Goal: Information Seeking & Learning: Learn about a topic

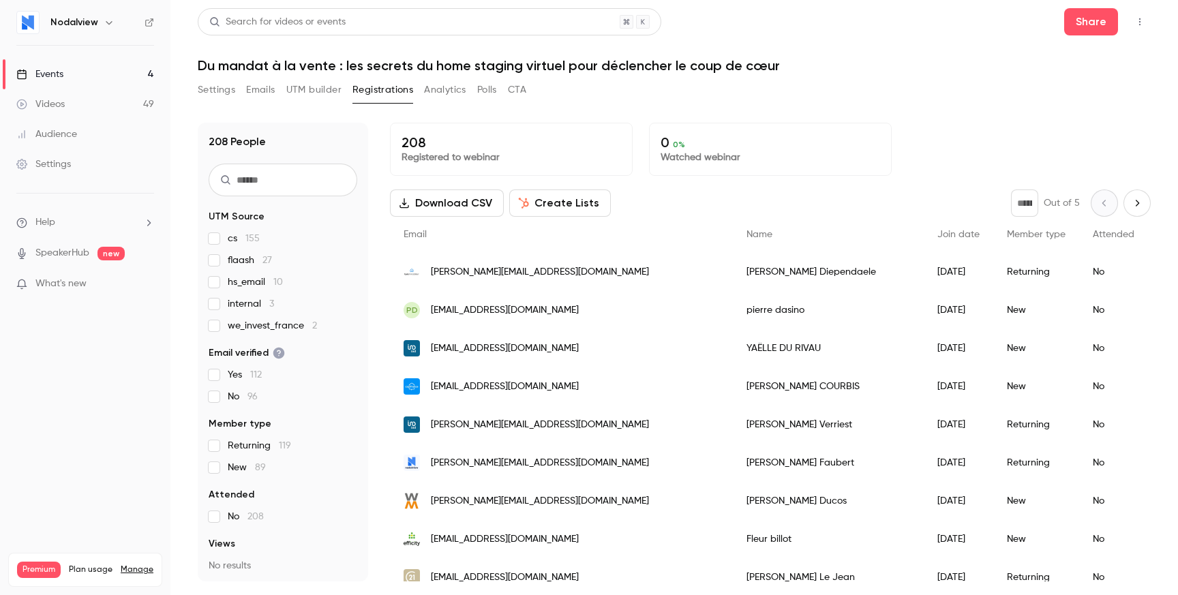
drag, startPoint x: 335, startPoint y: 74, endPoint x: 835, endPoint y: 68, distance: 500.6
click at [835, 68] on div "Search for videos or events Share Du mandat à la vente : les secrets du home st…" at bounding box center [674, 295] width 953 height 574
click at [835, 68] on h1 "Du mandat à la vente : les secrets du home staging virtuel pour déclencher le c…" at bounding box center [674, 65] width 953 height 16
drag, startPoint x: 835, startPoint y: 68, endPoint x: 192, endPoint y: 74, distance: 643.8
click at [192, 74] on main "Search for videos or events Share Du mandat à la vente : les secrets du home st…" at bounding box center [674, 297] width 1008 height 595
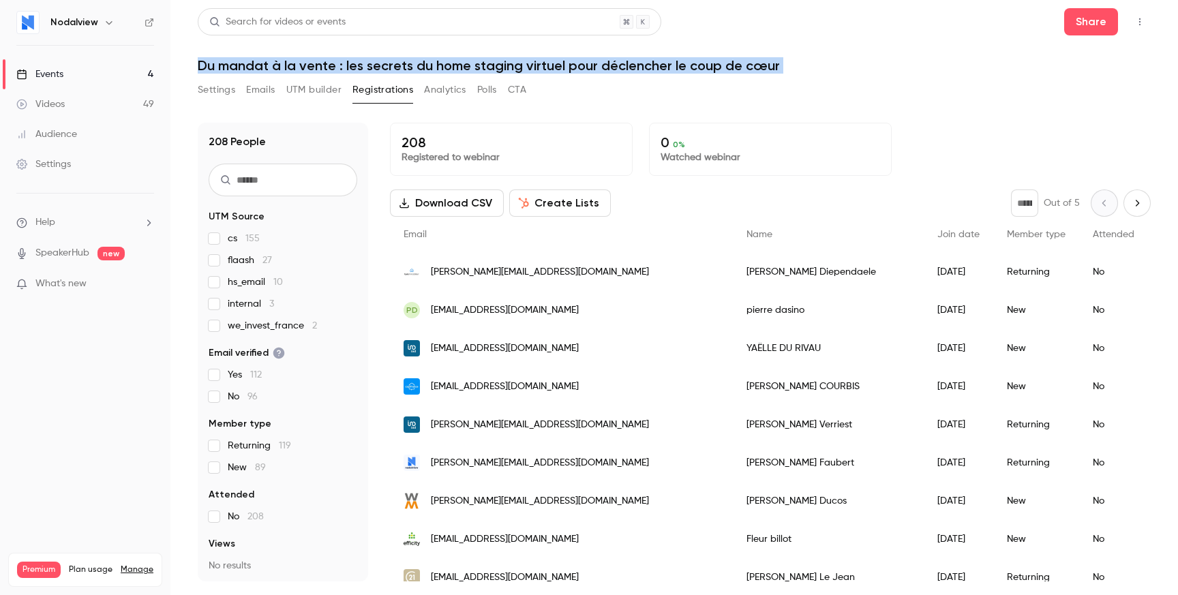
drag, startPoint x: 201, startPoint y: 65, endPoint x: 861, endPoint y: 82, distance: 660.3
click at [861, 82] on div "Search for videos or events Share Du mandat à la vente : les secrets du home st…" at bounding box center [674, 295] width 953 height 574
click at [861, 82] on div "Settings Emails UTM builder Registrations Analytics Polls CTA" at bounding box center [674, 92] width 953 height 27
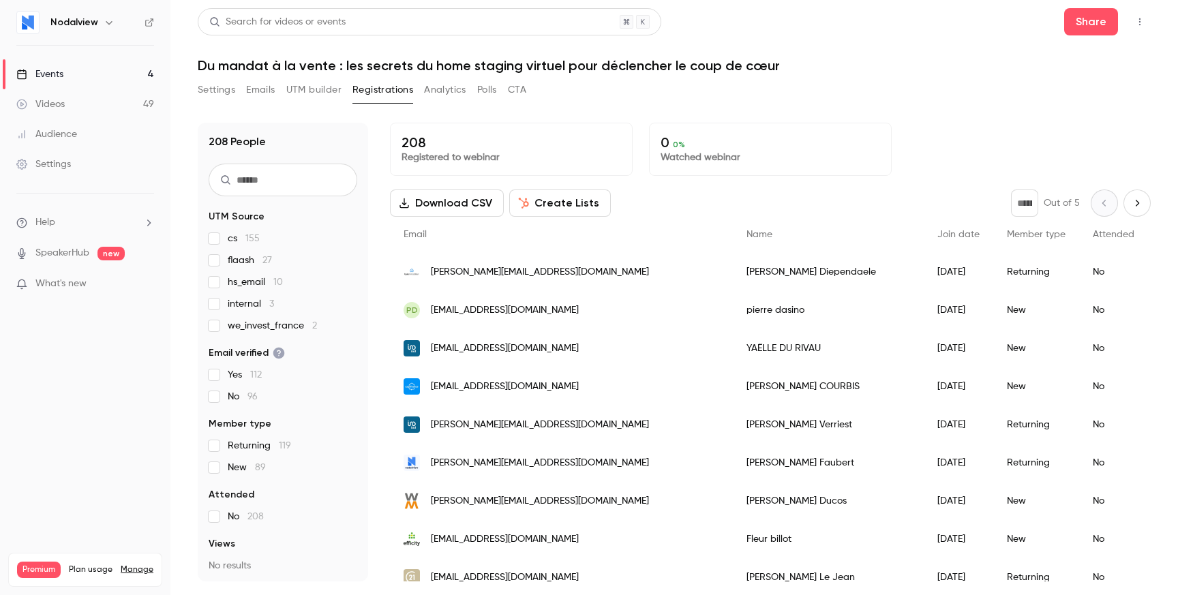
click at [218, 93] on button "Settings" at bounding box center [217, 90] width 38 height 22
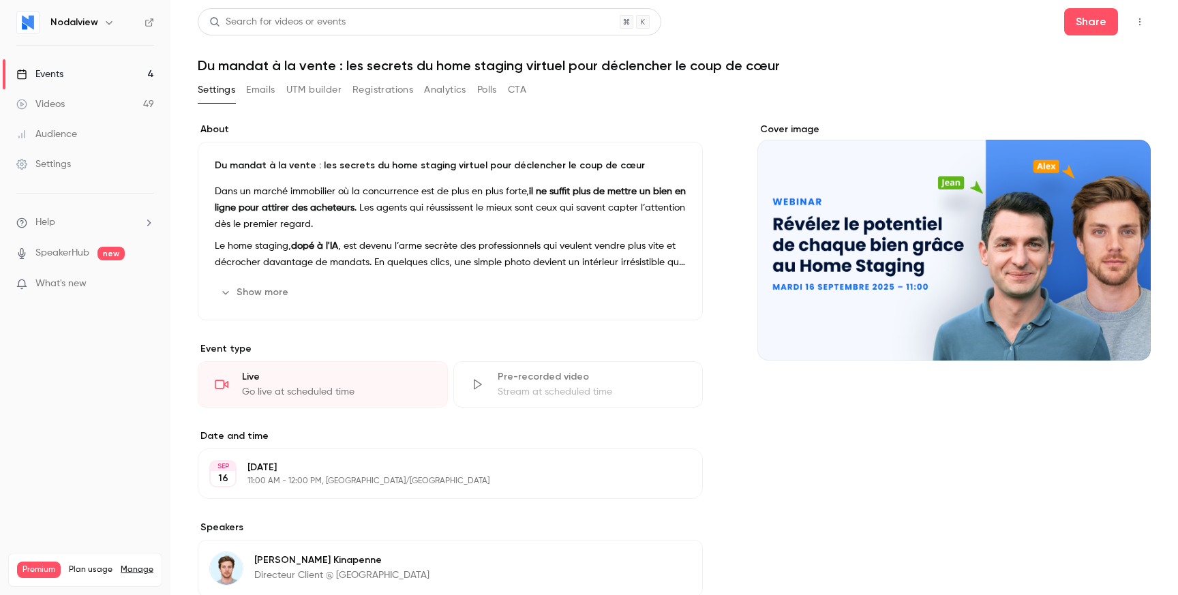
scroll to position [211, 0]
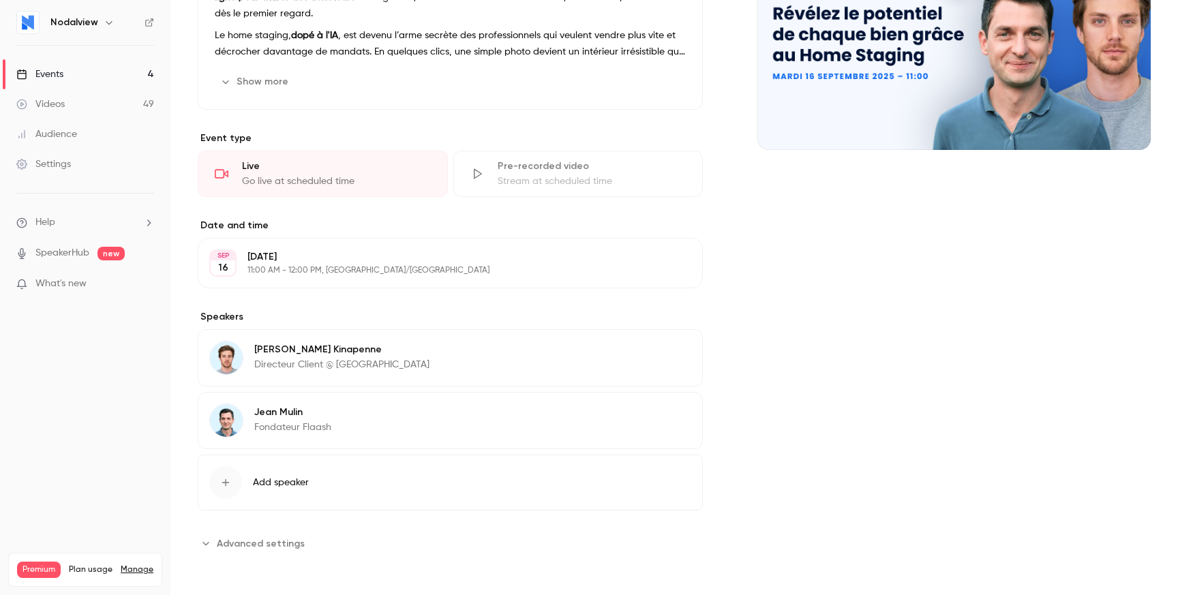
click at [276, 539] on span "Advanced settings" at bounding box center [261, 544] width 88 height 14
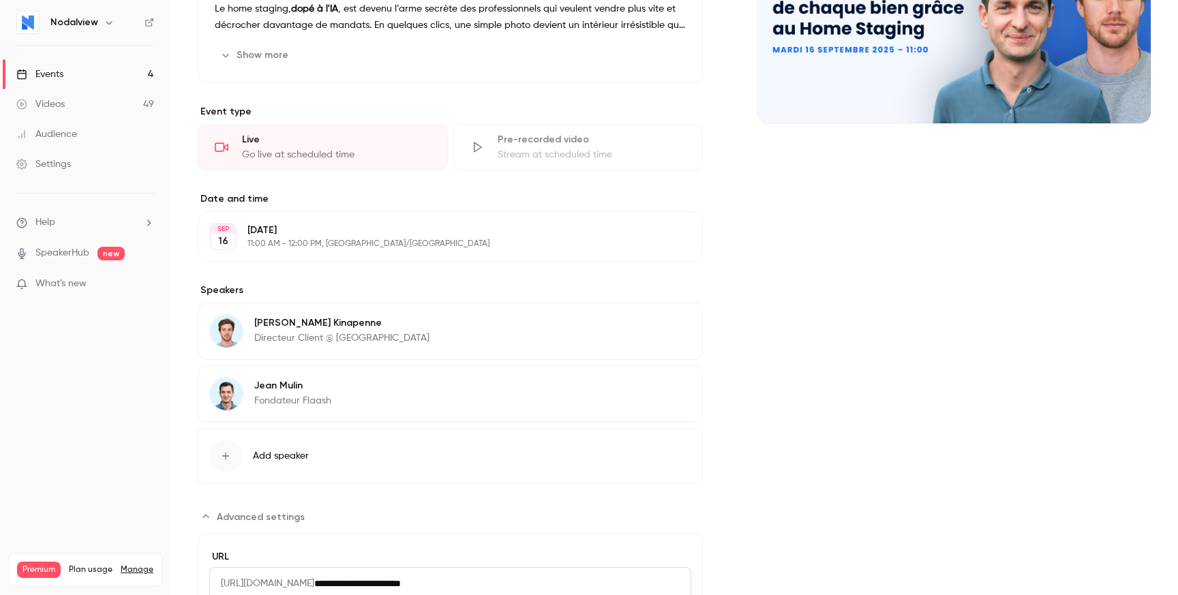
scroll to position [0, 0]
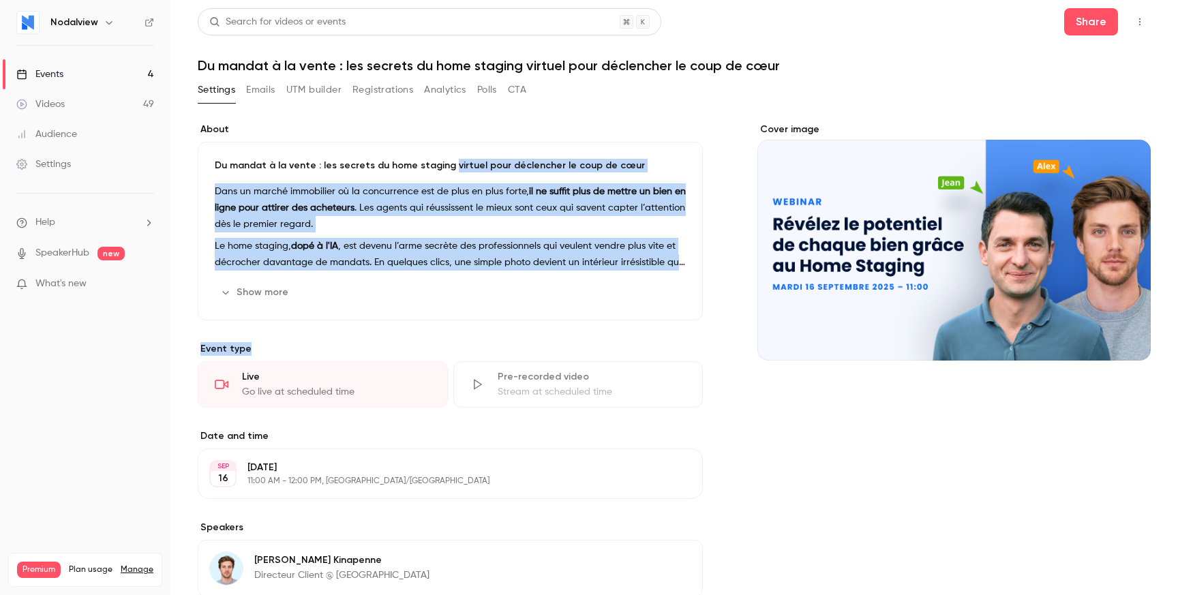
drag, startPoint x: 444, startPoint y: 342, endPoint x: 444, endPoint y: 168, distance: 174.6
click at [444, 168] on div "About Du mandat à la vente : les secrets du home staging virtuel pour déclenche…" at bounding box center [450, 520] width 505 height 795
click at [444, 168] on p "Du mandat à la vente : les secrets du home staging virtuel pour déclencher le c…" at bounding box center [450, 166] width 471 height 14
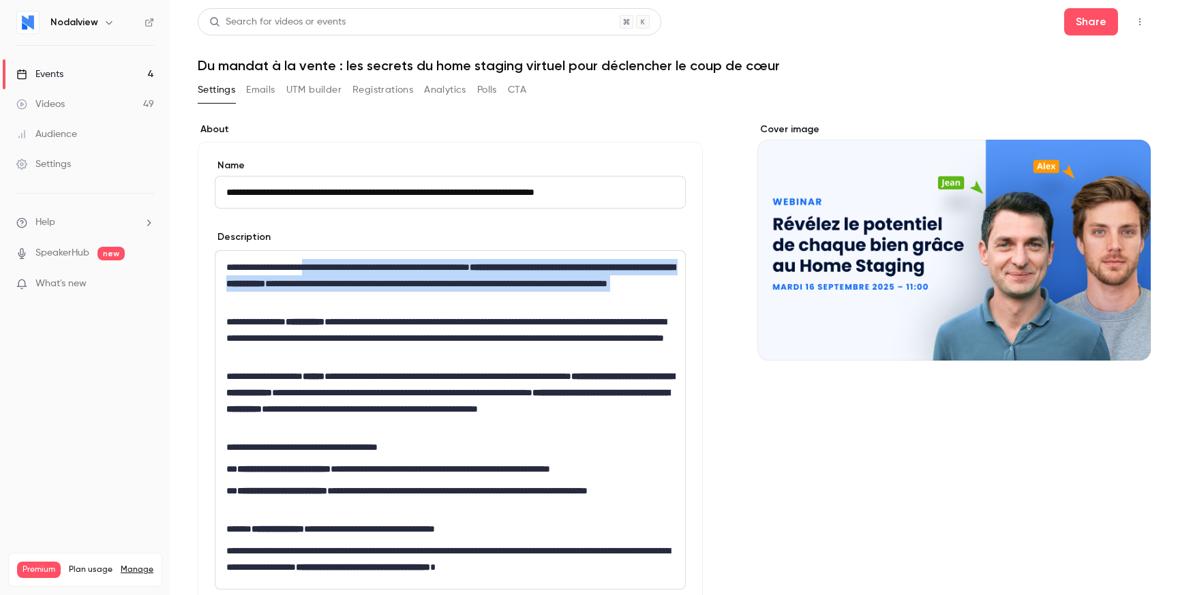
drag, startPoint x: 333, startPoint y: 266, endPoint x: 490, endPoint y: 310, distance: 162.3
click at [490, 310] on div "**********" at bounding box center [450, 420] width 470 height 338
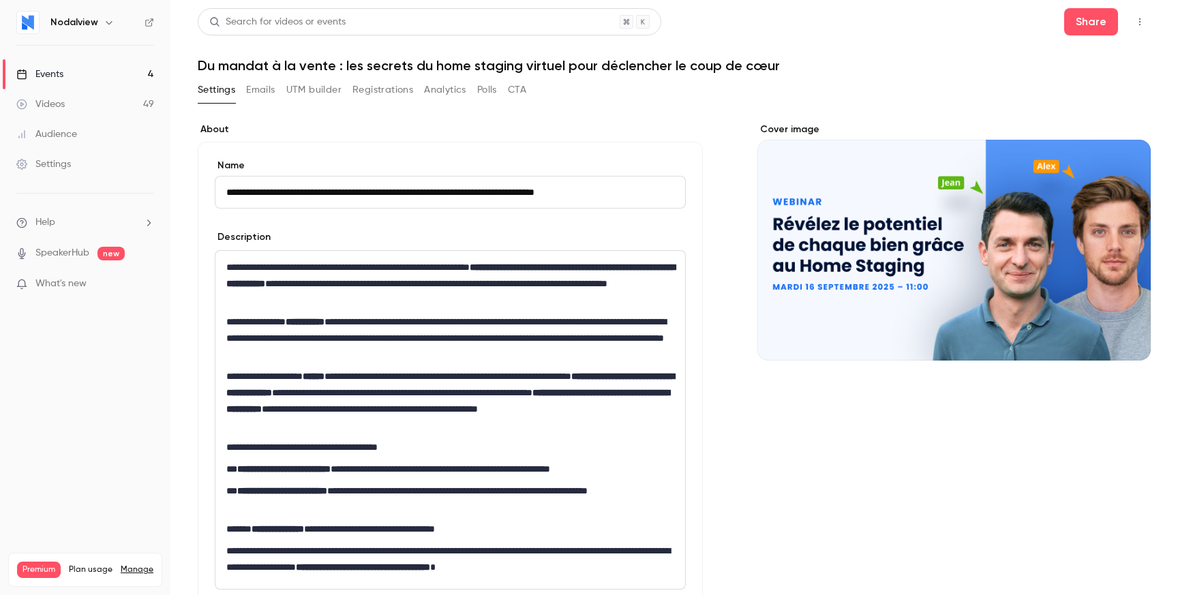
click at [270, 95] on button "Emails" at bounding box center [260, 90] width 29 height 22
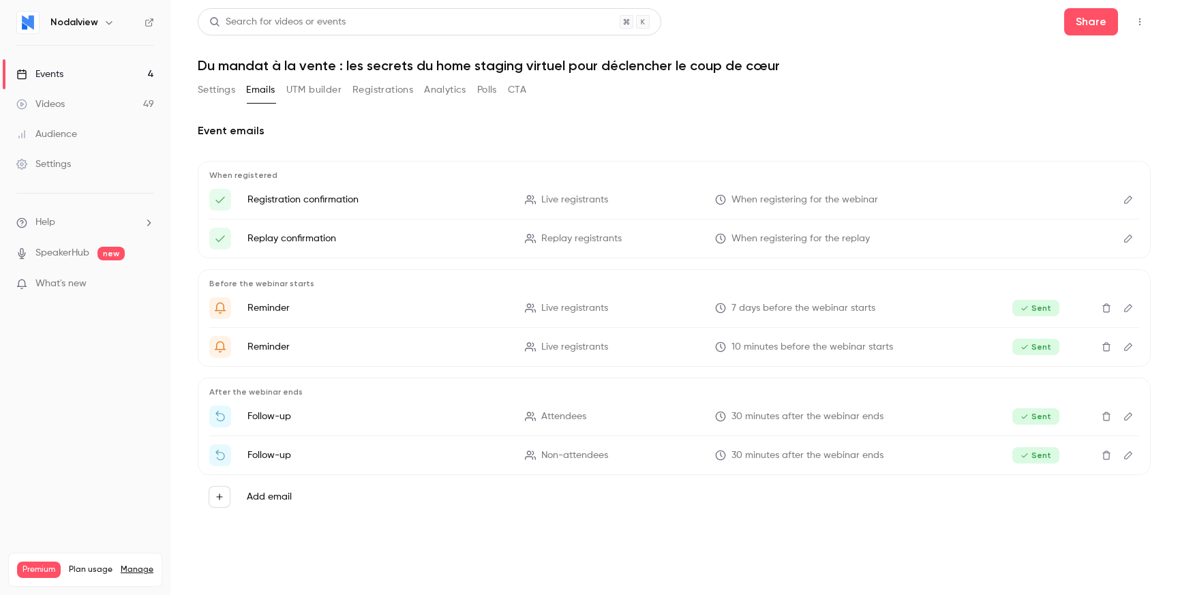
click at [311, 89] on button "UTM builder" at bounding box center [313, 90] width 55 height 22
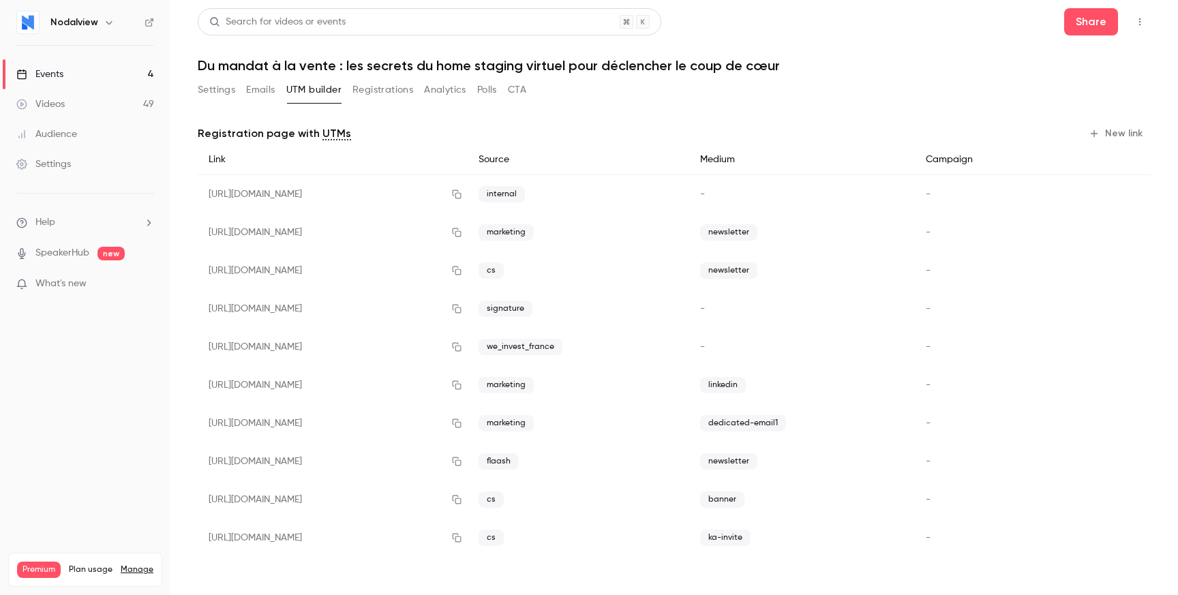
click at [369, 88] on button "Registrations" at bounding box center [383, 90] width 61 height 22
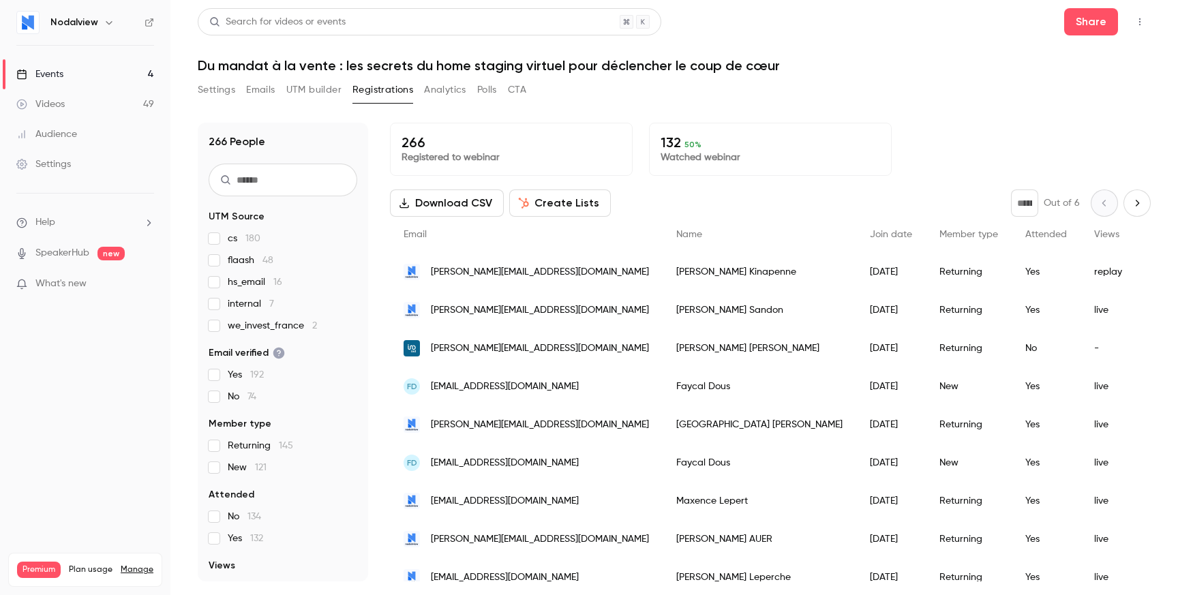
click at [432, 89] on button "Analytics" at bounding box center [445, 90] width 42 height 22
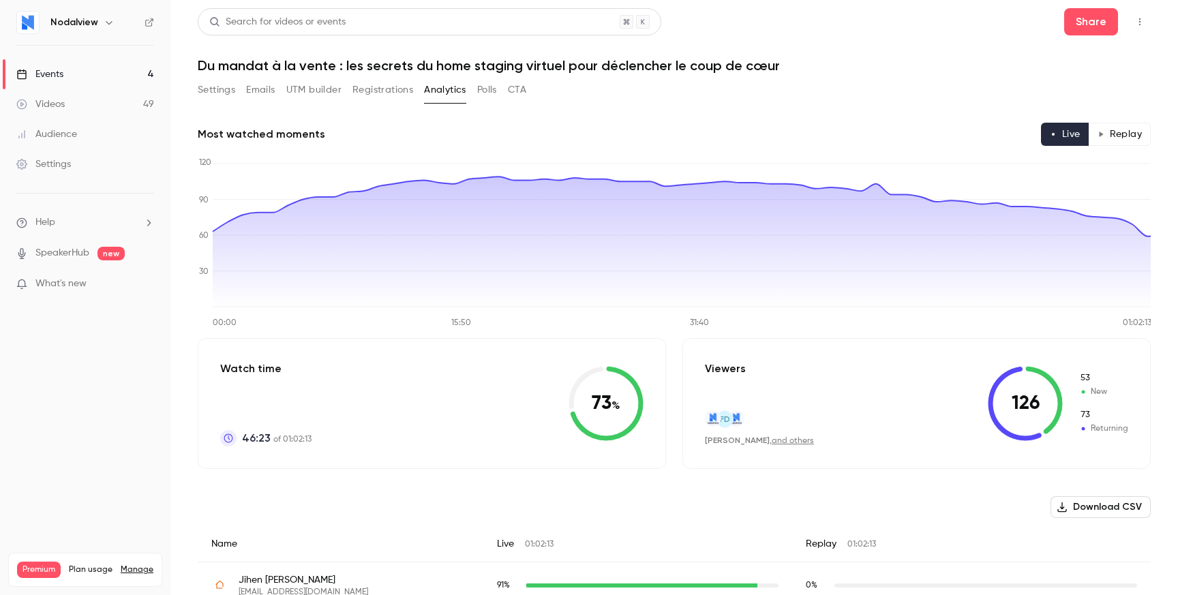
drag, startPoint x: 522, startPoint y: 392, endPoint x: 631, endPoint y: 412, distance: 110.9
click at [632, 413] on div "Watch time 46:23 of 01:02:13 73 %" at bounding box center [432, 403] width 468 height 131
drag, startPoint x: 631, startPoint y: 412, endPoint x: 580, endPoint y: 412, distance: 51.8
click at [579, 412] on icon at bounding box center [606, 403] width 75 height 75
click at [595, 408] on icon at bounding box center [606, 403] width 75 height 75
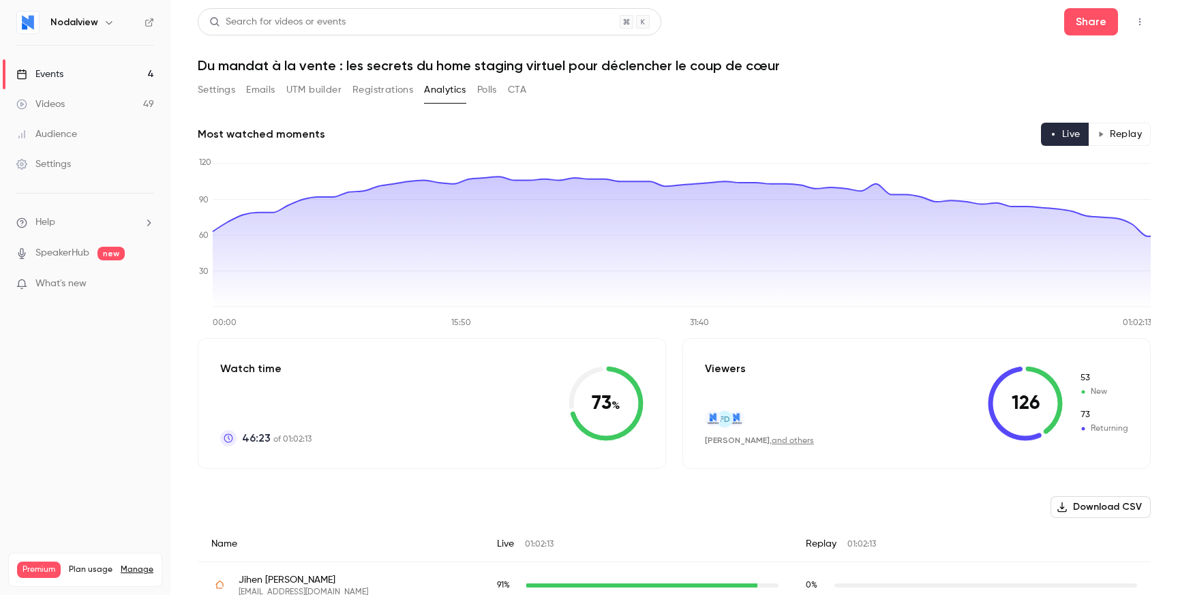
drag, startPoint x: 597, startPoint y: 407, endPoint x: 635, endPoint y: 406, distance: 37.5
click at [635, 407] on icon at bounding box center [606, 403] width 75 height 75
click at [635, 406] on icon at bounding box center [606, 403] width 75 height 75
click at [1030, 402] on icon at bounding box center [1025, 403] width 75 height 75
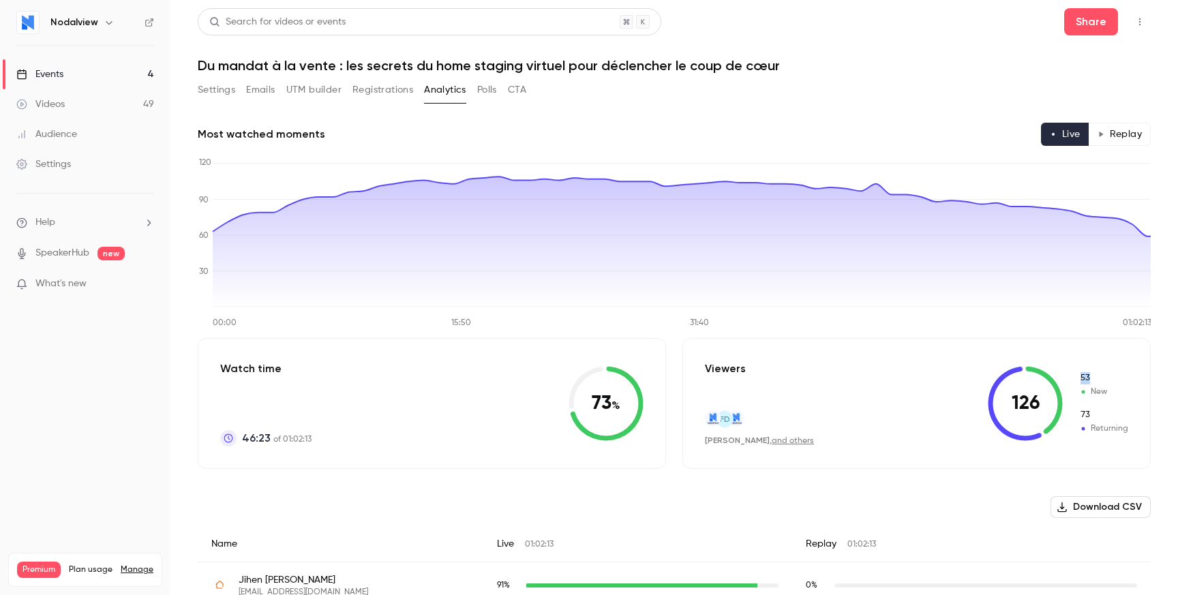
click at [1030, 402] on icon at bounding box center [1025, 403] width 75 height 75
click at [1025, 395] on icon at bounding box center [1025, 403] width 75 height 75
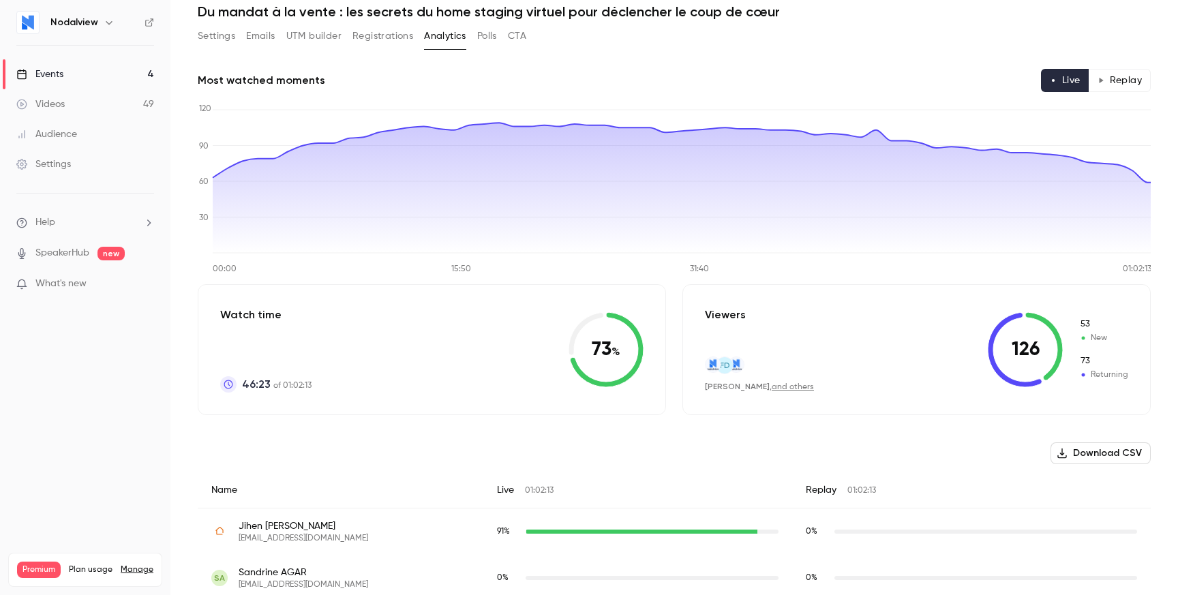
scroll to position [58, 0]
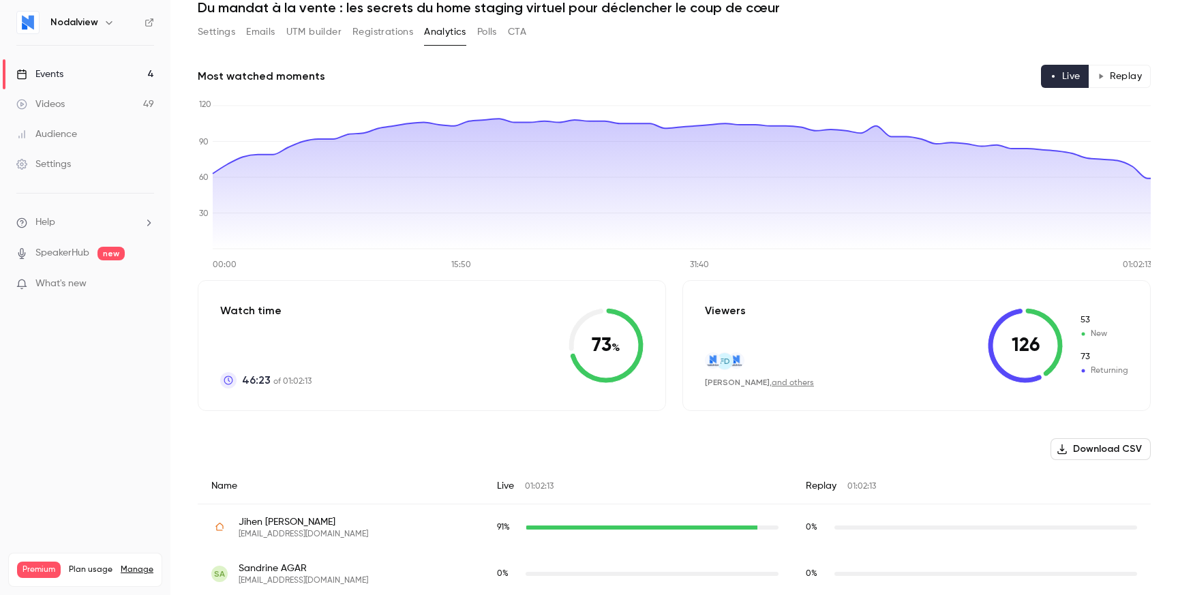
click at [605, 346] on icon at bounding box center [606, 345] width 75 height 75
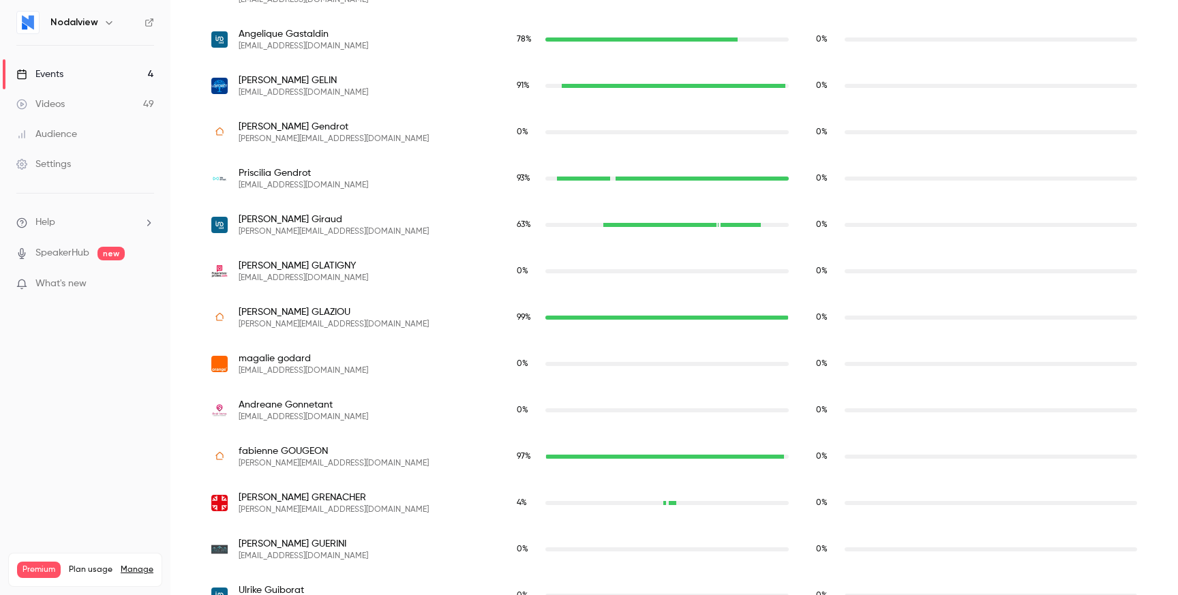
scroll to position [5603, 0]
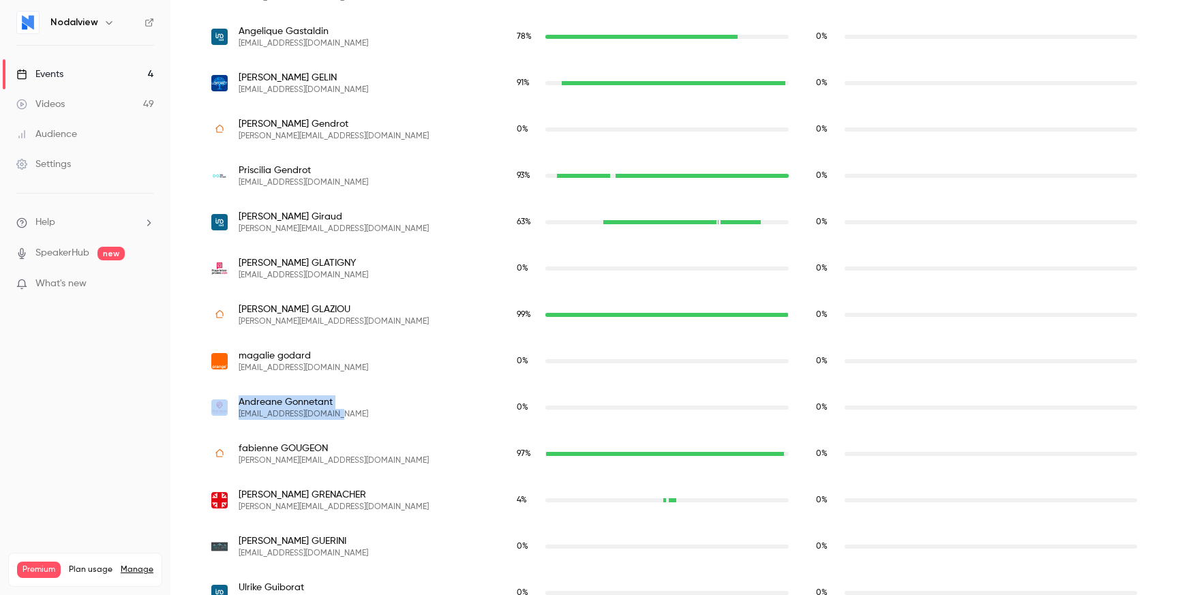
drag, startPoint x: 199, startPoint y: 400, endPoint x: 400, endPoint y: 411, distance: 200.8
click at [400, 411] on div "[PERSON_NAME] [EMAIL_ADDRESS][DOMAIN_NAME]" at bounding box center [351, 408] width 306 height 46
click at [400, 411] on div "[PERSON_NAME] [EMAIL_ADDRESS][DOMAIN_NAME]" at bounding box center [350, 408] width 278 height 25
drag, startPoint x: 400, startPoint y: 411, endPoint x: 400, endPoint y: 383, distance: 27.3
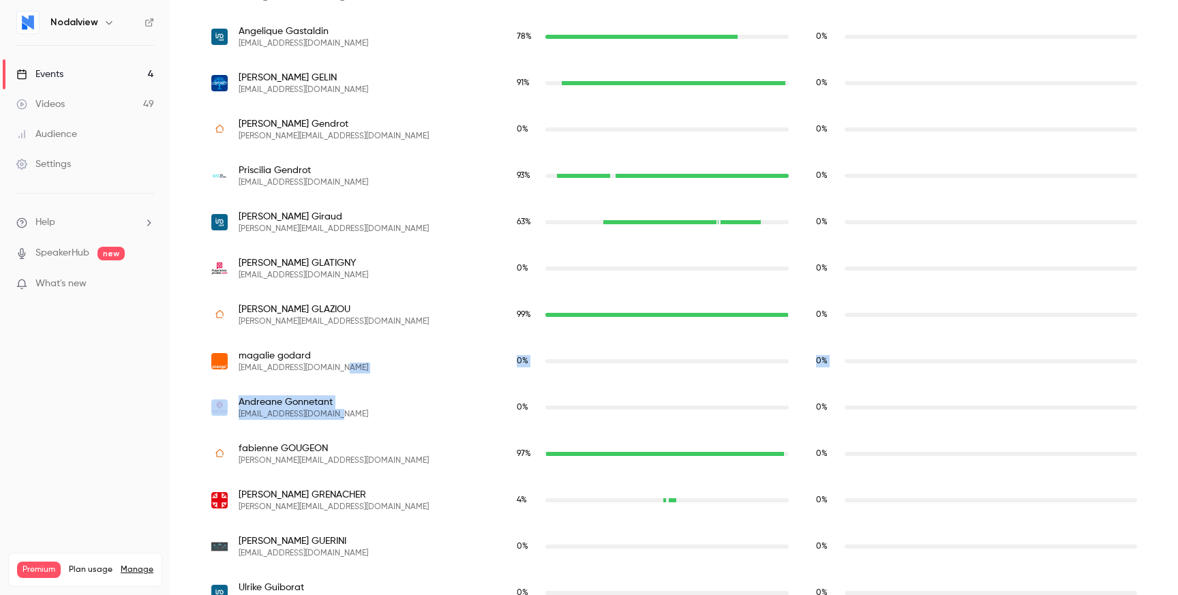
click at [400, 383] on div "[PERSON_NAME] [EMAIL_ADDRESS][DOMAIN_NAME]" at bounding box center [351, 361] width 306 height 46
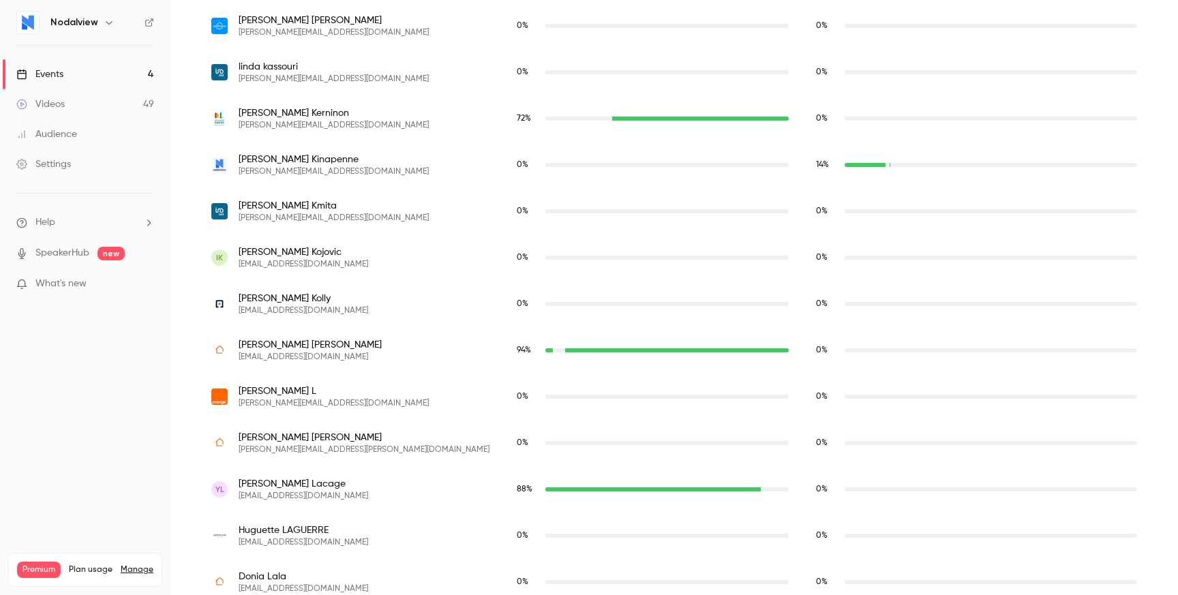
scroll to position [6853, 0]
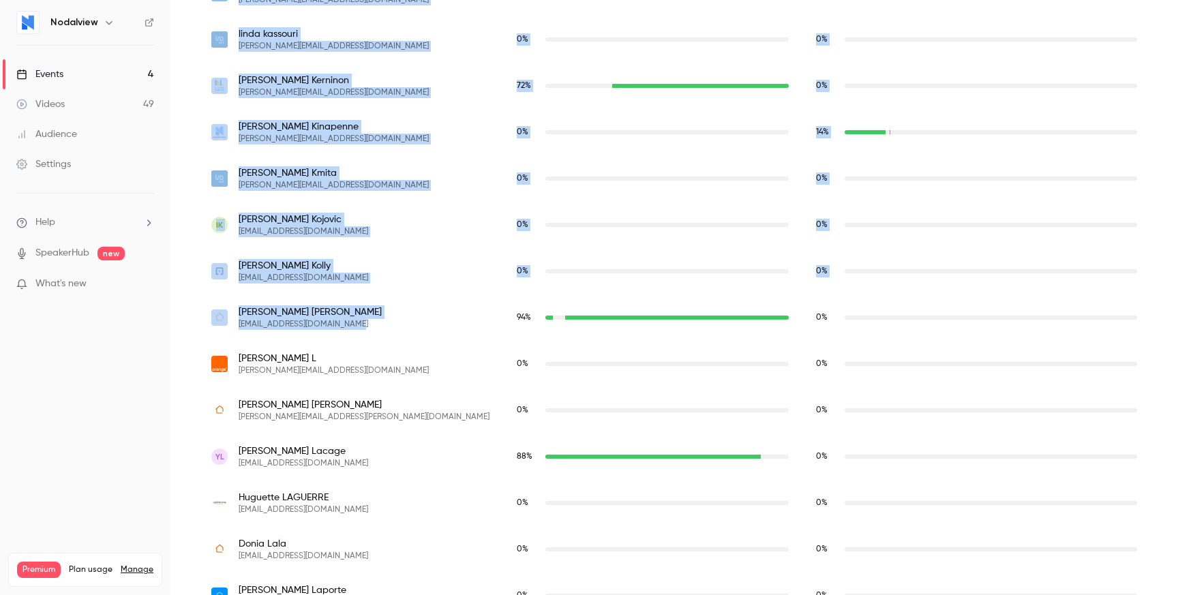
drag, startPoint x: 383, startPoint y: 326, endPoint x: 194, endPoint y: 320, distance: 188.3
click at [194, 320] on main "Search for videos or events Share Du mandat à la vente : les secrets du home st…" at bounding box center [674, 297] width 1008 height 595
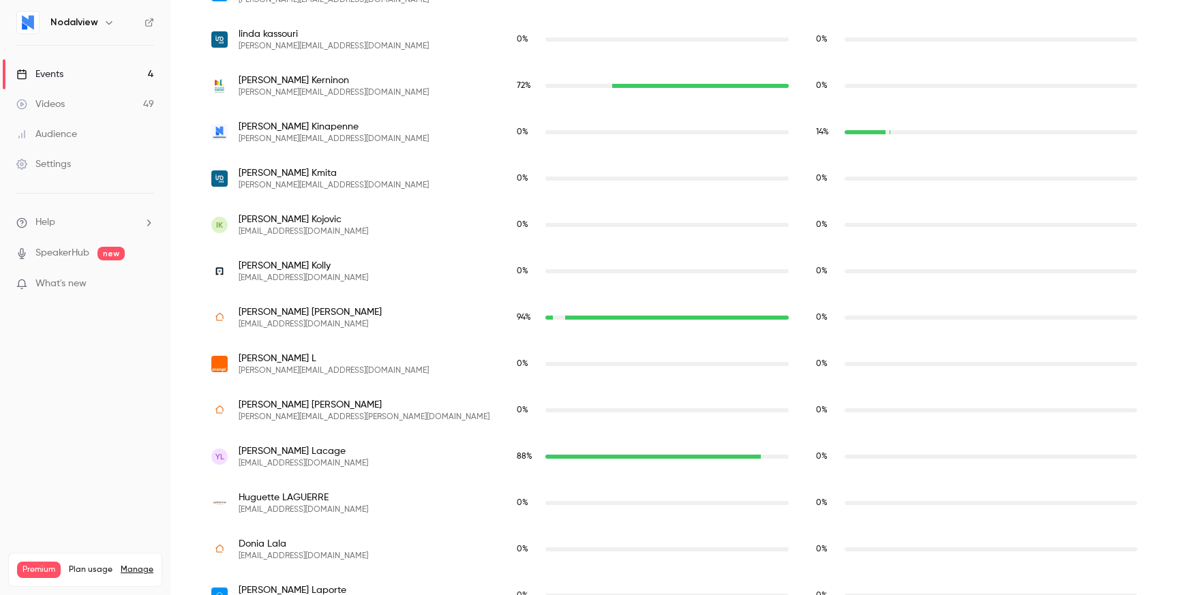
click at [194, 320] on main "Search for videos or events Share Du mandat à la vente : les secrets du home st…" at bounding box center [674, 297] width 1008 height 595
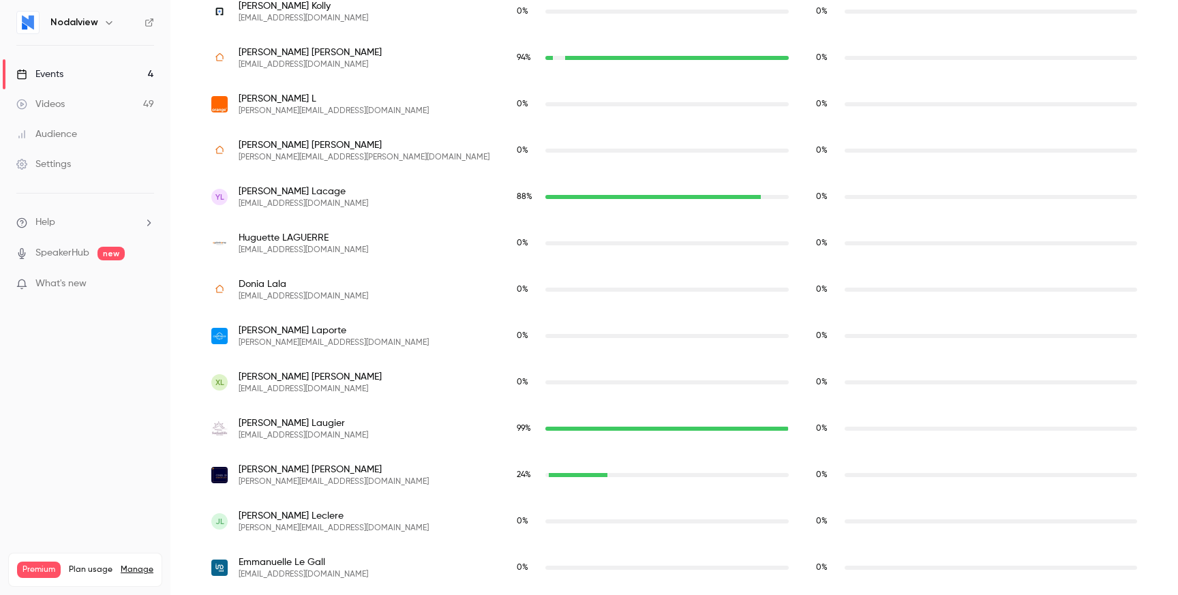
scroll to position [7208, 0]
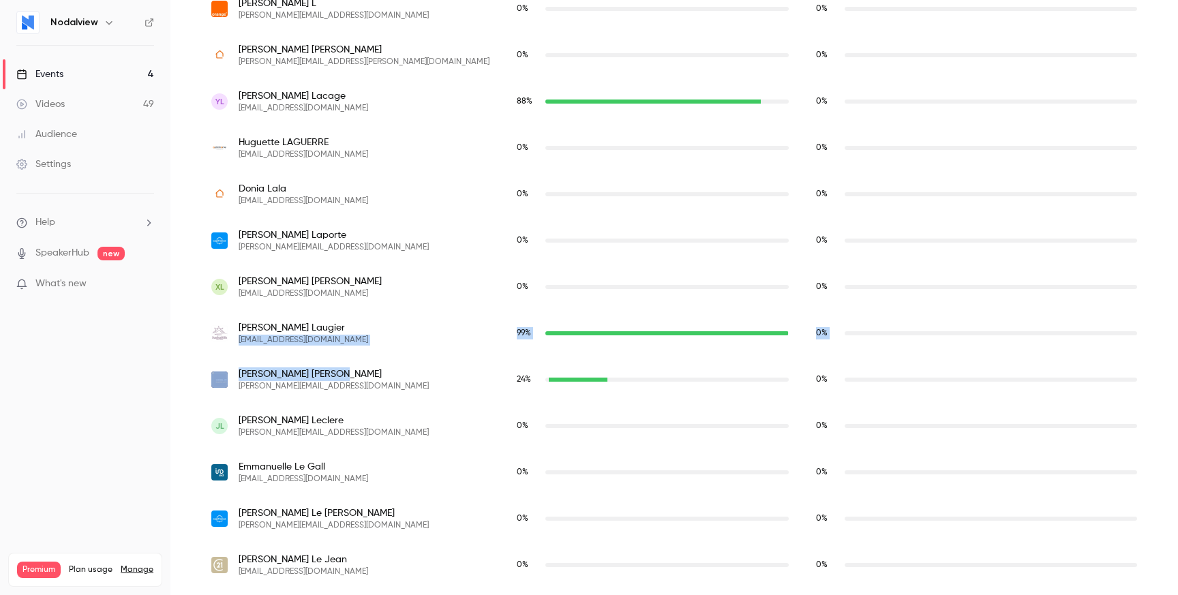
drag, startPoint x: 456, startPoint y: 379, endPoint x: 456, endPoint y: 328, distance: 51.1
click at [456, 328] on div "[PERSON_NAME] [PERSON_NAME][EMAIL_ADDRESS][DOMAIN_NAME]" at bounding box center [350, 333] width 278 height 25
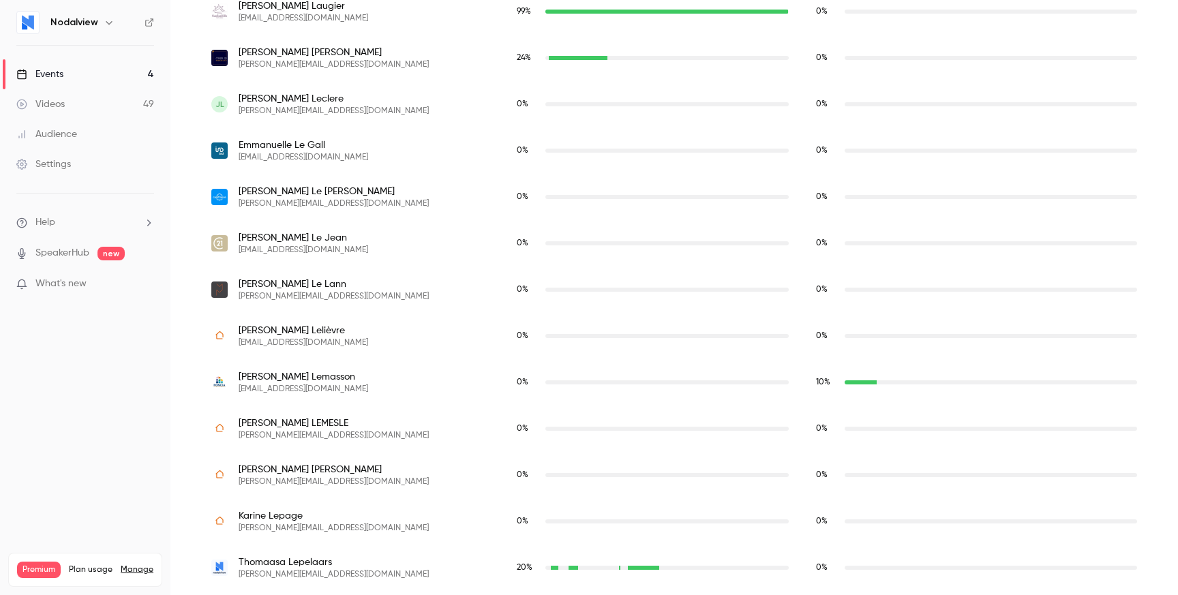
scroll to position [7536, 0]
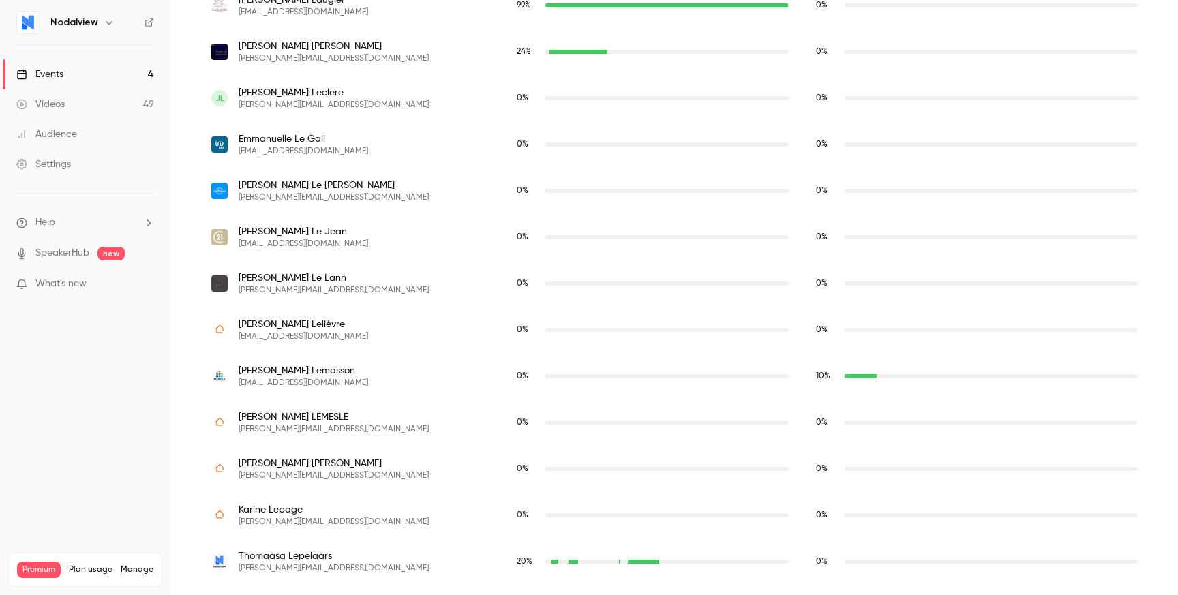
click at [410, 368] on div "[PERSON_NAME] [PERSON_NAME][EMAIL_ADDRESS][DOMAIN_NAME]" at bounding box center [350, 376] width 278 height 25
drag, startPoint x: 410, startPoint y: 368, endPoint x: 410, endPoint y: 388, distance: 20.5
click at [410, 388] on div "[PERSON_NAME] [PERSON_NAME][EMAIL_ADDRESS][DOMAIN_NAME]" at bounding box center [350, 376] width 278 height 25
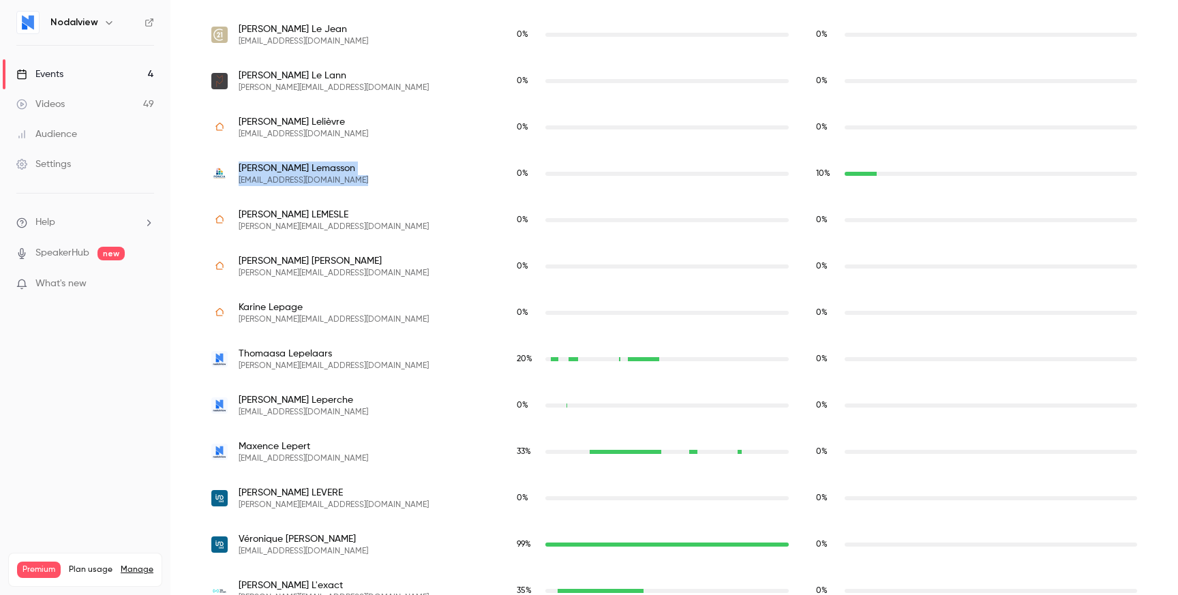
scroll to position [7739, 0]
click at [438, 351] on div "[PERSON_NAME] [PERSON_NAME][EMAIL_ADDRESS][DOMAIN_NAME]" at bounding box center [350, 358] width 278 height 25
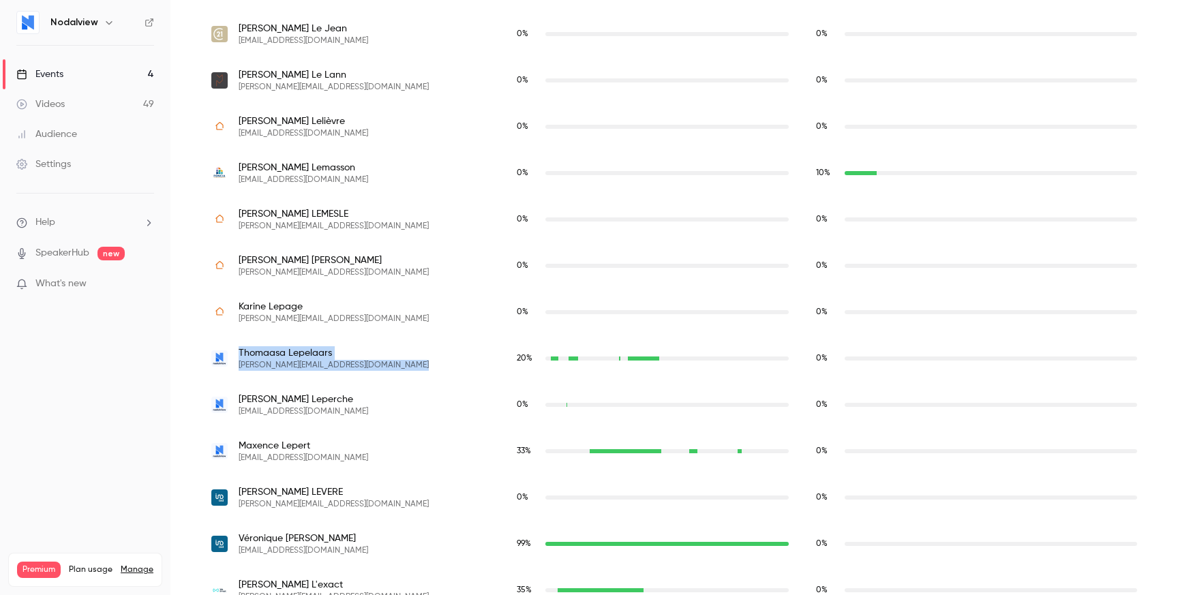
drag, startPoint x: 438, startPoint y: 351, endPoint x: 438, endPoint y: 366, distance: 15.0
click at [438, 366] on div "[PERSON_NAME] [PERSON_NAME][EMAIL_ADDRESS][DOMAIN_NAME]" at bounding box center [350, 358] width 278 height 25
click at [438, 363] on div "[PERSON_NAME] [PERSON_NAME][EMAIL_ADDRESS][DOMAIN_NAME]" at bounding box center [350, 358] width 278 height 25
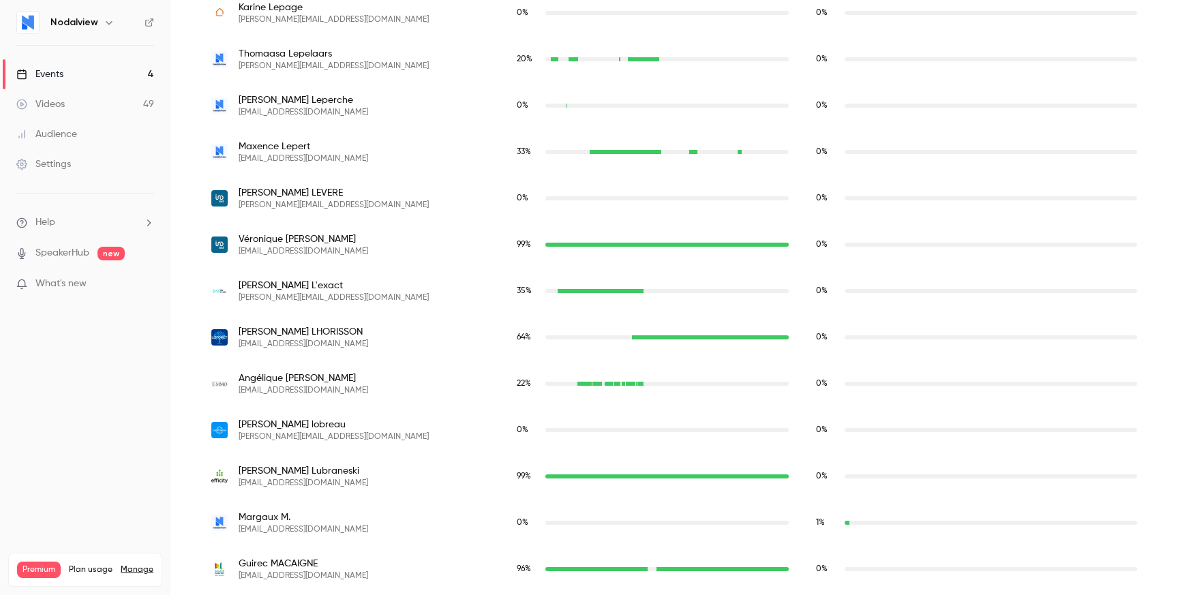
scroll to position [8101, 0]
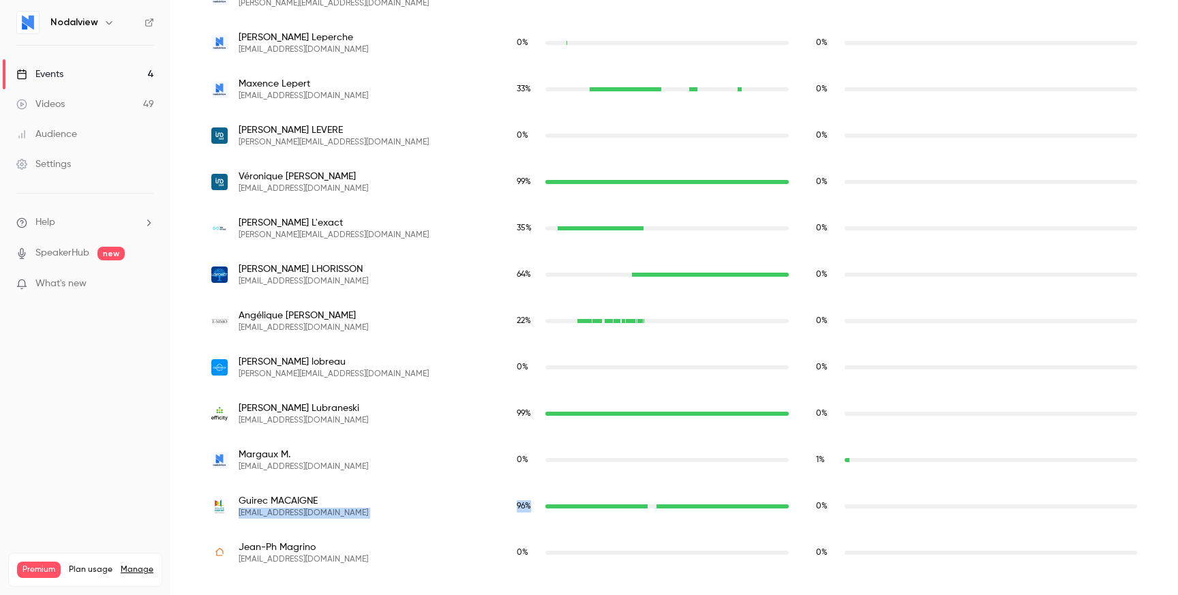
drag, startPoint x: 471, startPoint y: 501, endPoint x: 535, endPoint y: 501, distance: 64.1
click at [535, 501] on div "[PERSON_NAME] [EMAIL_ADDRESS][DOMAIN_NAME] 96 % 0 %" at bounding box center [674, 506] width 953 height 46
click at [517, 503] on span "96 %" at bounding box center [524, 507] width 14 height 8
drag, startPoint x: 507, startPoint y: 503, endPoint x: 492, endPoint y: 503, distance: 15.0
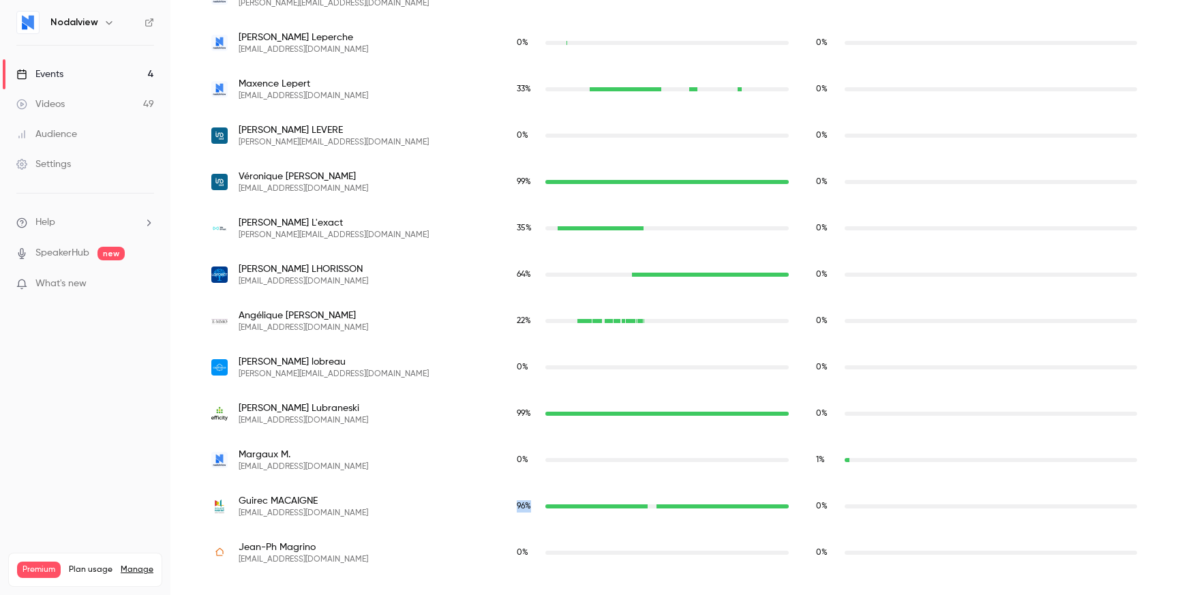
click at [503, 503] on div "96 %" at bounding box center [652, 506] width 299 height 46
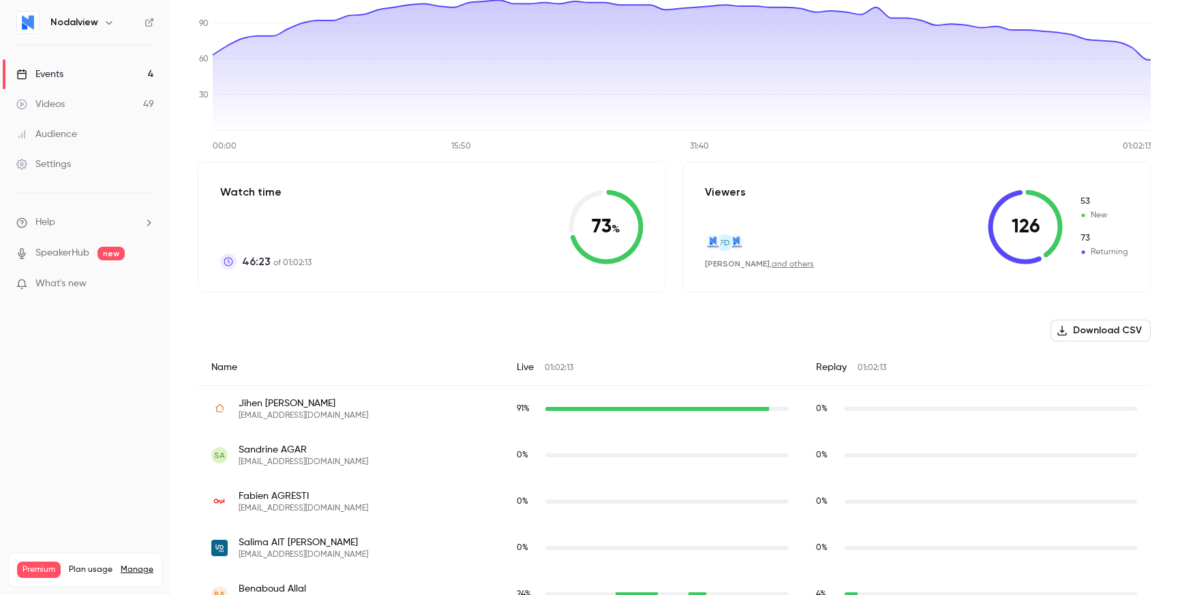
scroll to position [0, 0]
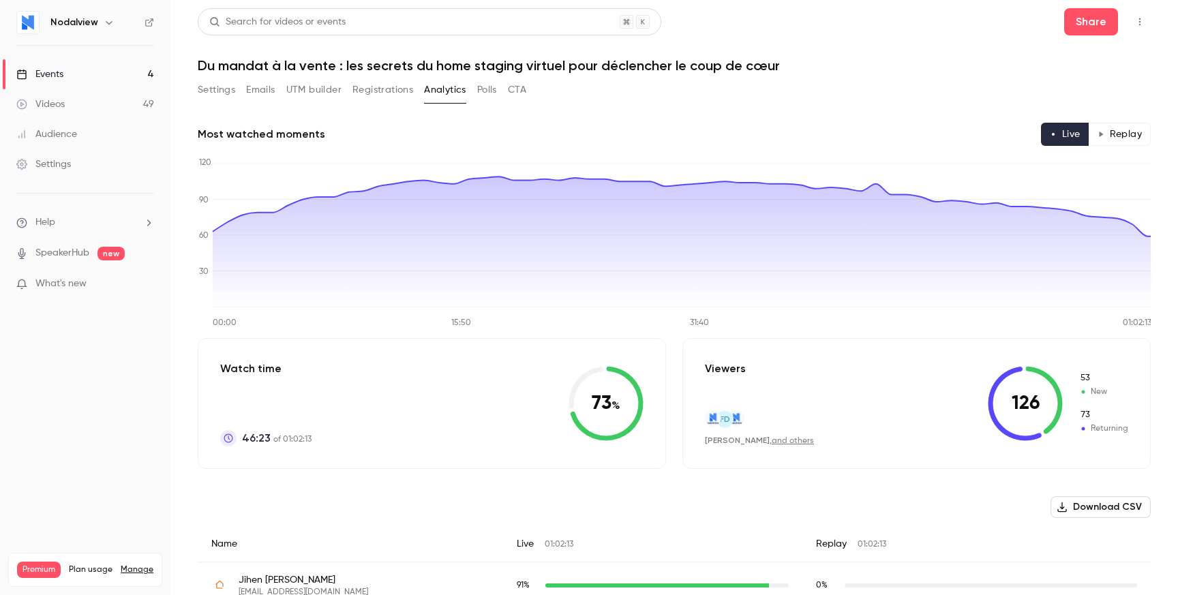
click at [214, 97] on button "Settings" at bounding box center [217, 90] width 38 height 22
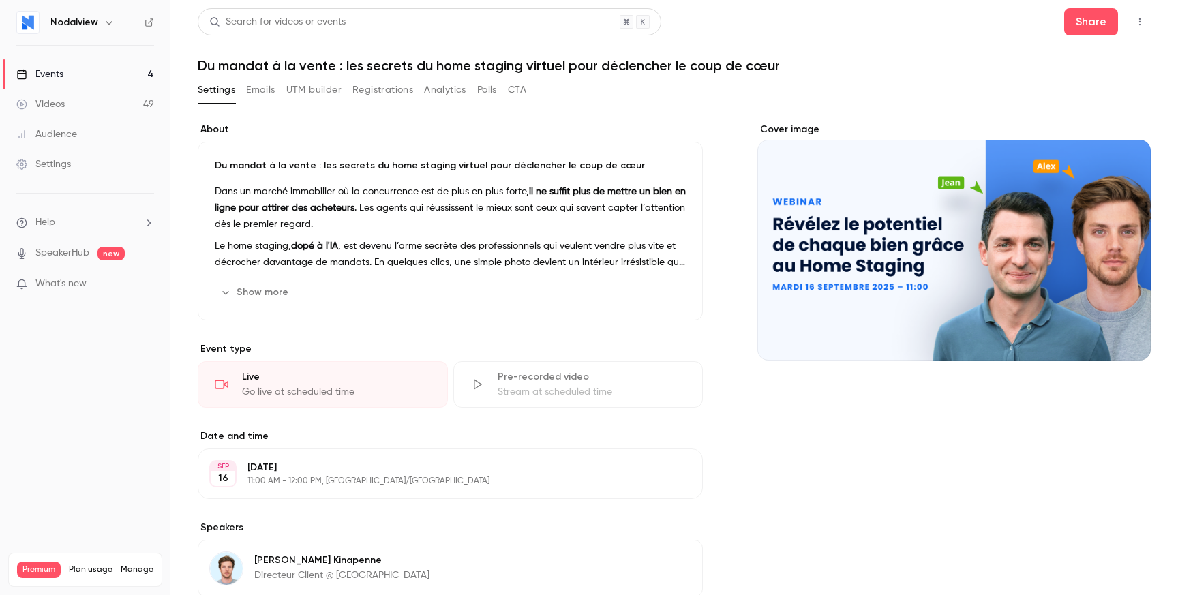
click at [509, 92] on button "CTA" at bounding box center [517, 90] width 18 height 22
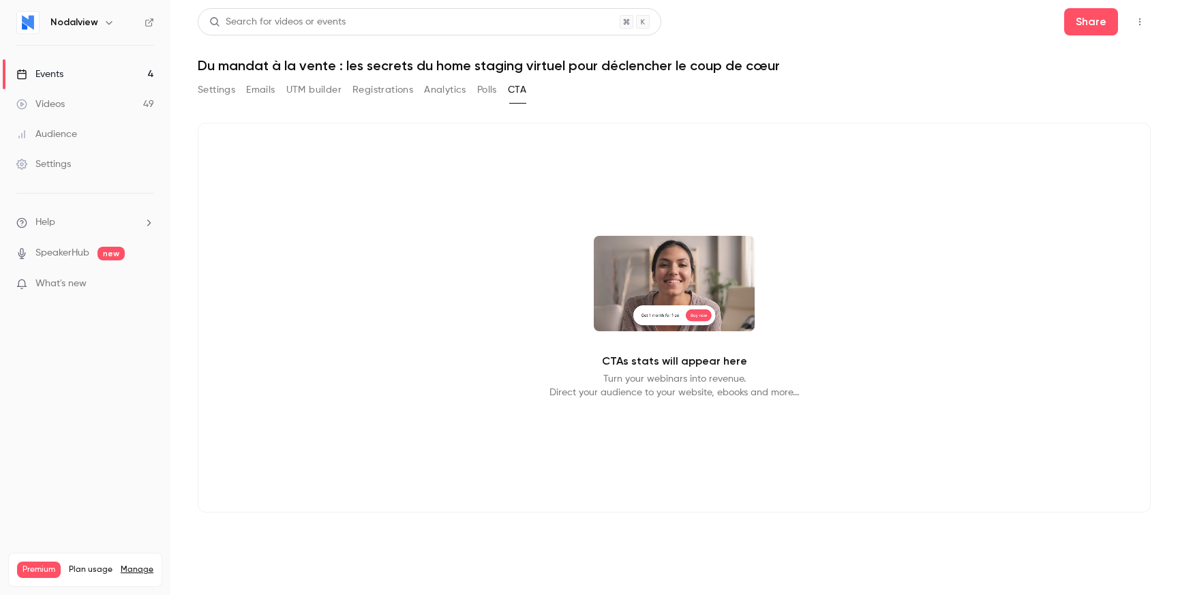
click at [486, 91] on button "Polls" at bounding box center [487, 90] width 20 height 22
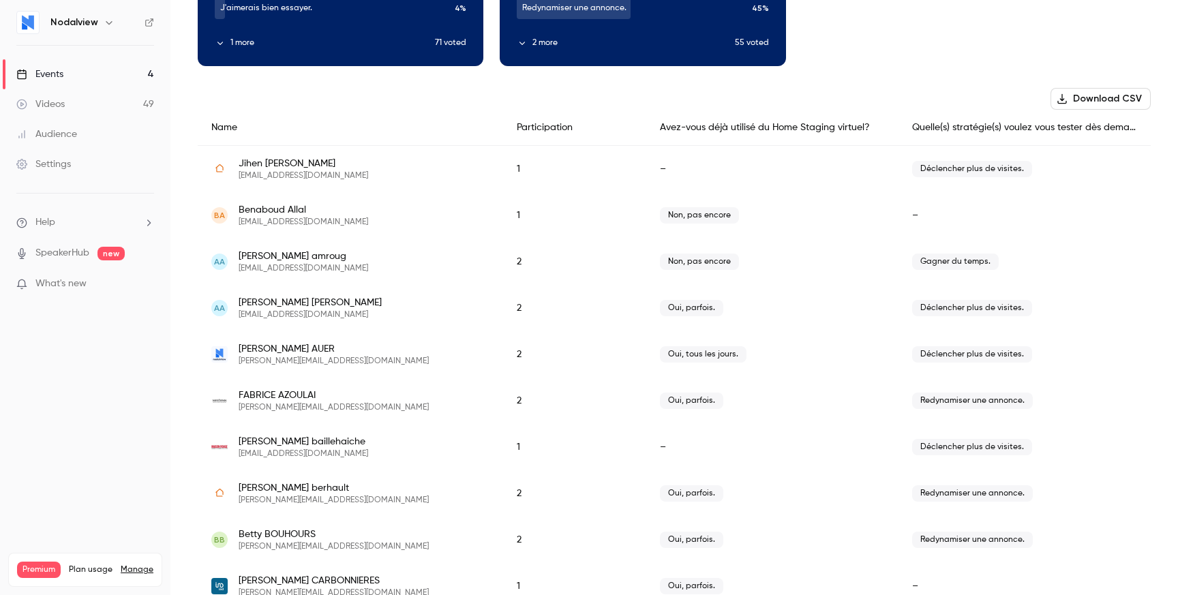
scroll to position [224, 0]
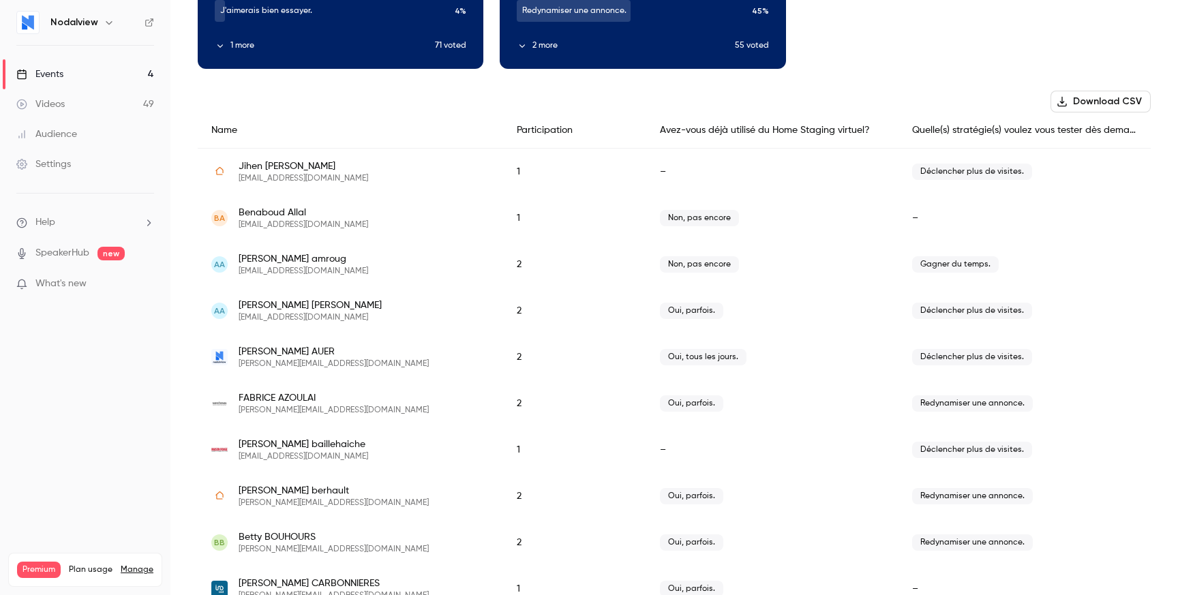
click at [946, 310] on span "Déclencher plus de visites." at bounding box center [972, 311] width 120 height 16
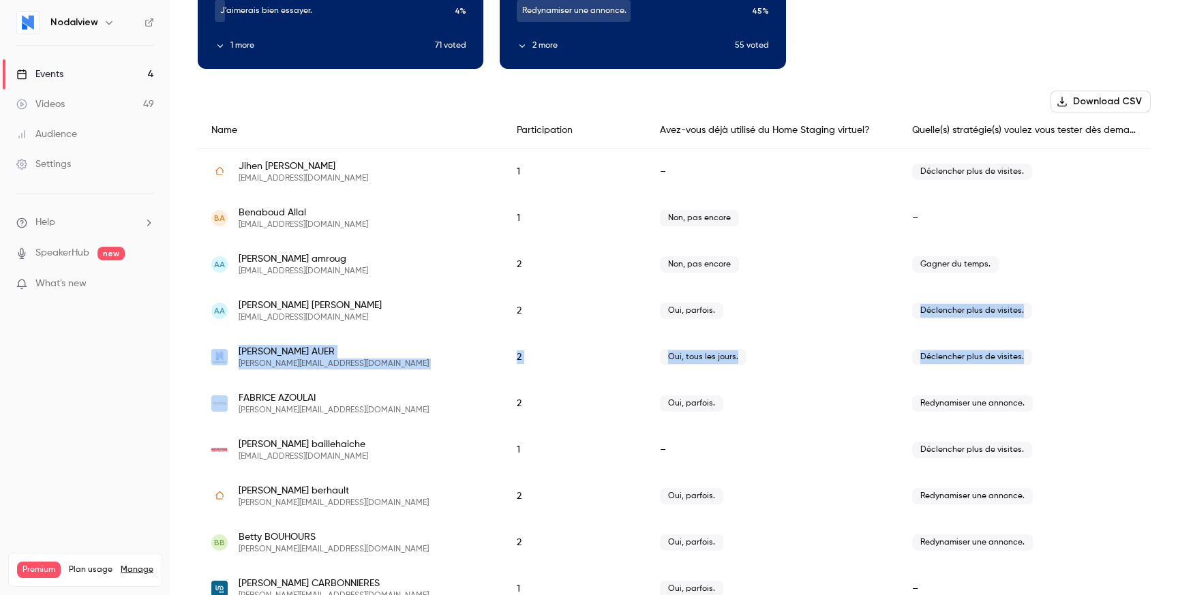
drag, startPoint x: 946, startPoint y: 310, endPoint x: 957, endPoint y: 368, distance: 59.1
click at [957, 356] on span "Déclencher plus de visites." at bounding box center [972, 357] width 120 height 16
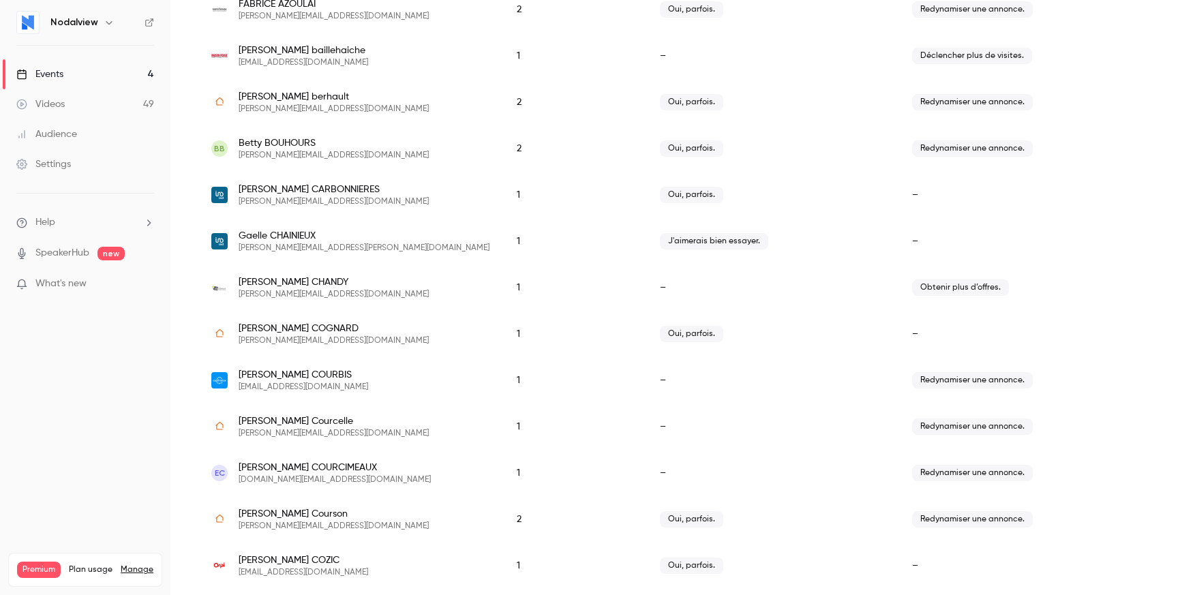
scroll to position [626, 0]
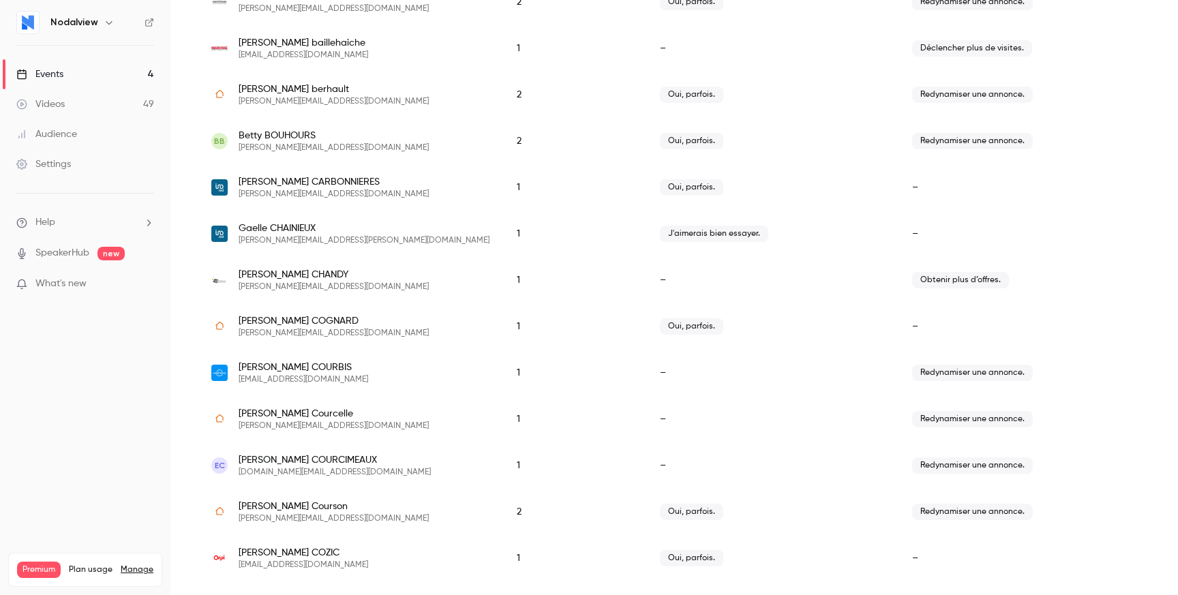
click at [931, 284] on span "Obtenir plus d’offres." at bounding box center [960, 280] width 97 height 16
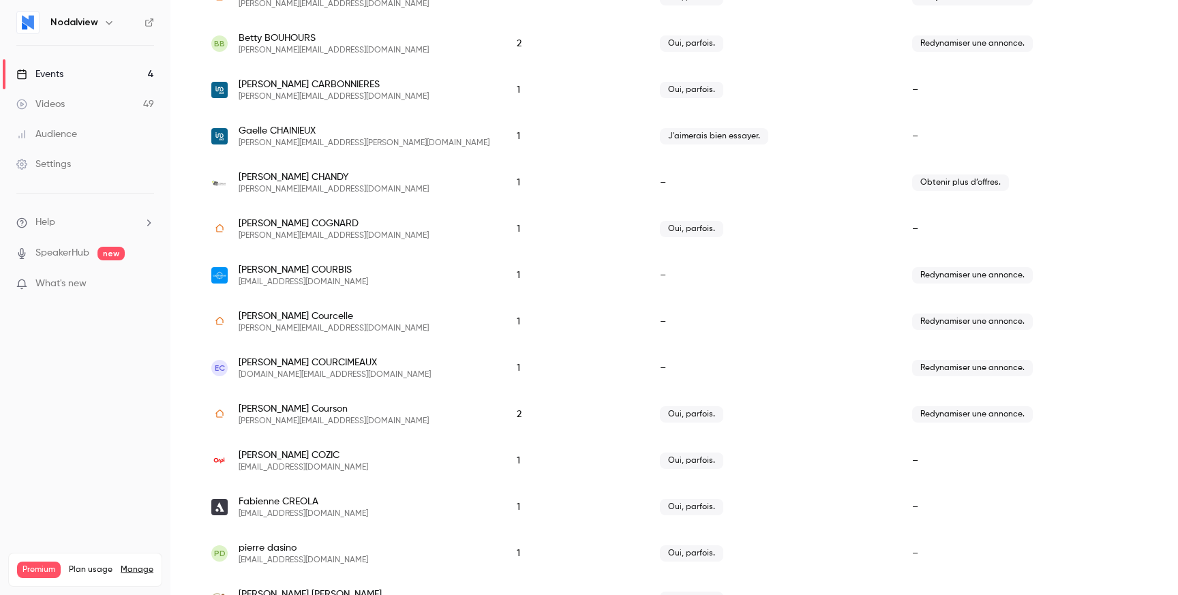
click at [931, 284] on div "Redynamiser une annonce." at bounding box center [1025, 275] width 252 height 46
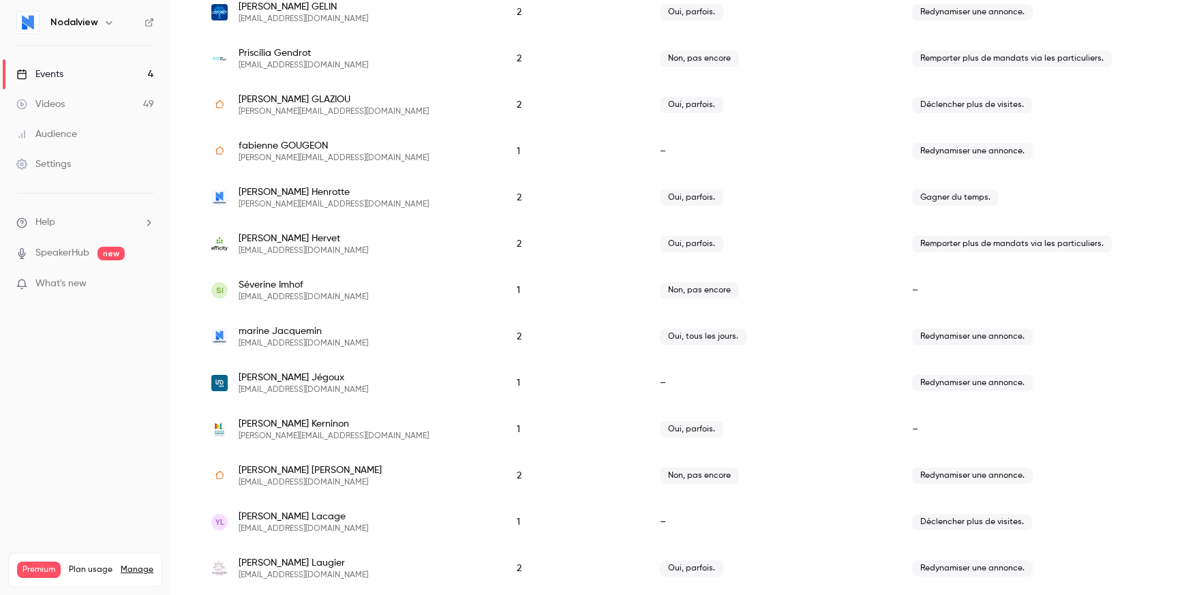
scroll to position [1915, 0]
drag, startPoint x: 931, startPoint y: 284, endPoint x: 867, endPoint y: 284, distance: 63.4
click at [867, 284] on div "SI [PERSON_NAME] [EMAIL_ADDRESS][DOMAIN_NAME] 1 Non, pas encore –" at bounding box center [674, 290] width 953 height 46
click at [868, 284] on div "Non, pas encore" at bounding box center [772, 290] width 252 height 46
drag, startPoint x: 868, startPoint y: 284, endPoint x: 965, endPoint y: 284, distance: 96.8
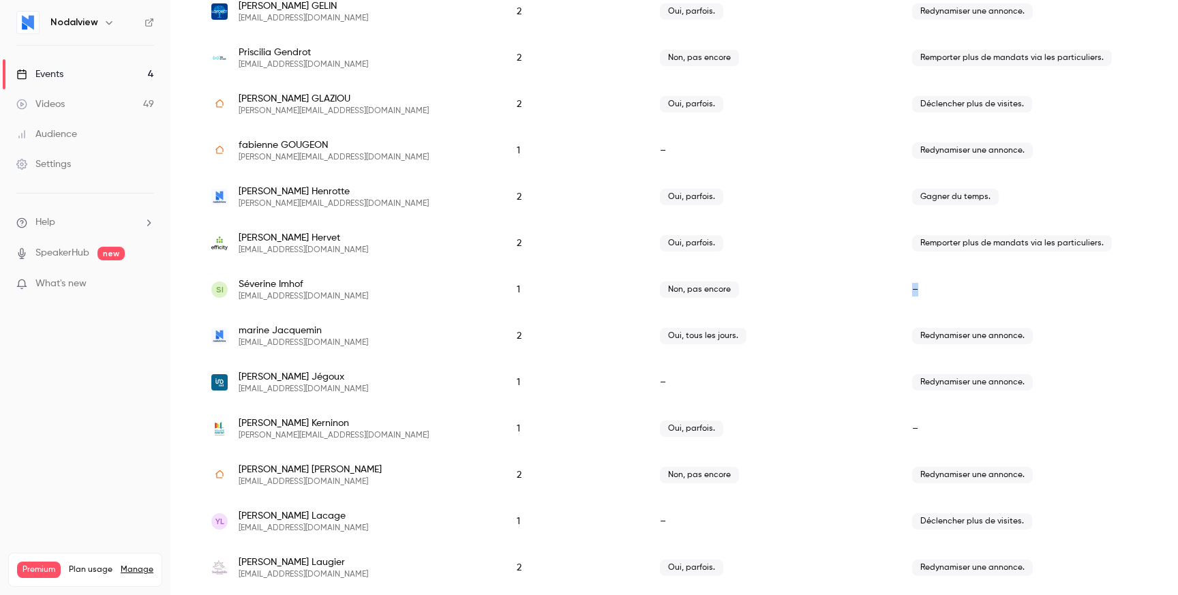
click at [965, 284] on div "SI [PERSON_NAME] [EMAIL_ADDRESS][DOMAIN_NAME] 1 Non, pas encore –" at bounding box center [674, 290] width 953 height 46
click at [965, 284] on div "–" at bounding box center [1025, 290] width 252 height 46
drag, startPoint x: 965, startPoint y: 284, endPoint x: 863, endPoint y: 288, distance: 101.7
click at [863, 288] on div "SI [PERSON_NAME] [EMAIL_ADDRESS][DOMAIN_NAME] 1 Non, pas encore –" at bounding box center [674, 290] width 953 height 46
click at [863, 288] on div "Non, pas encore" at bounding box center [772, 290] width 252 height 46
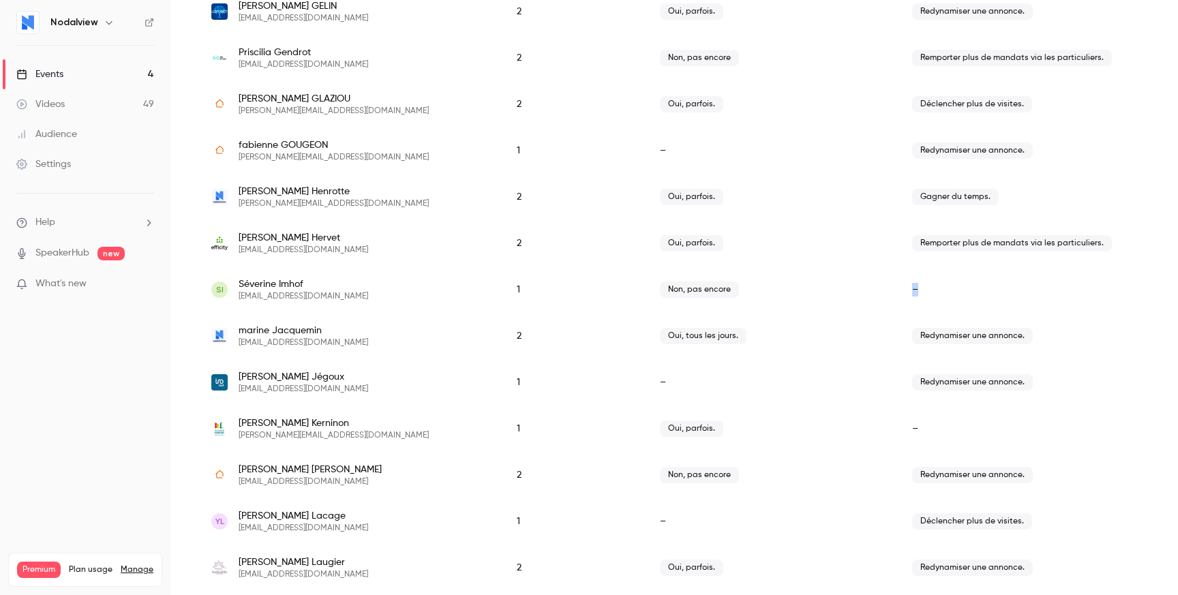
drag, startPoint x: 863, startPoint y: 288, endPoint x: 996, endPoint y: 290, distance: 132.3
click at [996, 290] on div "SI [PERSON_NAME] [EMAIL_ADDRESS][DOMAIN_NAME] 1 Non, pas encore –" at bounding box center [674, 290] width 953 height 46
click at [996, 290] on div "–" at bounding box center [1025, 290] width 252 height 46
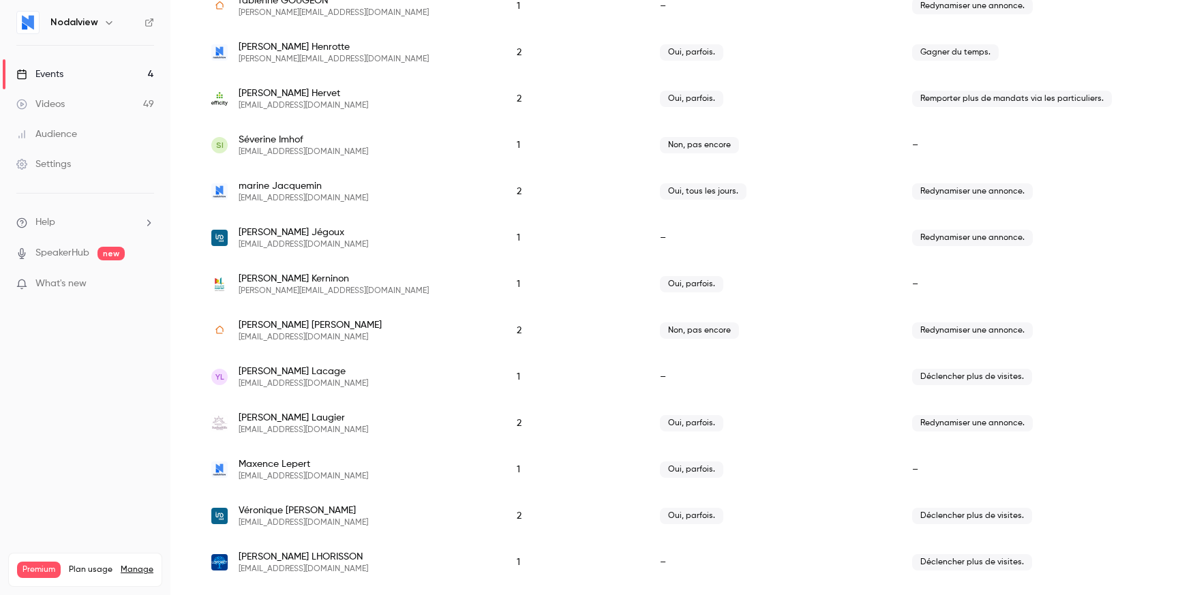
scroll to position [2077, 0]
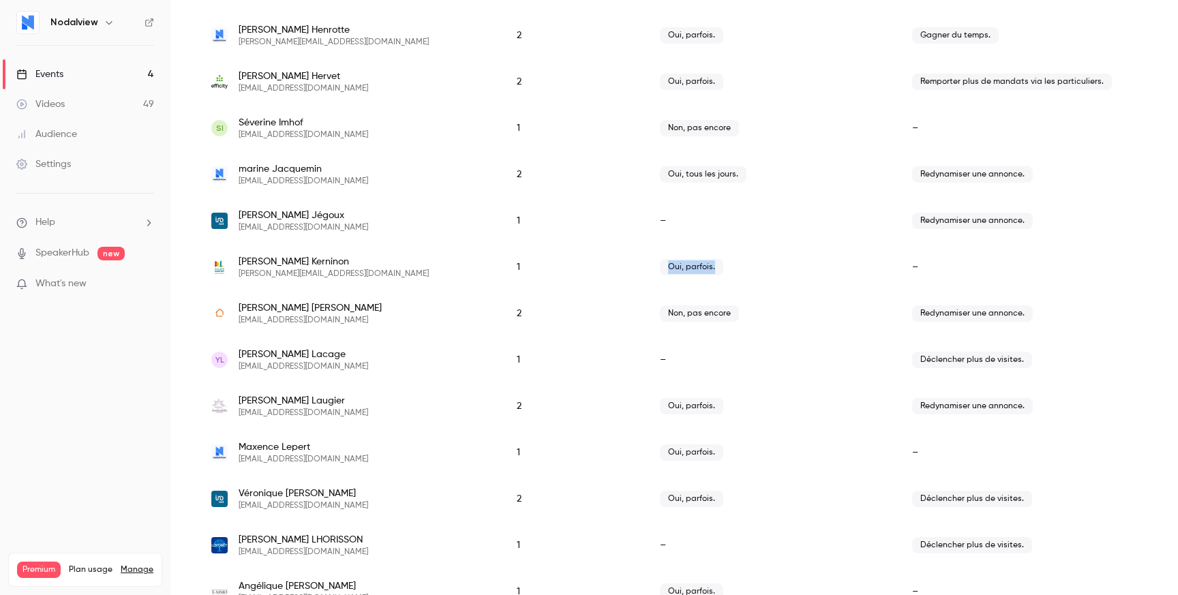
drag, startPoint x: 969, startPoint y: 250, endPoint x: 583, endPoint y: 286, distance: 387.7
click at [583, 286] on div "[PERSON_NAME] [PERSON_NAME][EMAIL_ADDRESS][DOMAIN_NAME] 1 Oui, parfois. –" at bounding box center [674, 267] width 953 height 46
click at [583, 286] on div "1" at bounding box center [574, 267] width 143 height 46
drag, startPoint x: 595, startPoint y: 268, endPoint x: 1052, endPoint y: 276, distance: 456.3
click at [1052, 276] on div "[PERSON_NAME] [PERSON_NAME][EMAIL_ADDRESS][DOMAIN_NAME] 1 Oui, parfois. –" at bounding box center [674, 267] width 953 height 46
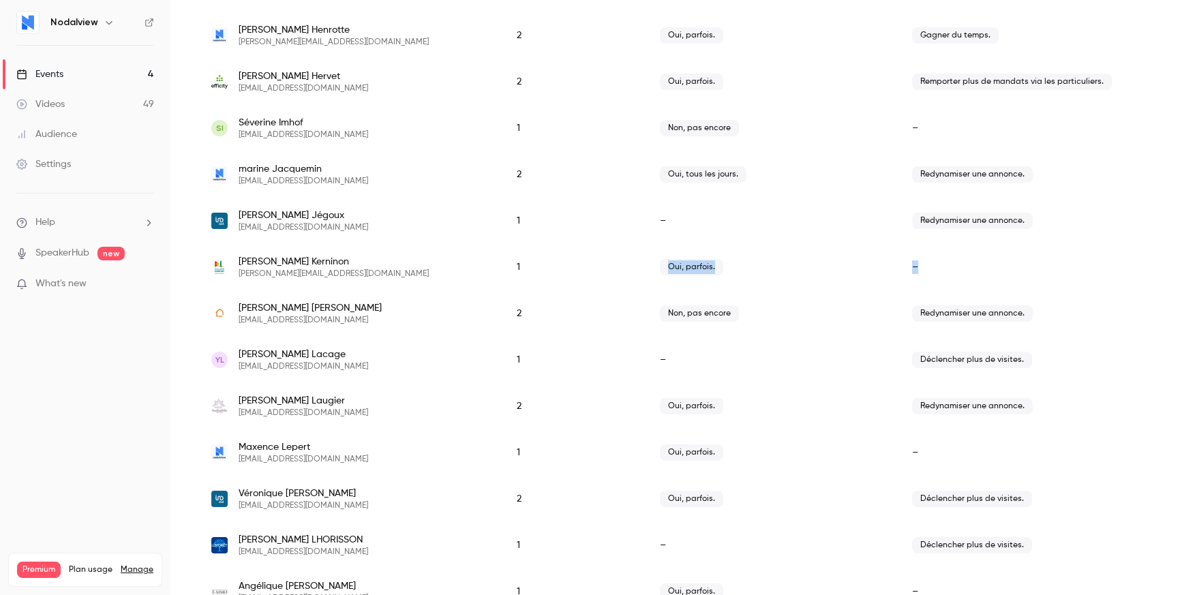
click at [1034, 273] on div "–" at bounding box center [1025, 267] width 252 height 46
drag, startPoint x: 1034, startPoint y: 273, endPoint x: 564, endPoint y: 279, distance: 470.6
click at [563, 280] on div "[PERSON_NAME] [PERSON_NAME][EMAIL_ADDRESS][DOMAIN_NAME] 1 Oui, parfois. –" at bounding box center [674, 267] width 953 height 46
click at [584, 267] on div "1" at bounding box center [574, 267] width 143 height 46
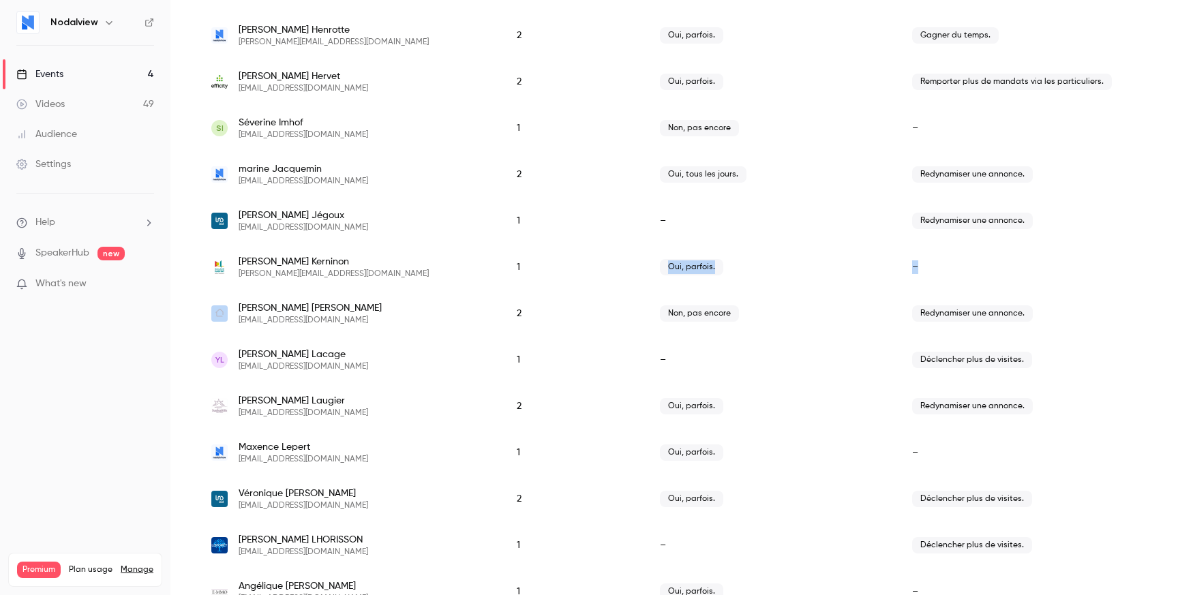
drag, startPoint x: 584, startPoint y: 267, endPoint x: 1016, endPoint y: 263, distance: 432.4
click at [1016, 263] on div "[PERSON_NAME] [PERSON_NAME][EMAIL_ADDRESS][DOMAIN_NAME] 1 Oui, parfois. –" at bounding box center [674, 267] width 953 height 46
click at [1016, 263] on div "–" at bounding box center [1025, 267] width 252 height 46
drag, startPoint x: 1016, startPoint y: 263, endPoint x: 596, endPoint y: 262, distance: 420.1
click at [596, 262] on div "[PERSON_NAME] [PERSON_NAME][EMAIL_ADDRESS][DOMAIN_NAME] 1 Oui, parfois. –" at bounding box center [674, 267] width 953 height 46
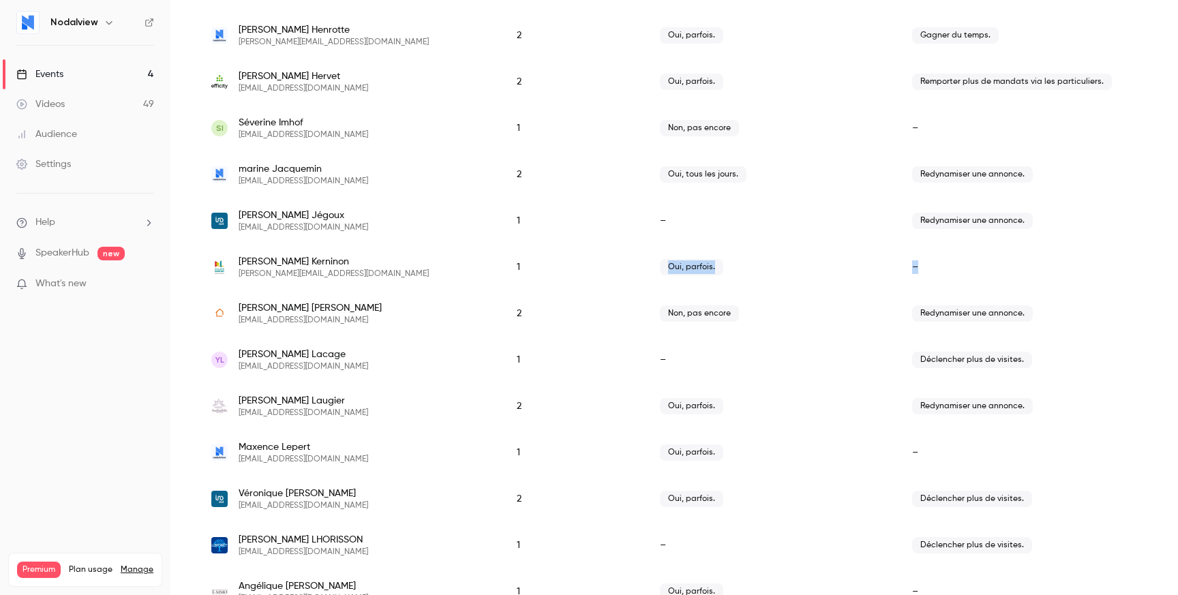
click at [596, 262] on div "1" at bounding box center [574, 267] width 143 height 46
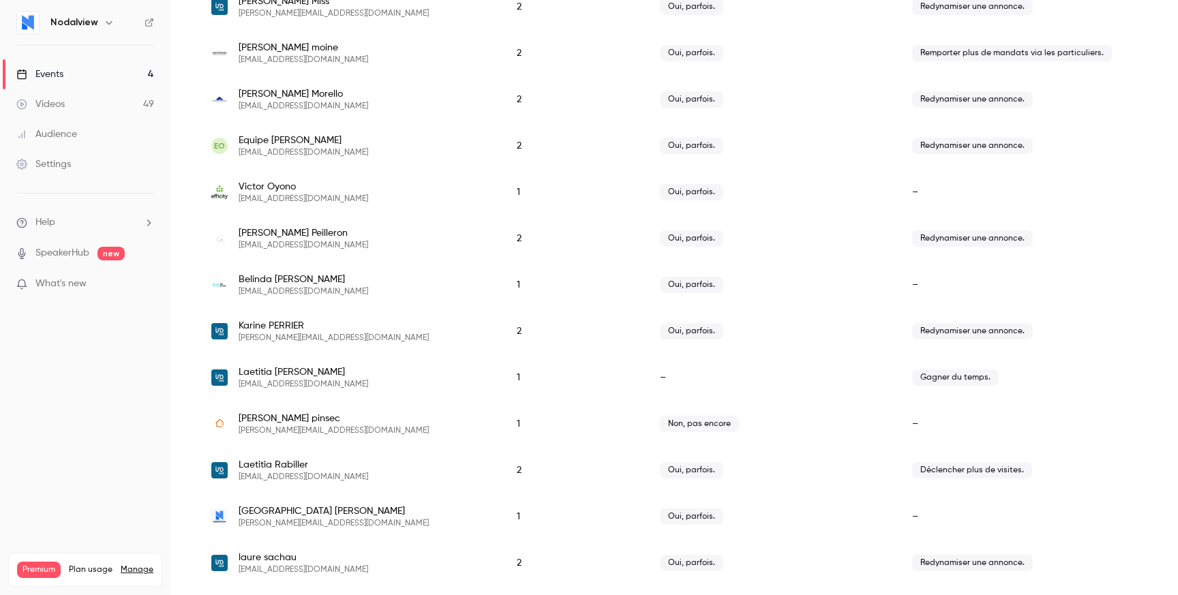
scroll to position [3187, 0]
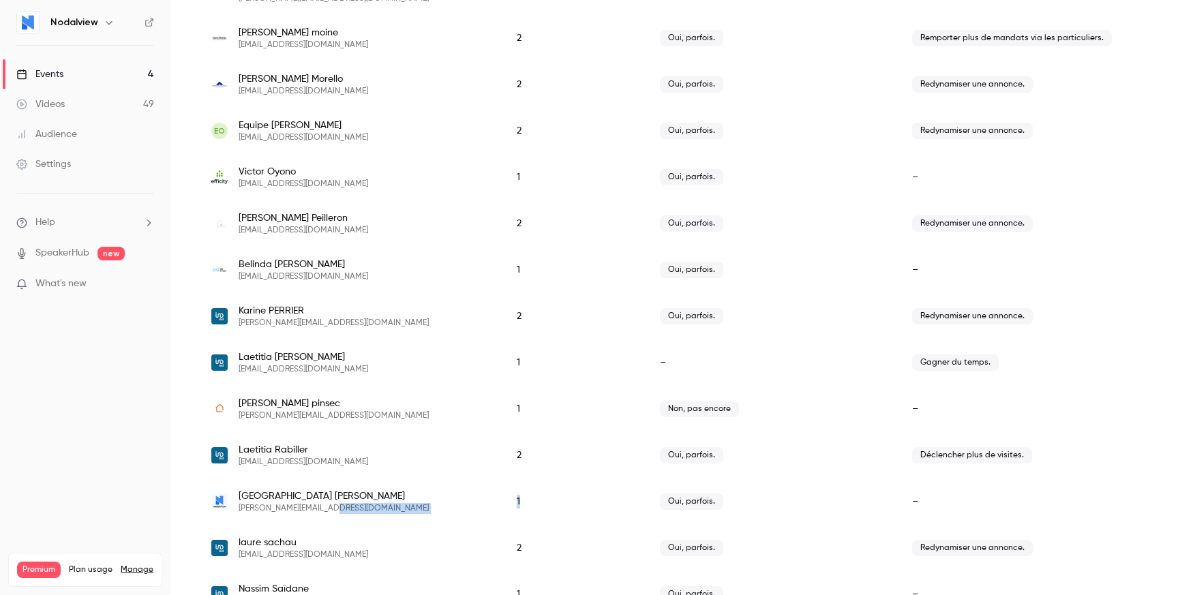
drag, startPoint x: 578, startPoint y: 508, endPoint x: 473, endPoint y: 508, distance: 105.7
click at [473, 508] on div "[PERSON_NAME] [PERSON_NAME][EMAIL_ADDRESS][DOMAIN_NAME] 1 Oui, parfois. –" at bounding box center [674, 502] width 953 height 46
click at [473, 508] on div "[PERSON_NAME] [PERSON_NAME][EMAIL_ADDRESS][DOMAIN_NAME]" at bounding box center [351, 502] width 306 height 46
drag, startPoint x: 473, startPoint y: 508, endPoint x: 552, endPoint y: 508, distance: 79.8
click at [552, 508] on div "[PERSON_NAME] [PERSON_NAME][EMAIL_ADDRESS][DOMAIN_NAME] 1 Oui, parfois. –" at bounding box center [674, 502] width 953 height 46
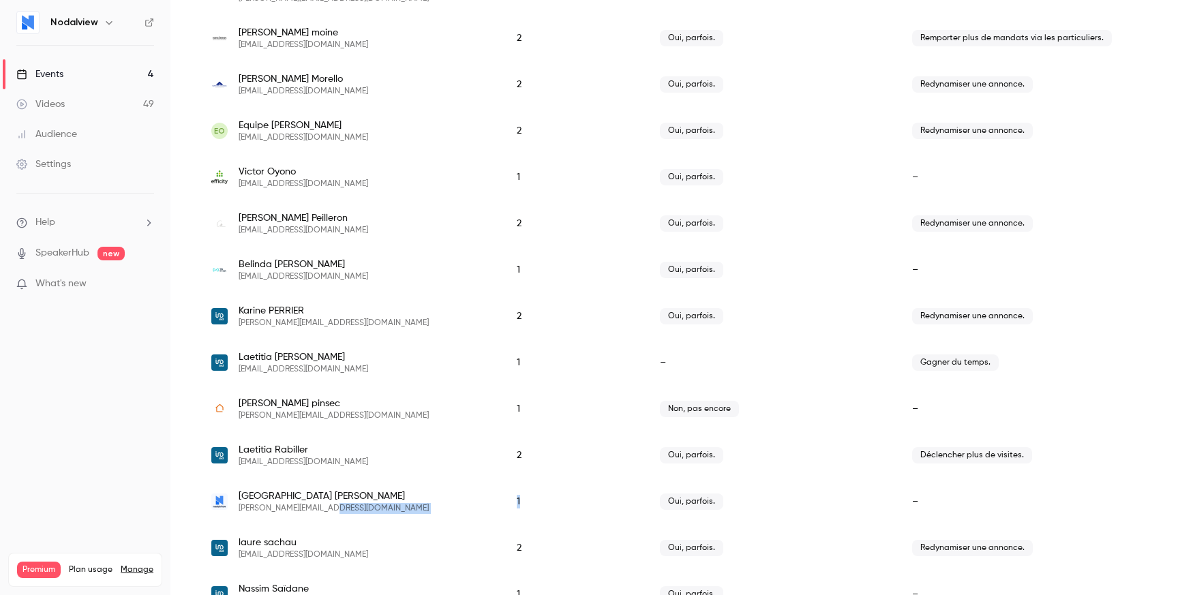
click at [552, 508] on div "1" at bounding box center [574, 502] width 143 height 46
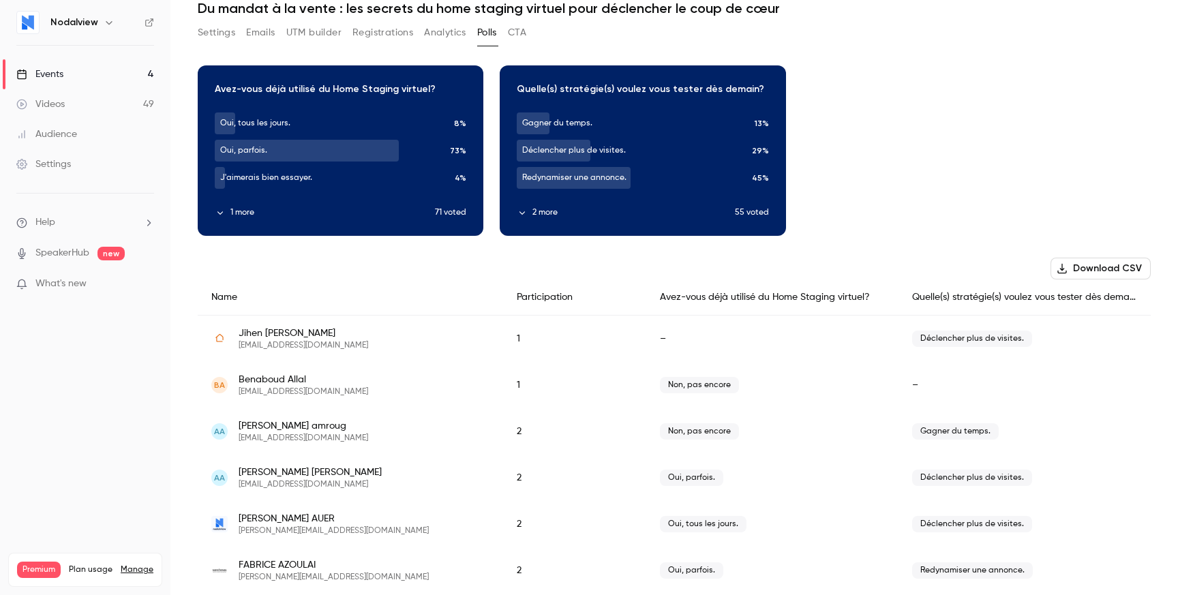
scroll to position [0, 0]
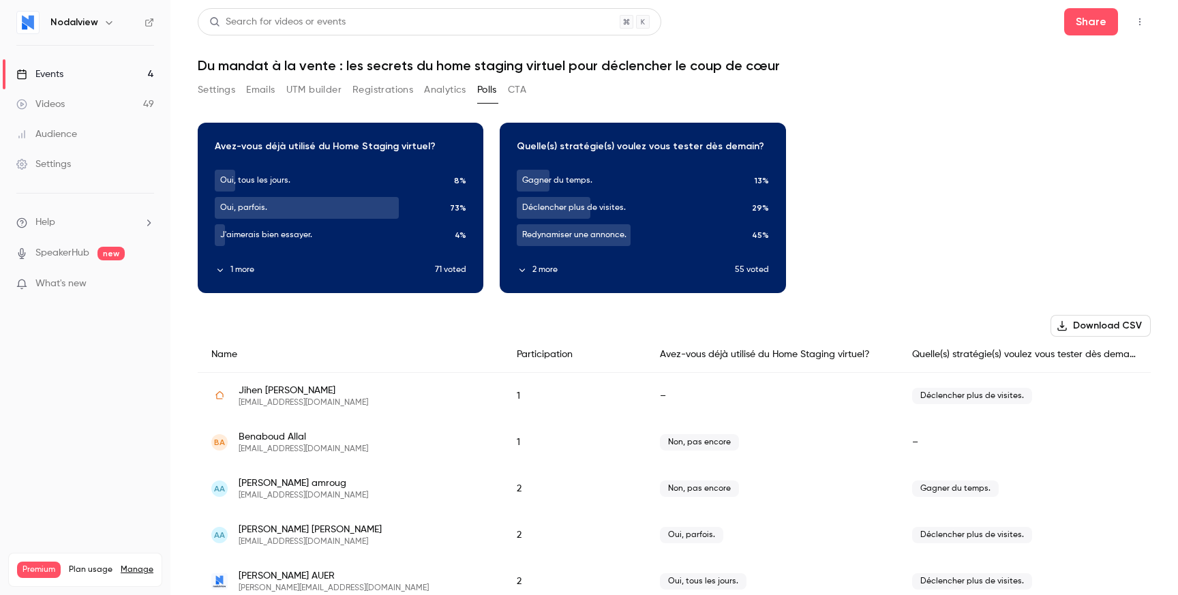
click at [260, 144] on div "Download image" at bounding box center [340, 207] width 284 height 169
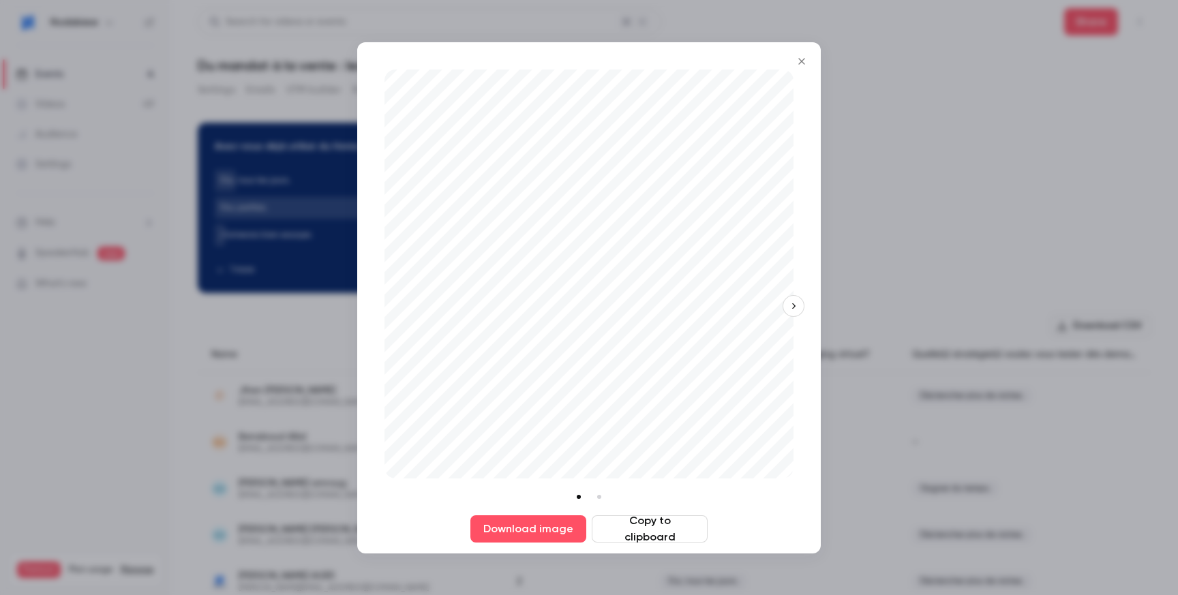
click at [920, 265] on div at bounding box center [589, 297] width 1178 height 595
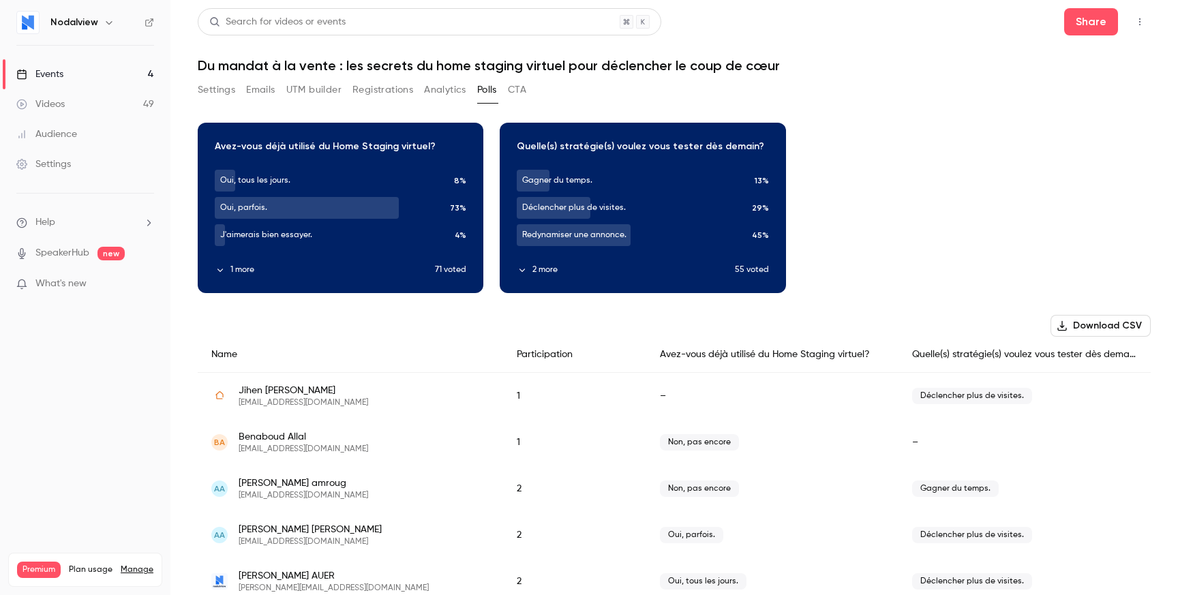
click at [951, 186] on div "Download image Avez-vous déjà utilisé du Home Staging virtuel? Oui, tous les jo…" at bounding box center [674, 208] width 953 height 170
click at [518, 70] on h1 "Du mandat à la vente : les secrets du home staging virtuel pour déclencher le c…" at bounding box center [674, 65] width 953 height 16
drag, startPoint x: 518, startPoint y: 70, endPoint x: 964, endPoint y: 56, distance: 445.5
click at [964, 57] on h1 "Du mandat à la vente : les secrets du home staging virtuel pour déclencher le c…" at bounding box center [674, 65] width 953 height 16
click at [927, 61] on h1 "Du mandat à la vente : les secrets du home staging virtuel pour déclencher le c…" at bounding box center [674, 65] width 953 height 16
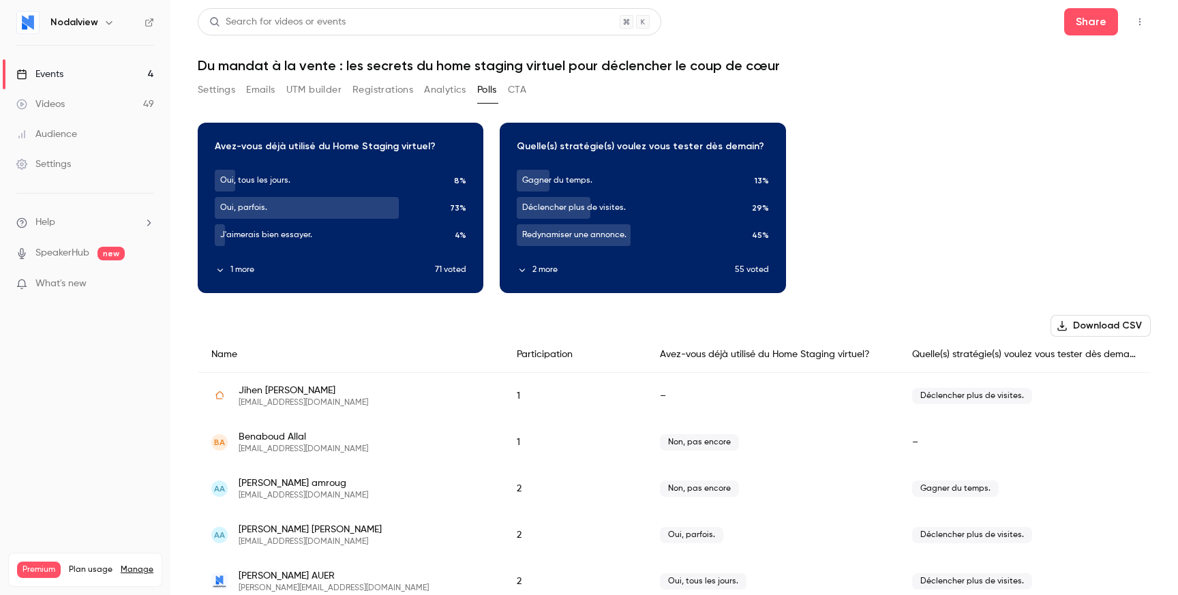
click at [927, 61] on h1 "Du mandat à la vente : les secrets du home staging virtuel pour déclencher le c…" at bounding box center [674, 65] width 953 height 16
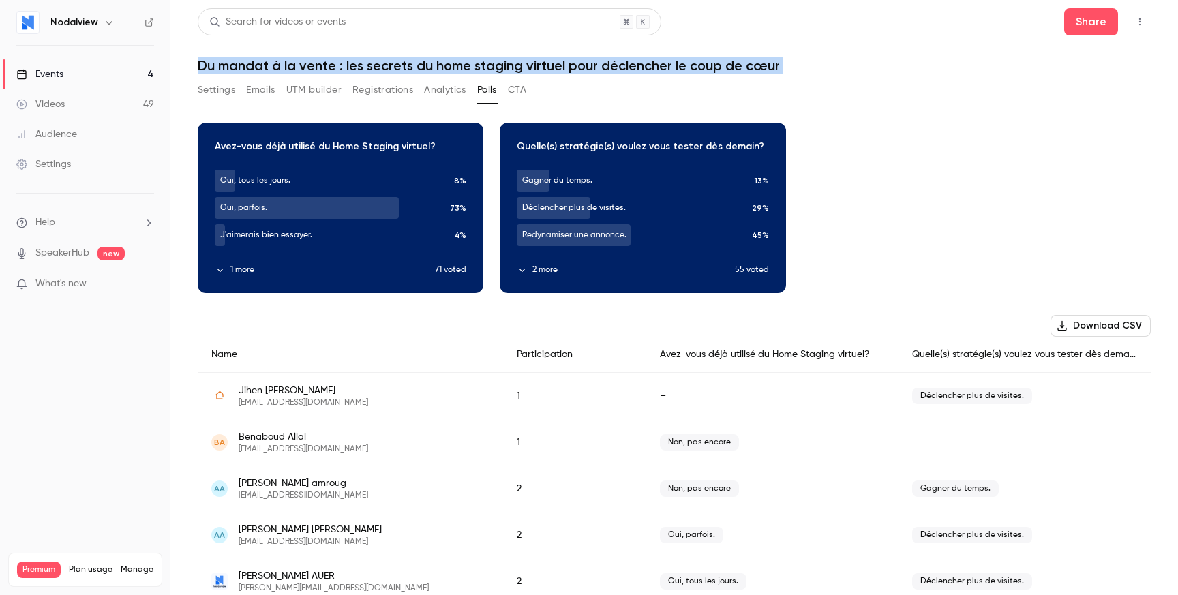
drag, startPoint x: 927, startPoint y: 61, endPoint x: 268, endPoint y: 89, distance: 659.3
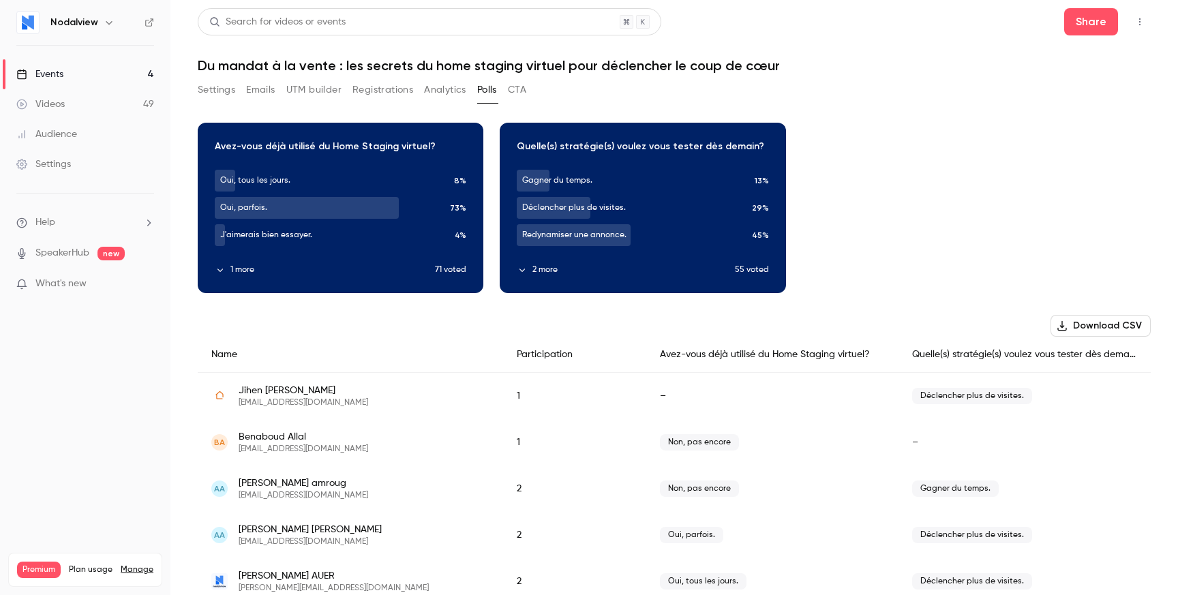
click at [205, 58] on h1 "Du mandat à la vente : les secrets du home staging virtuel pour déclencher le c…" at bounding box center [674, 65] width 953 height 16
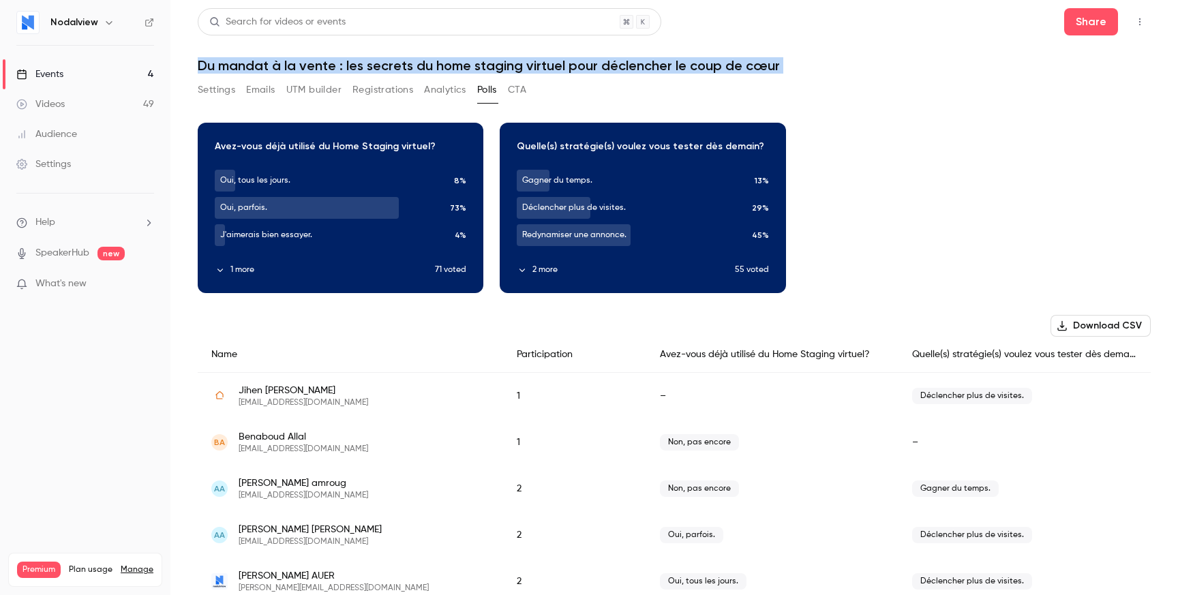
drag, startPoint x: 205, startPoint y: 58, endPoint x: 825, endPoint y: 63, distance: 619.9
click at [825, 63] on h1 "Du mandat à la vente : les secrets du home staging virtuel pour déclencher le c…" at bounding box center [674, 65] width 953 height 16
drag, startPoint x: 825, startPoint y: 63, endPoint x: 204, endPoint y: 63, distance: 621.2
click at [204, 63] on h1 "Du mandat à la vente : les secrets du home staging virtuel pour déclencher le c…" at bounding box center [674, 65] width 953 height 16
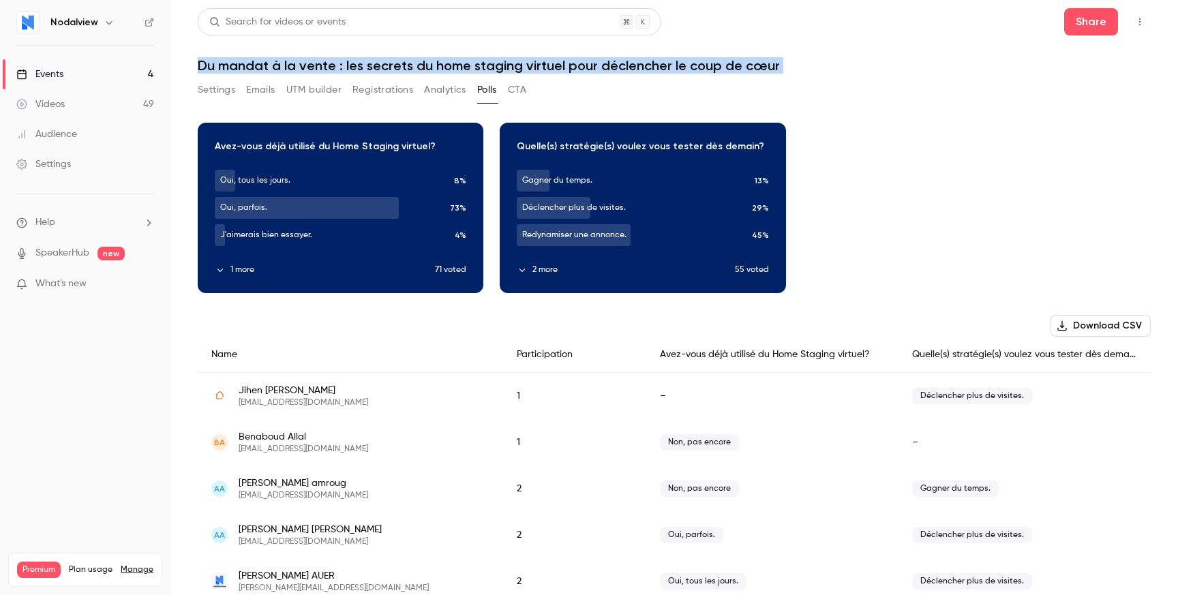
click at [204, 63] on h1 "Du mandat à la vente : les secrets du home staging virtuel pour déclencher le c…" at bounding box center [674, 65] width 953 height 16
drag, startPoint x: 204, startPoint y: 63, endPoint x: 803, endPoint y: 71, distance: 598.8
click at [803, 71] on h1 "Du mandat à la vente : les secrets du home staging virtuel pour déclencher le c…" at bounding box center [674, 65] width 953 height 16
drag, startPoint x: 803, startPoint y: 71, endPoint x: 179, endPoint y: 51, distance: 624.3
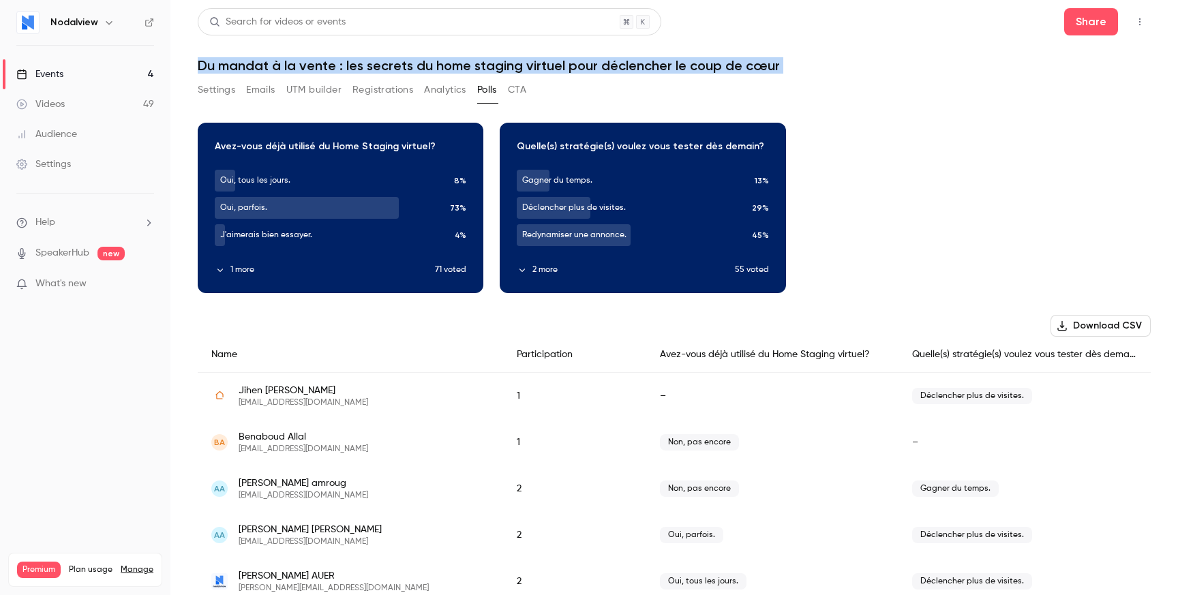
click at [176, 51] on main "Search for videos or events Share Du mandat à la vente : les secrets du home st…" at bounding box center [674, 297] width 1008 height 595
click at [179, 51] on main "Search for videos or events Share Du mandat à la vente : les secrets du home st…" at bounding box center [674, 297] width 1008 height 595
drag, startPoint x: 179, startPoint y: 51, endPoint x: 800, endPoint y: 61, distance: 621.3
click at [800, 61] on main "Search for videos or events Share Du mandat à la vente : les secrets du home st…" at bounding box center [674, 297] width 1008 height 595
click at [800, 61] on h1 "Du mandat à la vente : les secrets du home staging virtuel pour déclencher le c…" at bounding box center [674, 65] width 953 height 16
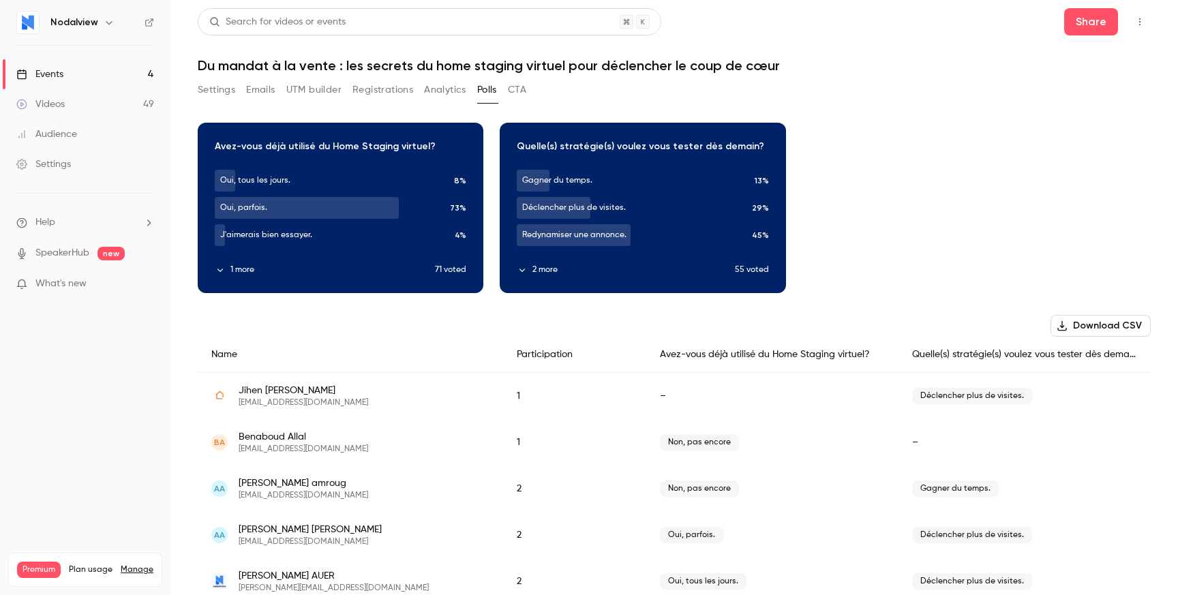
click at [399, 95] on button "Registrations" at bounding box center [383, 90] width 61 height 22
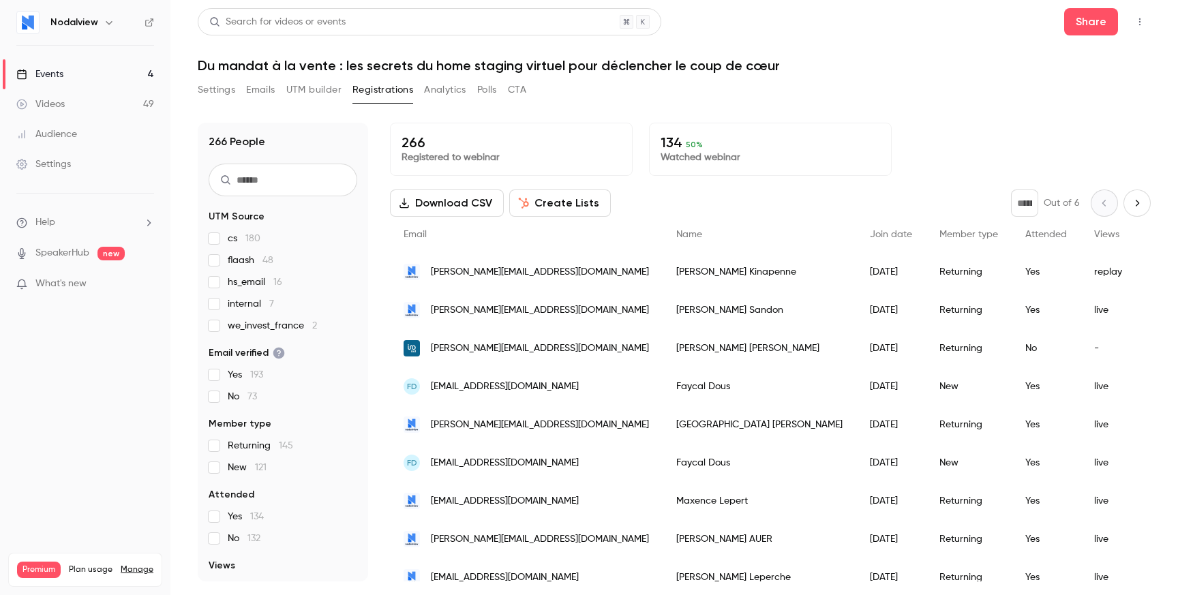
click at [441, 88] on button "Analytics" at bounding box center [445, 90] width 42 height 22
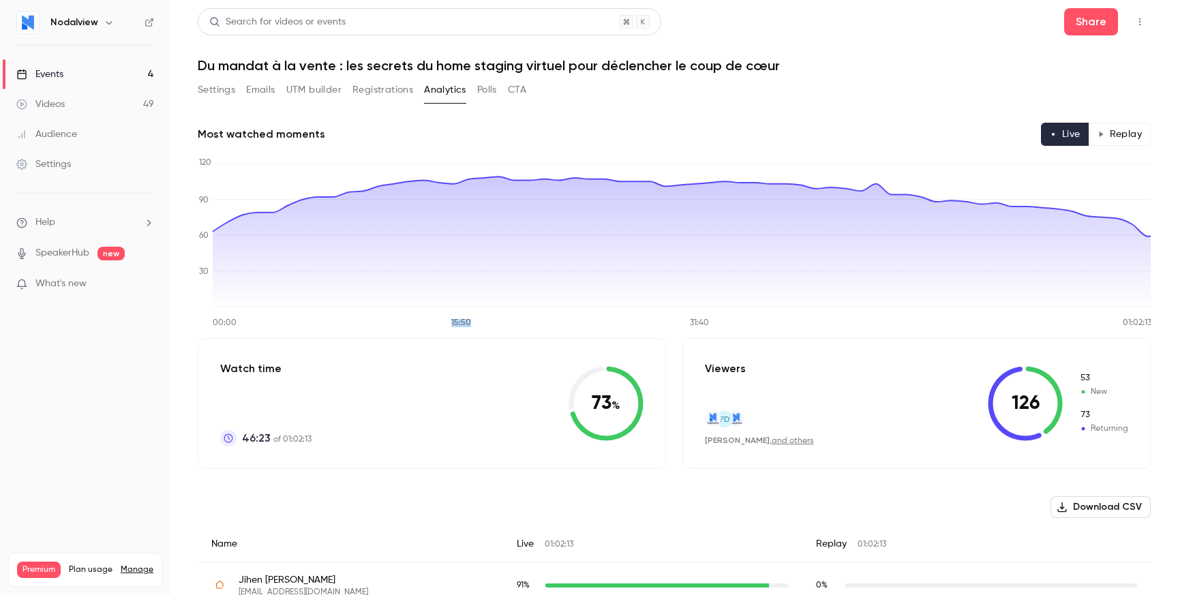
drag, startPoint x: 548, startPoint y: 324, endPoint x: 395, endPoint y: 323, distance: 152.8
click at [395, 323] on icon "00:00 15:50 31:40 01:02:13 0 30 60 90 120" at bounding box center [674, 242] width 953 height 170
drag, startPoint x: 395, startPoint y: 323, endPoint x: 942, endPoint y: 318, distance: 547.6
click at [942, 318] on icon "00:00 15:50 31:40 01:02:13 0 30 60 90 120" at bounding box center [674, 242] width 953 height 170
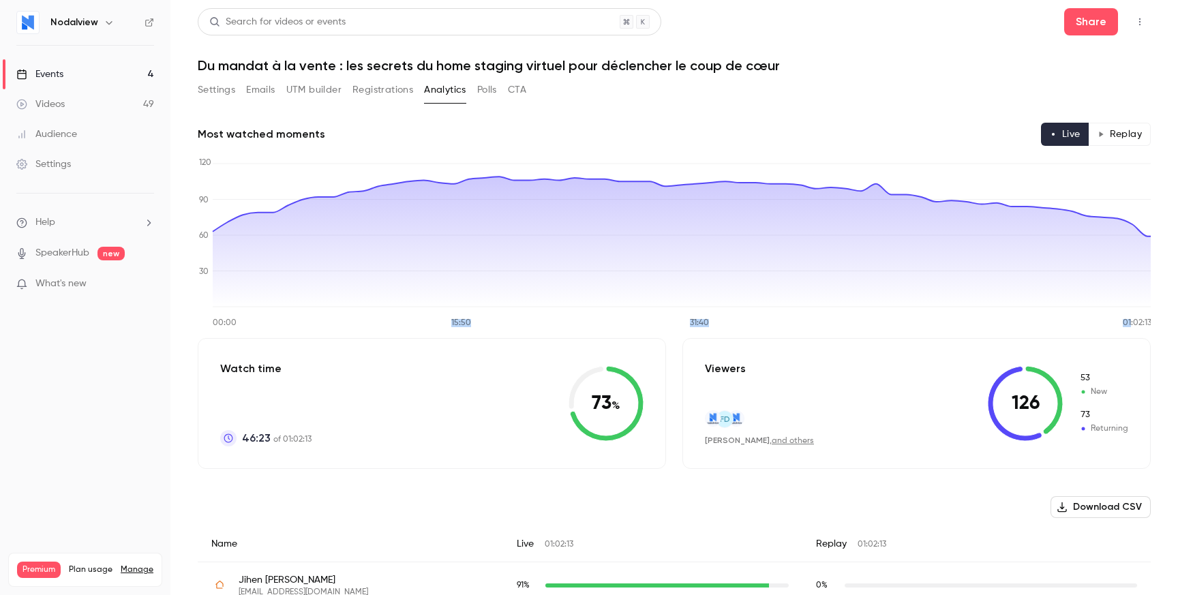
click at [942, 318] on icon "00:00 15:50 31:40 01:02:13 0 30 60 90 120" at bounding box center [674, 242] width 953 height 170
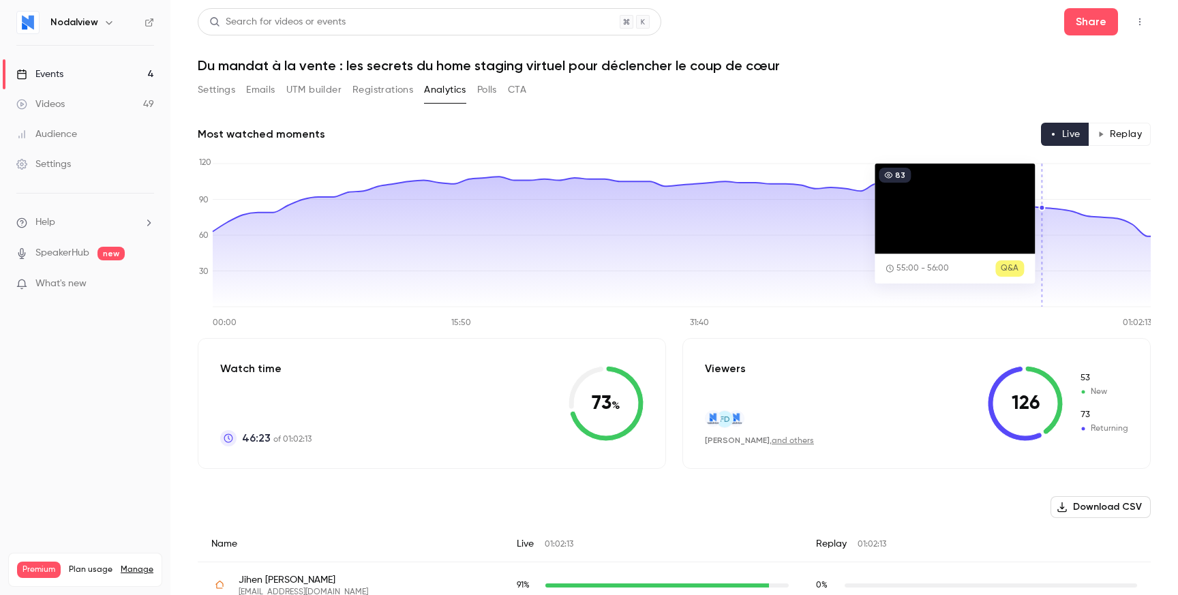
click at [1143, 14] on button "button" at bounding box center [1140, 22] width 22 height 22
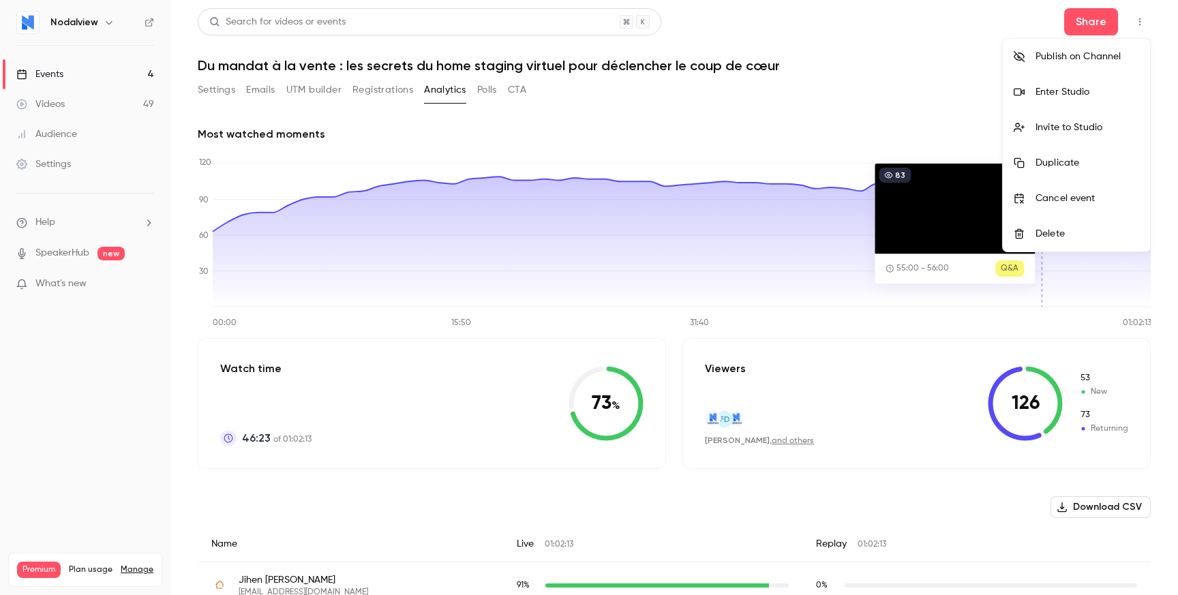
click at [780, 62] on div at bounding box center [589, 297] width 1178 height 595
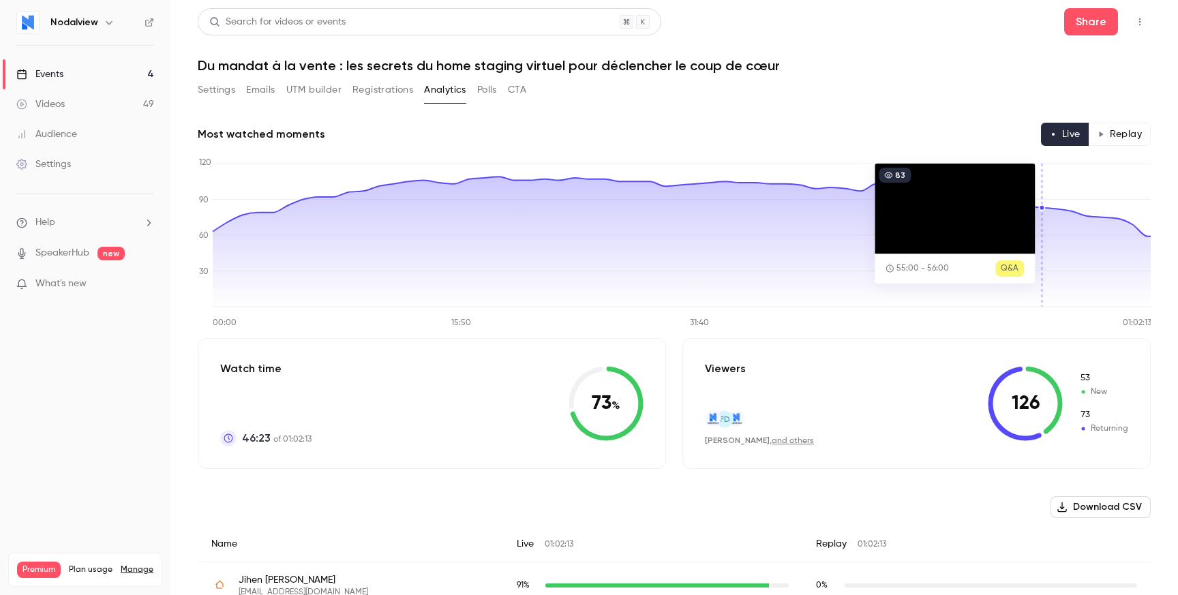
click at [634, 83] on div "Settings Emails UTM builder Registrations Analytics Polls CTA" at bounding box center [674, 92] width 953 height 27
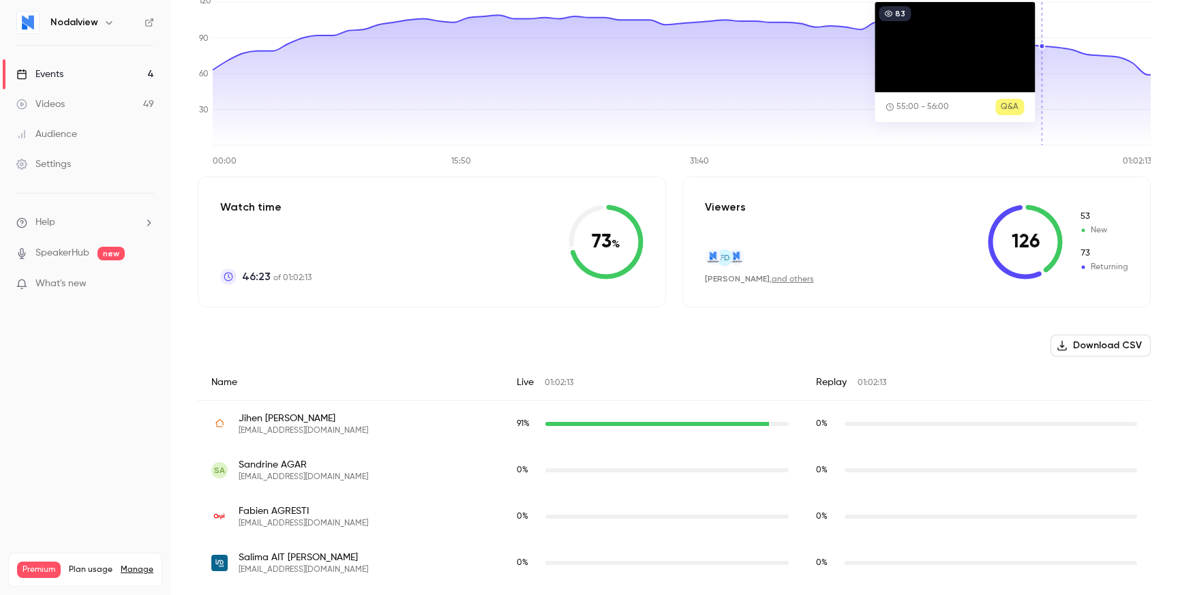
scroll to position [174, 0]
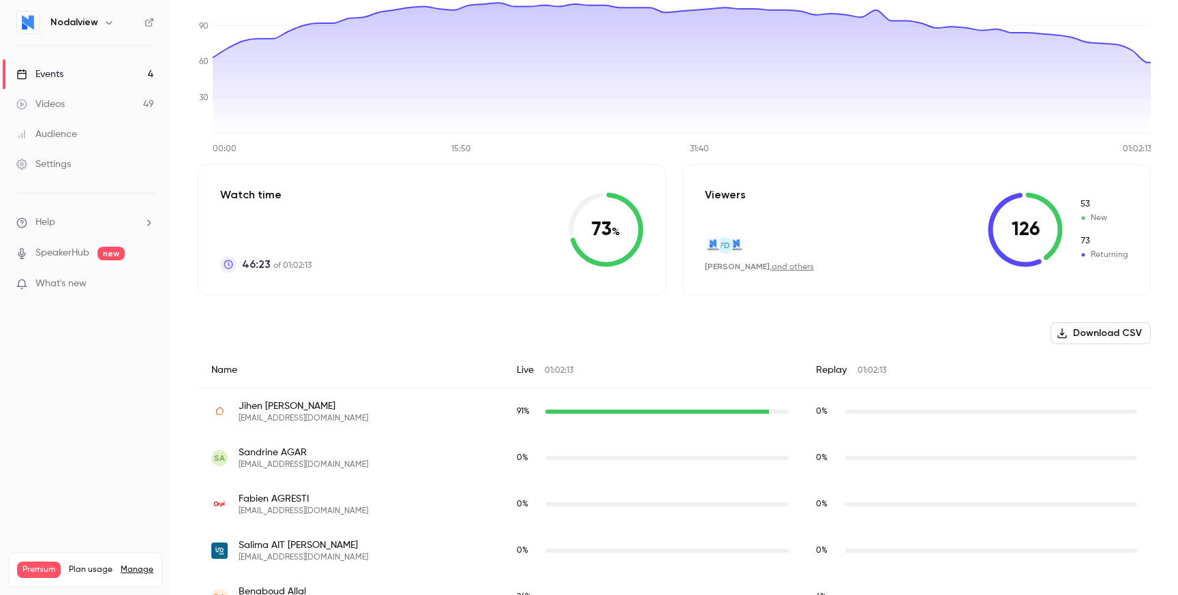
click at [1128, 331] on button "Download CSV" at bounding box center [1101, 334] width 100 height 22
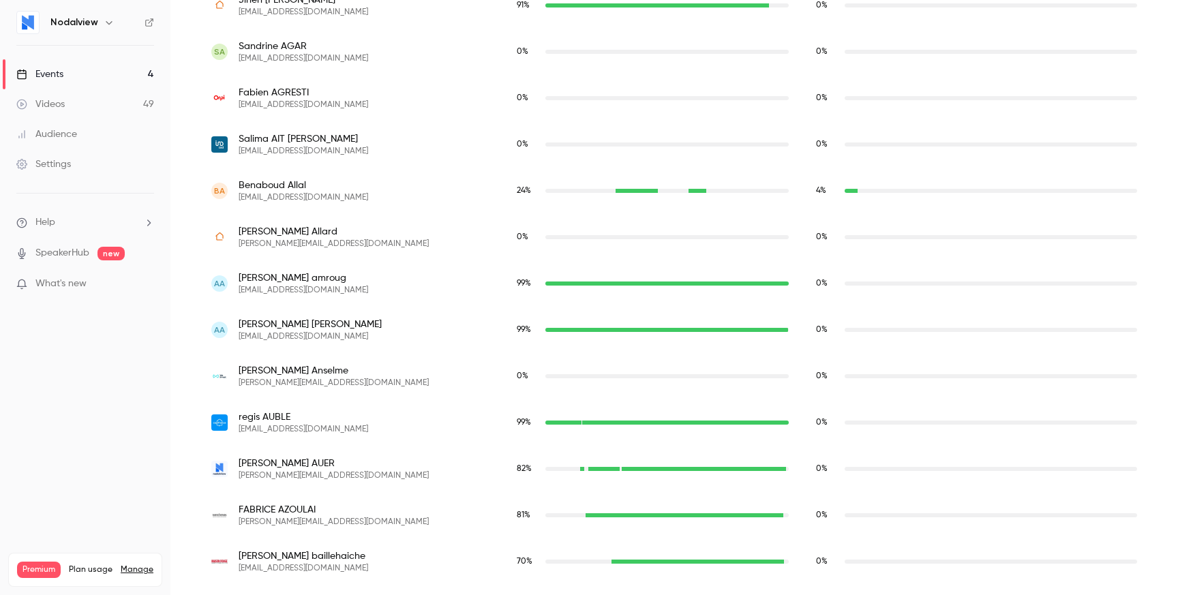
scroll to position [0, 0]
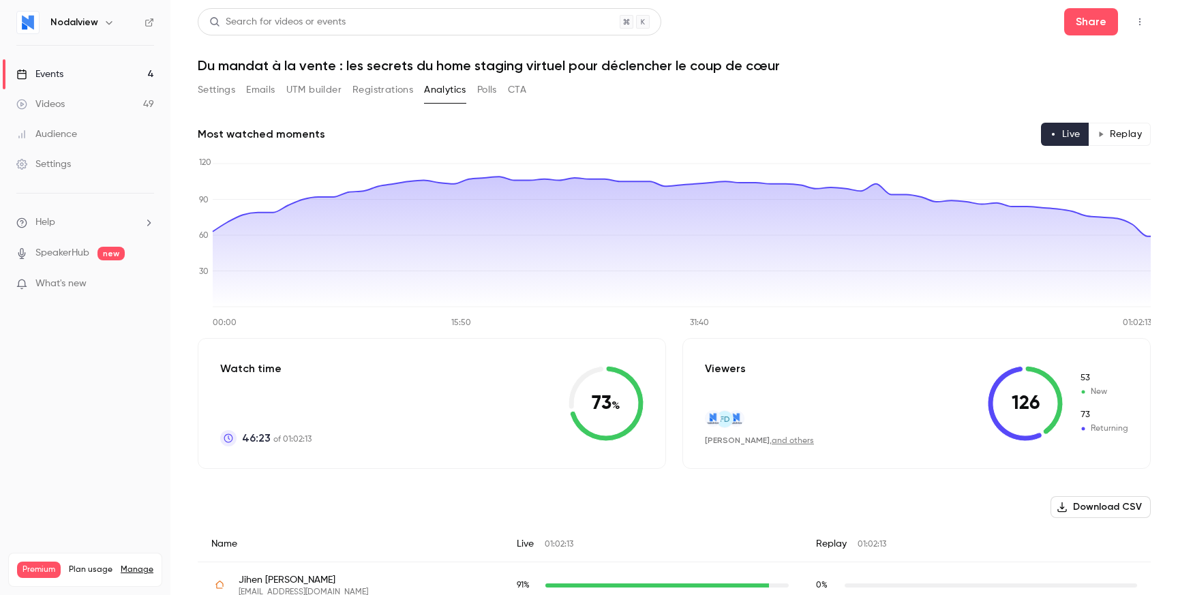
click at [1087, 419] on span "73" at bounding box center [1104, 415] width 49 height 12
drag, startPoint x: 1087, startPoint y: 419, endPoint x: 1085, endPoint y: 380, distance: 39.6
click at [1085, 380] on div "53 New 73 Returning" at bounding box center [1104, 403] width 49 height 63
click at [1085, 380] on span "53" at bounding box center [1104, 378] width 49 height 12
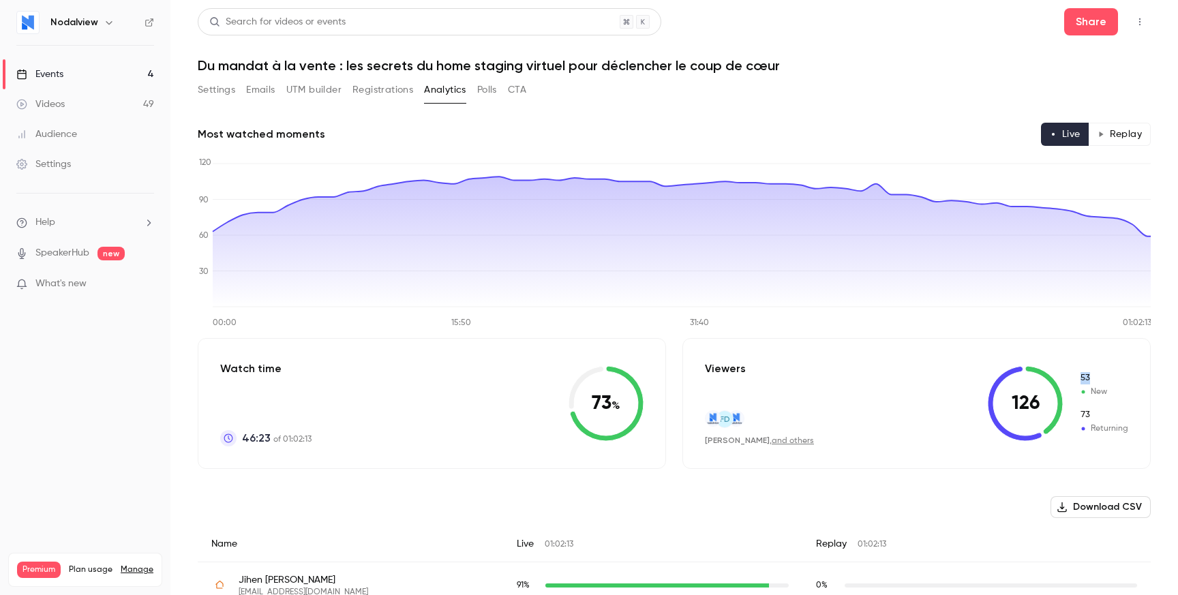
click at [1085, 380] on span "53" at bounding box center [1104, 378] width 49 height 12
drag, startPoint x: 1085, startPoint y: 380, endPoint x: 1085, endPoint y: 400, distance: 20.5
click at [1085, 395] on div "53 New" at bounding box center [1104, 385] width 49 height 26
click at [784, 441] on link "and others" at bounding box center [793, 441] width 42 height 8
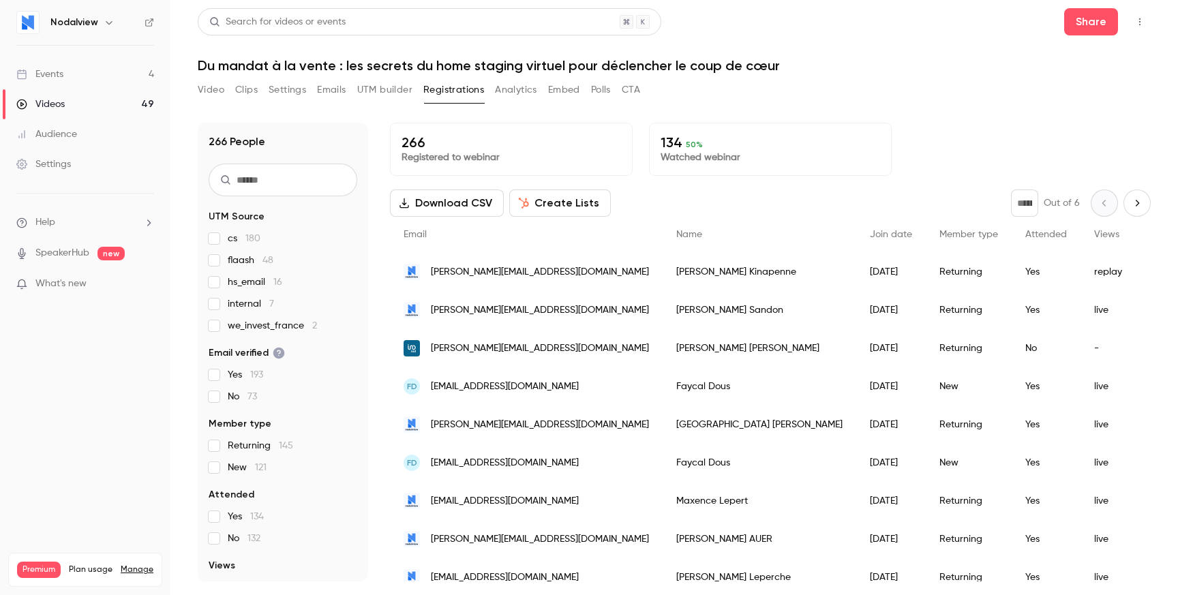
click at [1169, 235] on span "UTM source" at bounding box center [1194, 235] width 51 height 10
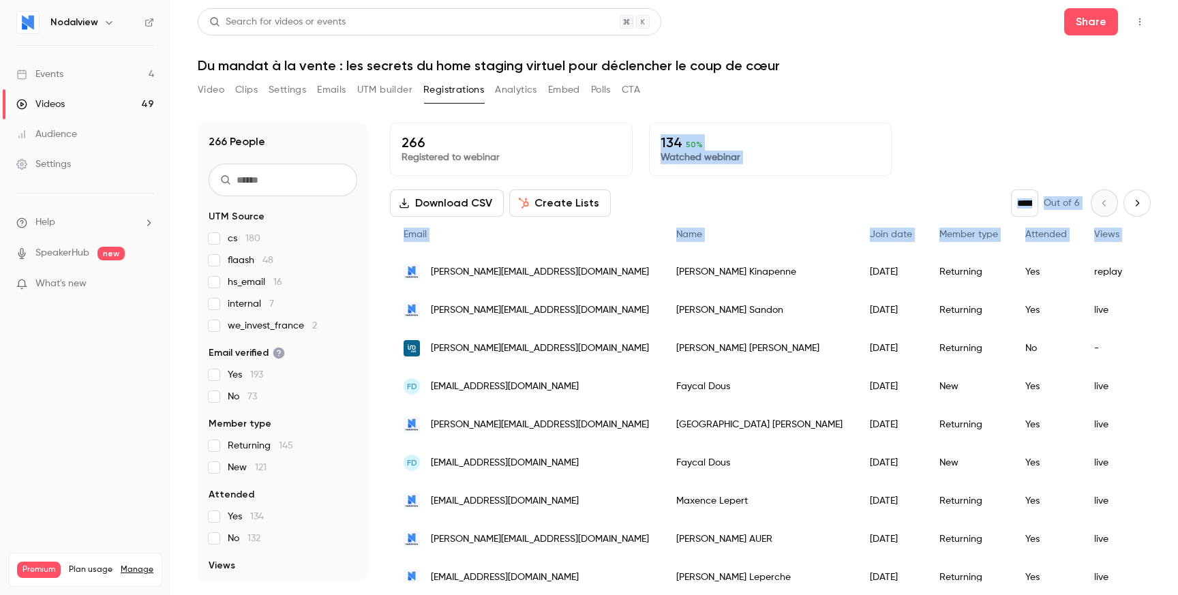
drag, startPoint x: 1102, startPoint y: 235, endPoint x: 1052, endPoint y: 114, distance: 130.6
click at [1052, 114] on div "266 People UTM Source cs 180 flaash 48 hs_email 16 internal 7 we_invest_france …" at bounding box center [674, 343] width 953 height 475
drag, startPoint x: 1052, startPoint y: 114, endPoint x: 1054, endPoint y: 164, distance: 50.5
click at [1054, 165] on div "266 People UTM Source cs 180 flaash 48 hs_email 16 internal 7 we_invest_france …" at bounding box center [674, 343] width 953 height 475
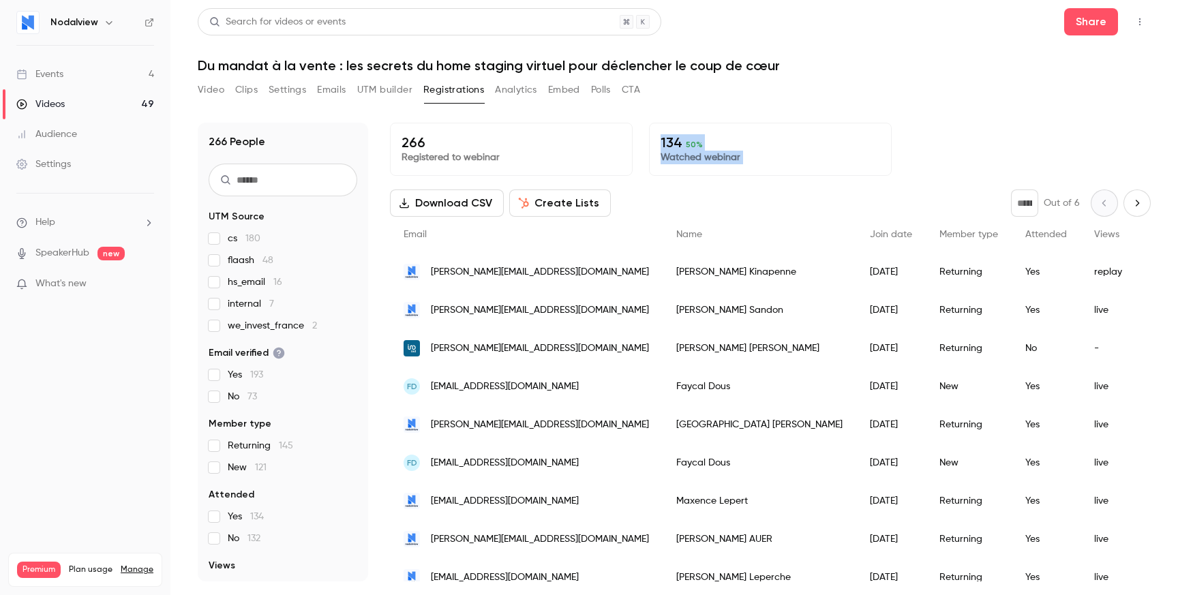
click at [1054, 164] on div "266 Registered to webinar 134 50 % Watched webinar" at bounding box center [770, 149] width 761 height 53
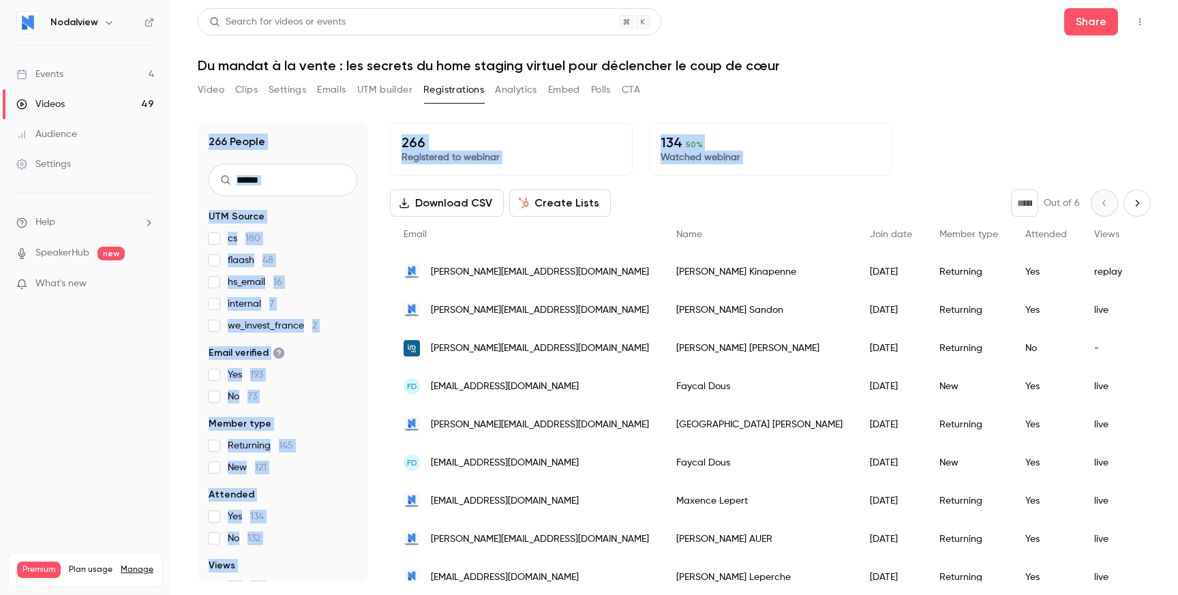
drag, startPoint x: 1054, startPoint y: 164, endPoint x: 1032, endPoint y: 100, distance: 68.1
click at [1032, 100] on section "Video Clips Settings Emails UTM builder Registrations Analytics Embed Polls CTA…" at bounding box center [674, 333] width 953 height 508
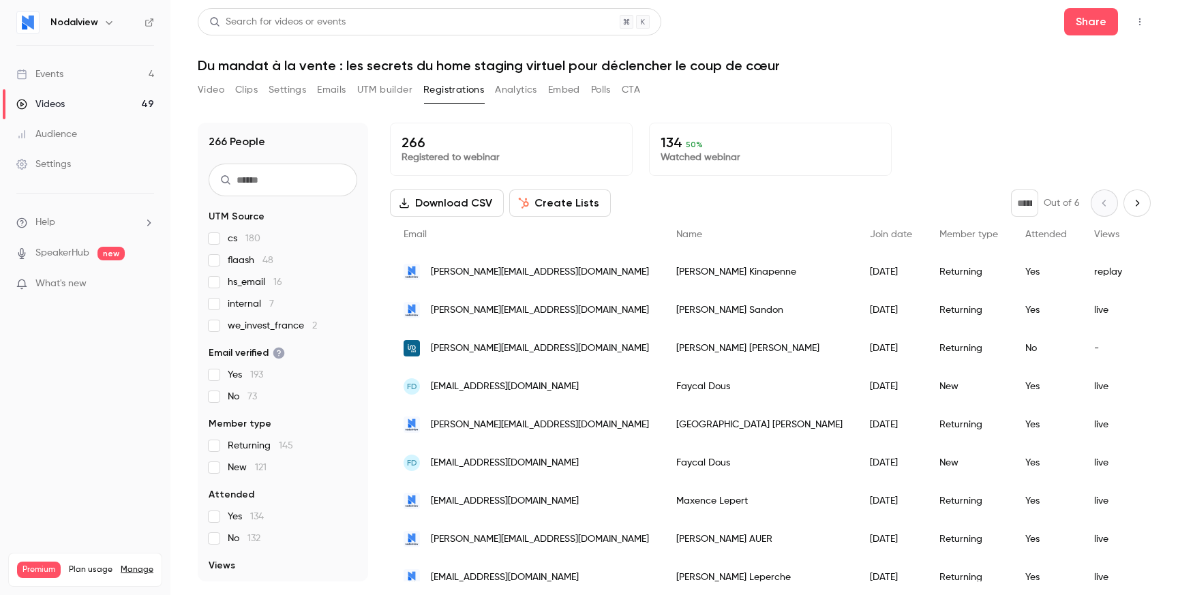
click at [1032, 100] on div "Video Clips Settings Emails UTM builder Registrations Analytics Embed Polls CTA" at bounding box center [674, 92] width 953 height 27
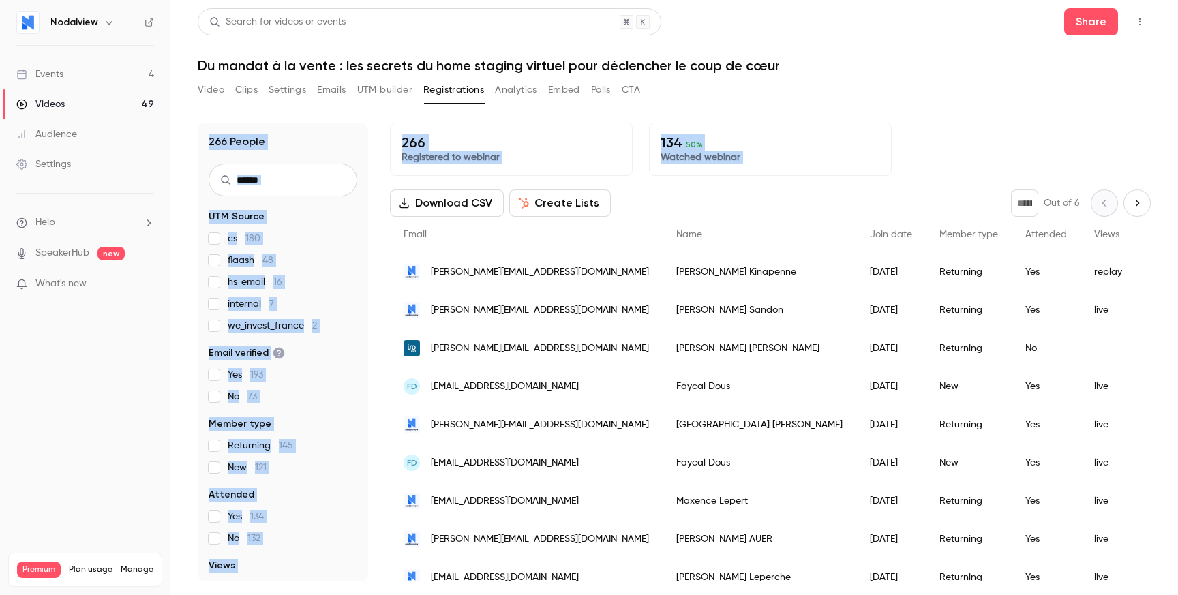
drag, startPoint x: 1032, startPoint y: 100, endPoint x: 1032, endPoint y: 168, distance: 68.9
click at [1032, 170] on section "Video Clips Settings Emails UTM builder Registrations Analytics Embed Polls CTA…" at bounding box center [674, 333] width 953 height 508
click at [1032, 168] on div "266 Registered to webinar 134 50 % Watched webinar" at bounding box center [770, 149] width 761 height 53
drag, startPoint x: 1032, startPoint y: 168, endPoint x: 1014, endPoint y: 95, distance: 75.3
click at [1014, 95] on section "Video Clips Settings Emails UTM builder Registrations Analytics Embed Polls CTA…" at bounding box center [674, 333] width 953 height 508
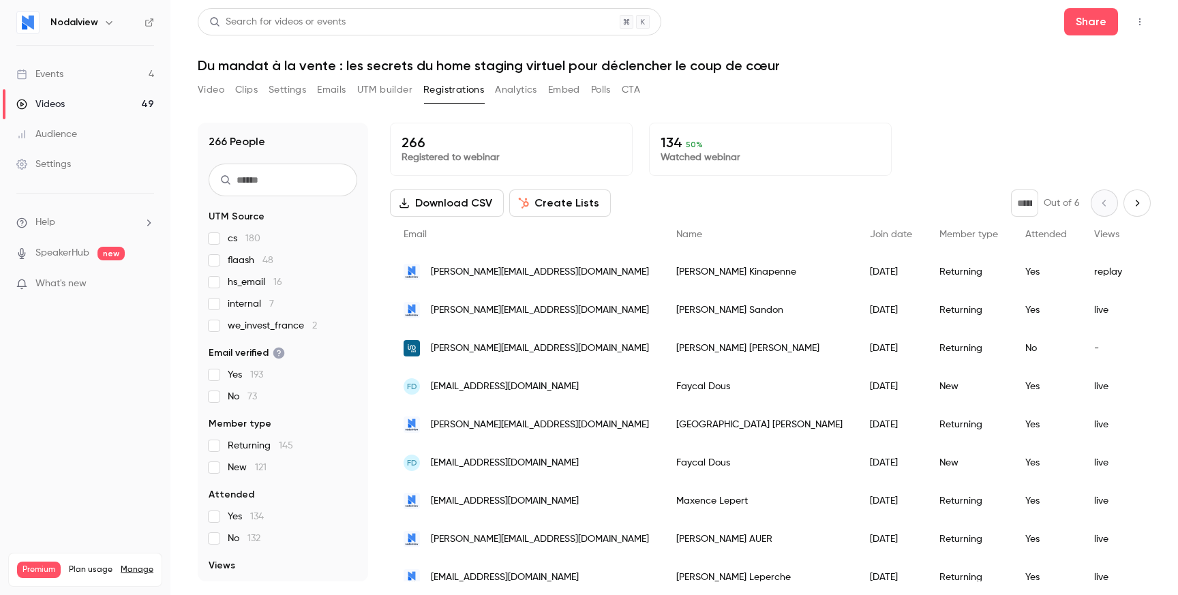
click at [1014, 95] on div "Video Clips Settings Emails UTM builder Registrations Analytics Embed Polls CTA" at bounding box center [674, 92] width 953 height 27
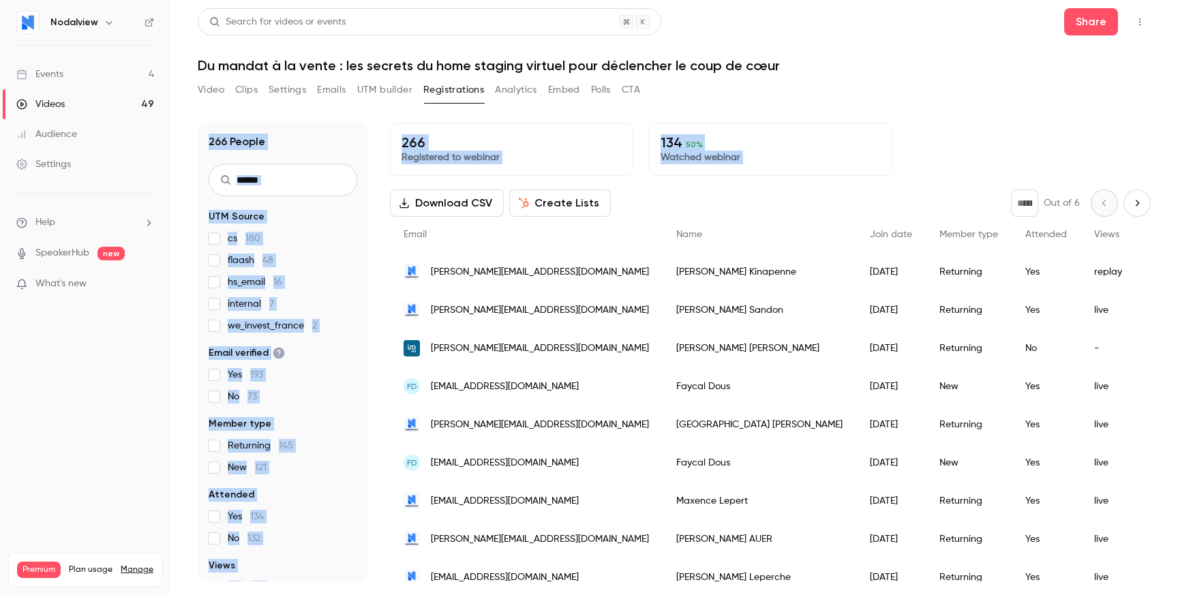
drag, startPoint x: 1014, startPoint y: 95, endPoint x: 1013, endPoint y: 168, distance: 72.3
click at [1013, 168] on section "Video Clips Settings Emails UTM builder Registrations Analytics Embed Polls CTA…" at bounding box center [674, 333] width 953 height 508
click at [1013, 167] on div "266 Registered to webinar 134 50 % Watched webinar" at bounding box center [770, 149] width 761 height 53
drag, startPoint x: 918, startPoint y: 98, endPoint x: 941, endPoint y: 160, distance: 66.2
click at [941, 160] on section "Video Clips Settings Emails UTM builder Registrations Analytics Embed Polls CTA…" at bounding box center [674, 333] width 953 height 508
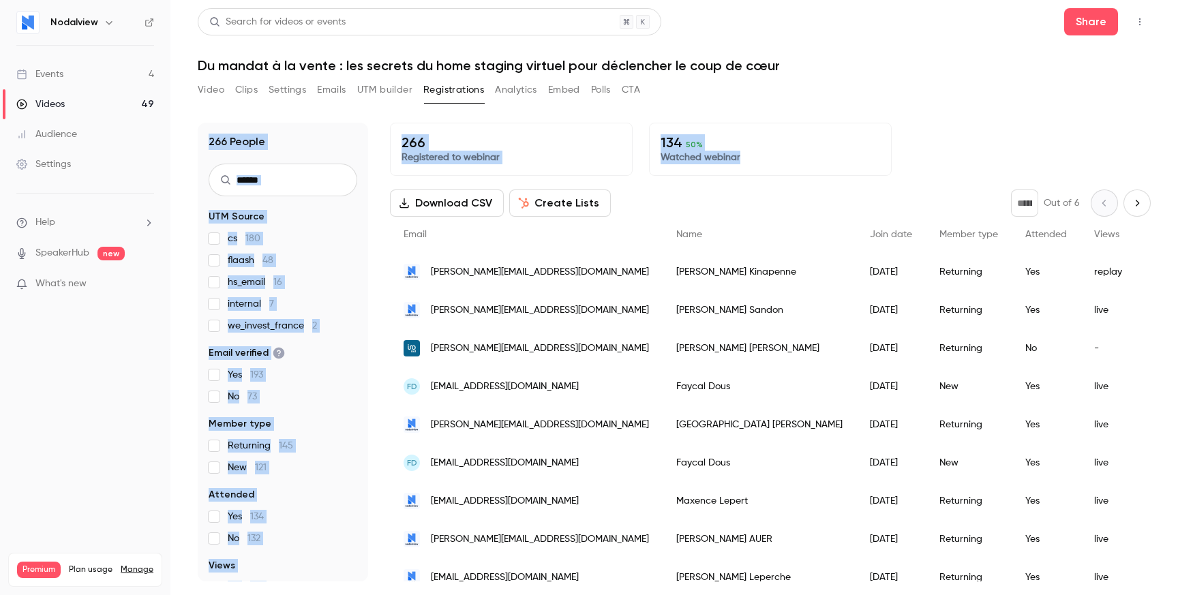
click at [941, 160] on div "266 Registered to webinar 134 50 % Watched webinar" at bounding box center [770, 149] width 761 height 53
drag, startPoint x: 941, startPoint y: 160, endPoint x: 941, endPoint y: 69, distance: 91.4
click at [941, 69] on div "Search for videos or events Share Du mandat à la vente : les secrets du home st…" at bounding box center [674, 297] width 953 height 579
click at [941, 69] on h1 "Du mandat à la vente : les secrets du home staging virtuel pour déclencher le c…" at bounding box center [674, 65] width 953 height 16
drag, startPoint x: 941, startPoint y: 69, endPoint x: 954, endPoint y: 145, distance: 76.8
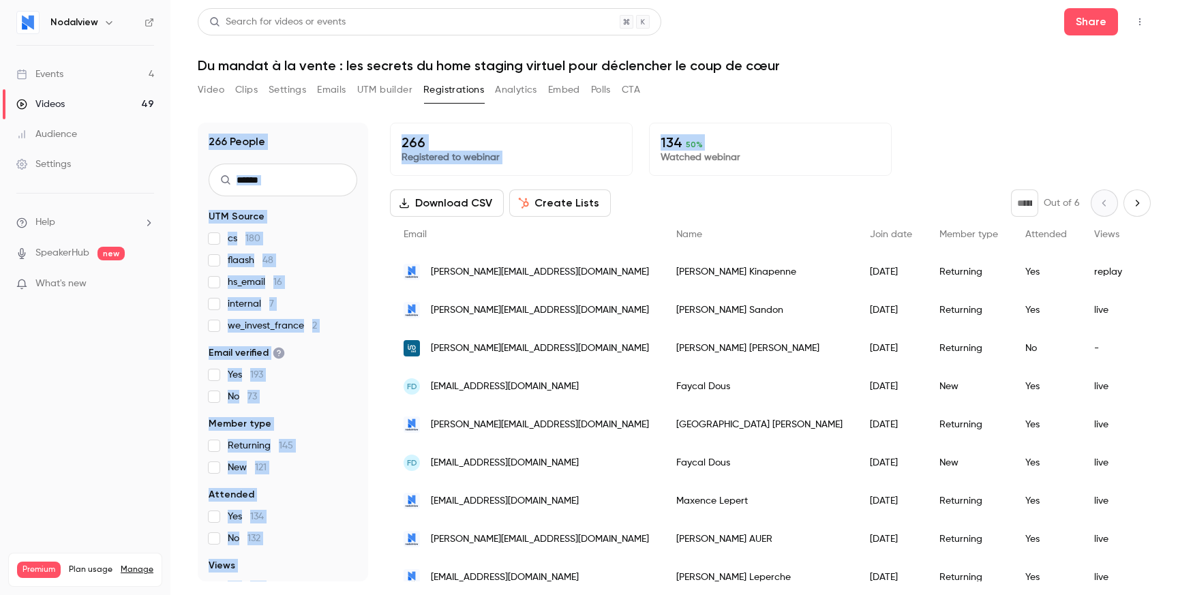
click at [954, 145] on div "Search for videos or events Share Du mandat à la vente : les secrets du home st…" at bounding box center [674, 297] width 953 height 579
click at [954, 145] on div "266 Registered to webinar 134 50 % Watched webinar" at bounding box center [770, 149] width 761 height 53
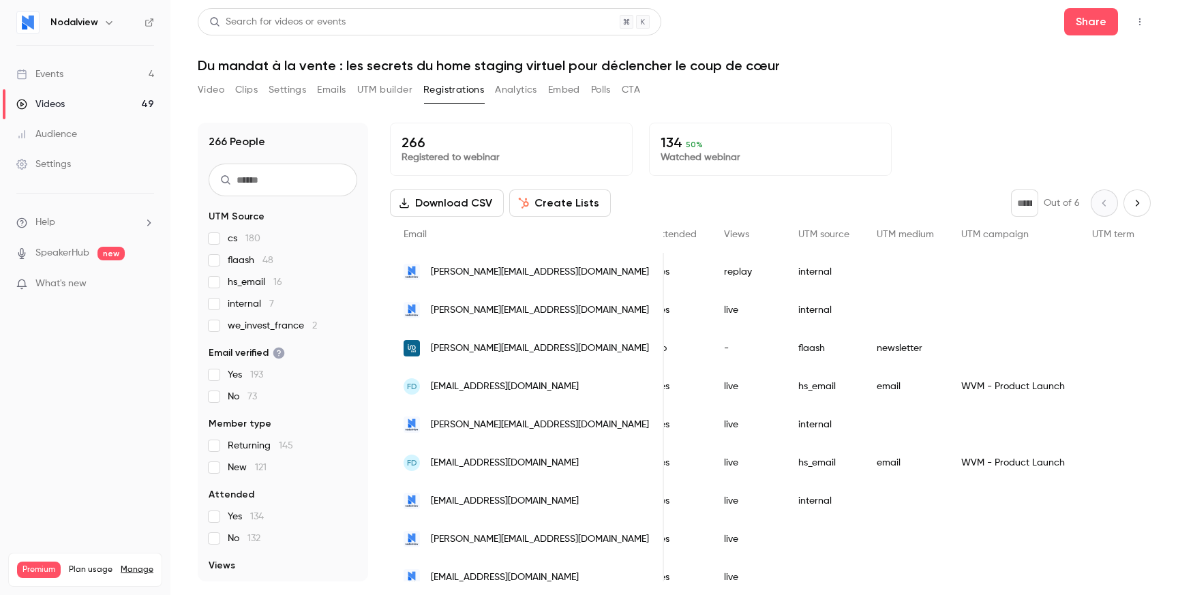
scroll to position [0, 453]
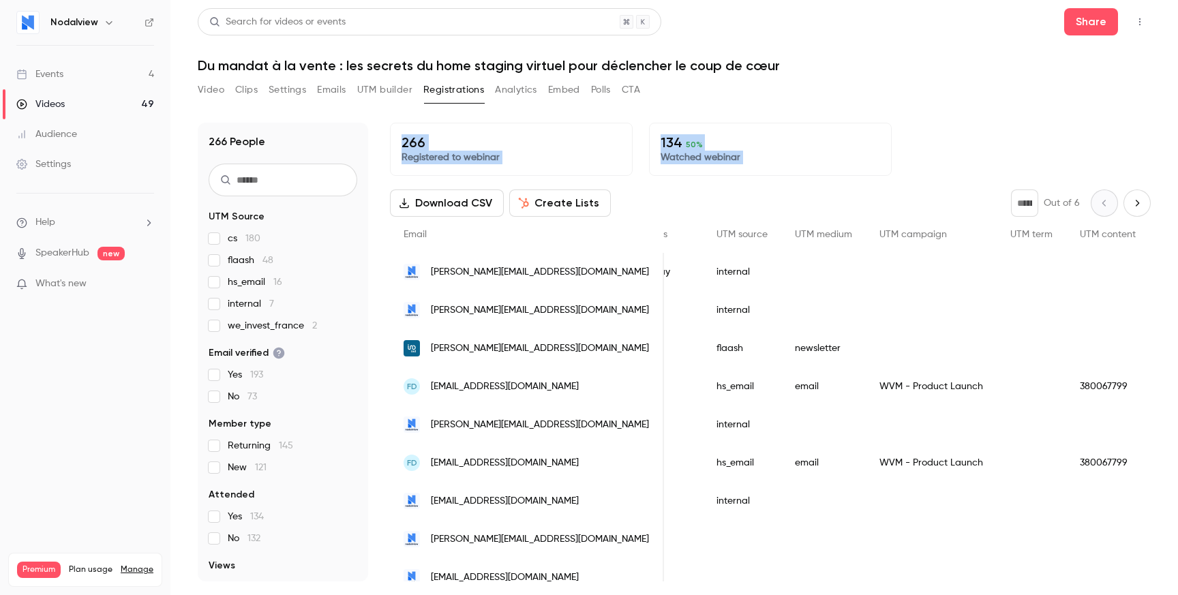
drag, startPoint x: 393, startPoint y: 136, endPoint x: 570, endPoint y: 180, distance: 182.6
click at [570, 180] on div "266 Registered to webinar 134 50 % Watched webinar Download CSV Create Lists * …" at bounding box center [770, 352] width 761 height 459
click at [558, 155] on p "Registered to webinar" at bounding box center [512, 158] width 220 height 14
drag, startPoint x: 558, startPoint y: 155, endPoint x: 556, endPoint y: 138, distance: 16.5
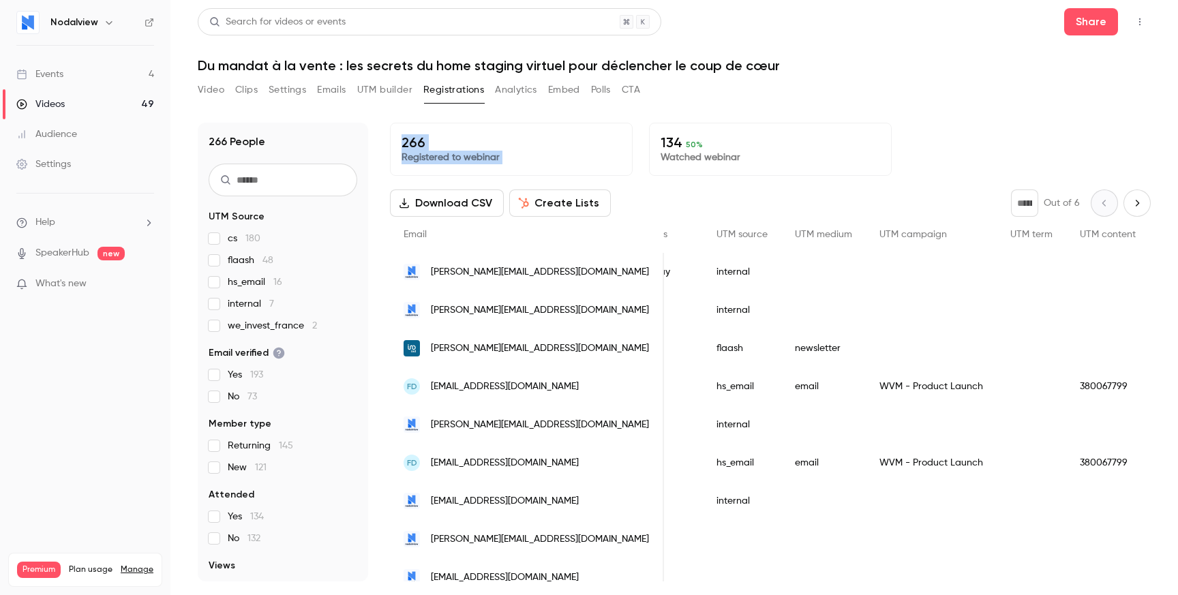
click at [556, 138] on div "266 Registered to webinar" at bounding box center [511, 149] width 243 height 53
click at [556, 138] on p "266" at bounding box center [512, 142] width 220 height 16
drag, startPoint x: 556, startPoint y: 138, endPoint x: 560, endPoint y: 160, distance: 21.5
click at [560, 160] on div "266 Registered to webinar" at bounding box center [511, 149] width 243 height 53
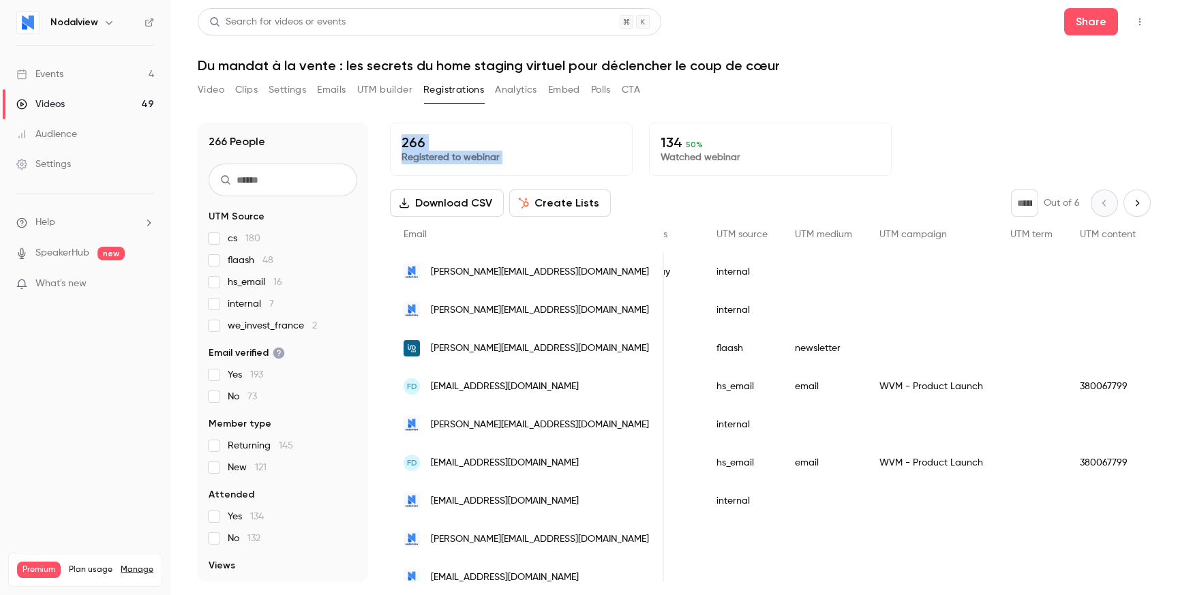
click at [560, 160] on p "Registered to webinar" at bounding box center [512, 158] width 220 height 14
drag, startPoint x: 560, startPoint y: 160, endPoint x: 560, endPoint y: 140, distance: 19.1
click at [560, 140] on div "266 Registered to webinar" at bounding box center [511, 149] width 243 height 53
click at [560, 140] on p "266" at bounding box center [512, 142] width 220 height 16
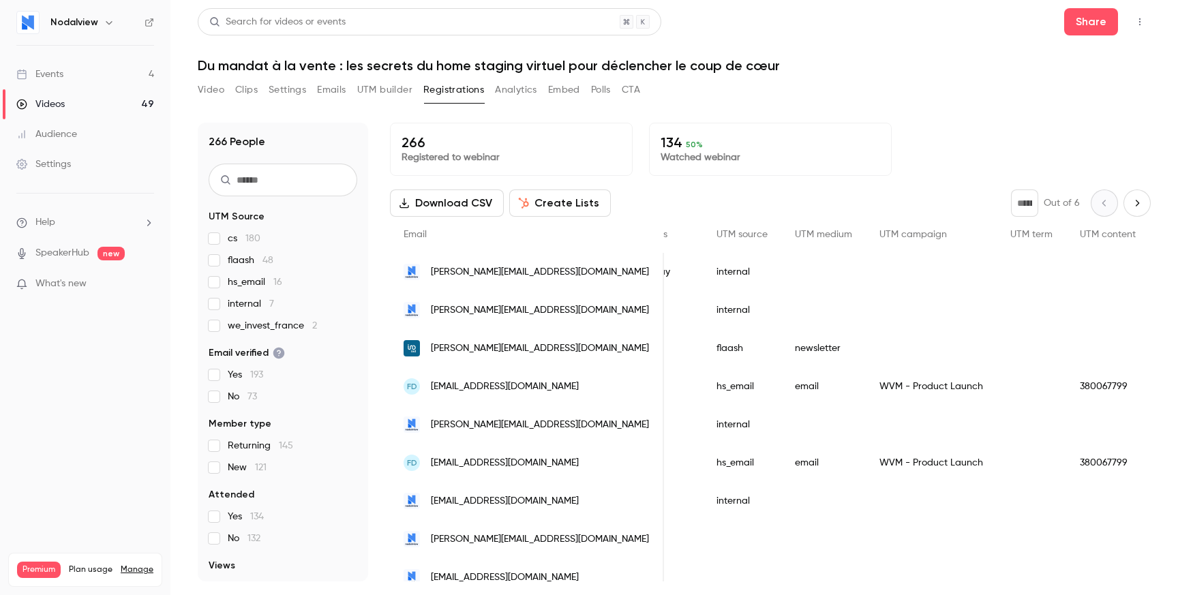
click at [560, 140] on p "266" at bounding box center [512, 142] width 220 height 16
drag, startPoint x: 560, startPoint y: 140, endPoint x: 565, endPoint y: 163, distance: 23.0
click at [565, 166] on div "266 Registered to webinar" at bounding box center [511, 149] width 243 height 53
click at [565, 163] on p "Registered to webinar" at bounding box center [512, 158] width 220 height 14
click at [513, 87] on button "Analytics" at bounding box center [516, 90] width 42 height 22
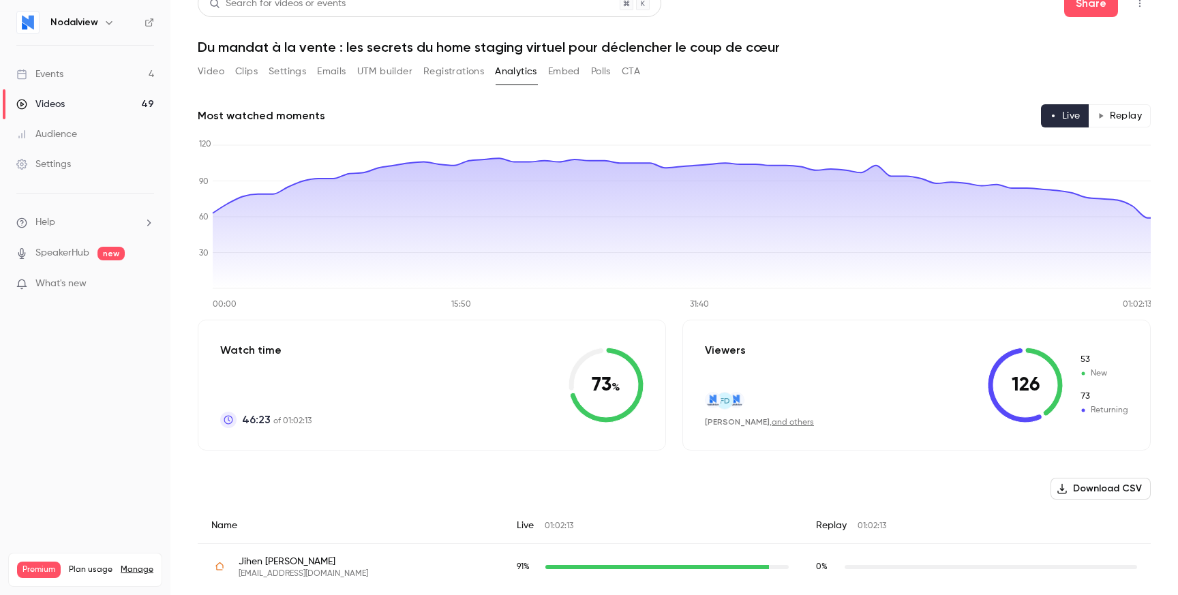
scroll to position [20, 0]
click at [604, 69] on button "Polls" at bounding box center [601, 70] width 20 height 22
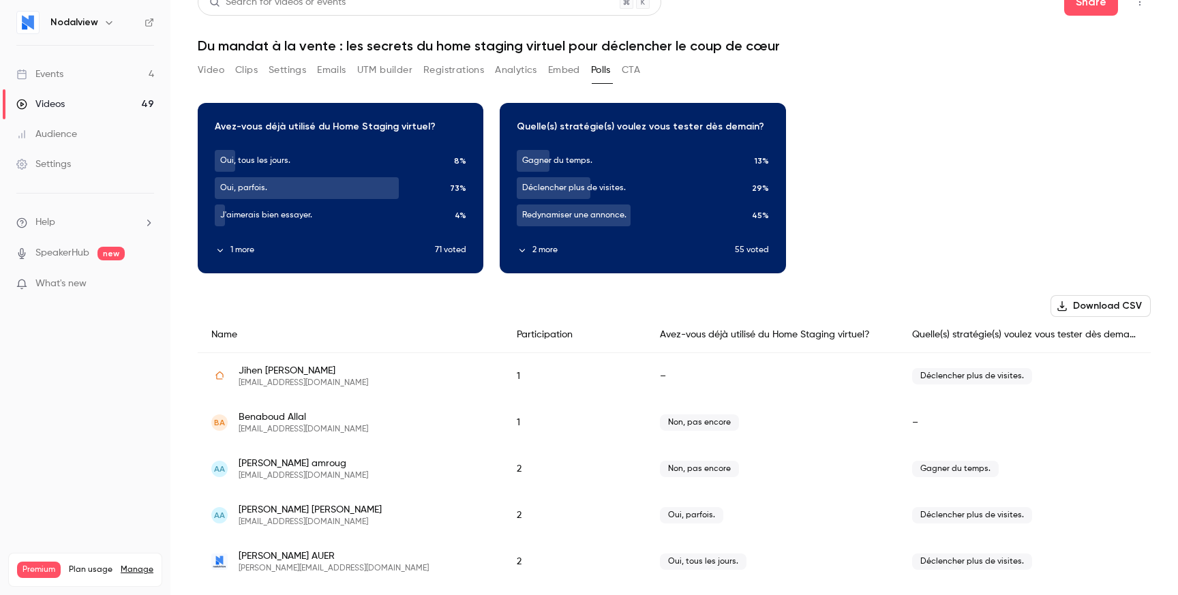
click at [634, 70] on button "CTA" at bounding box center [631, 70] width 18 height 22
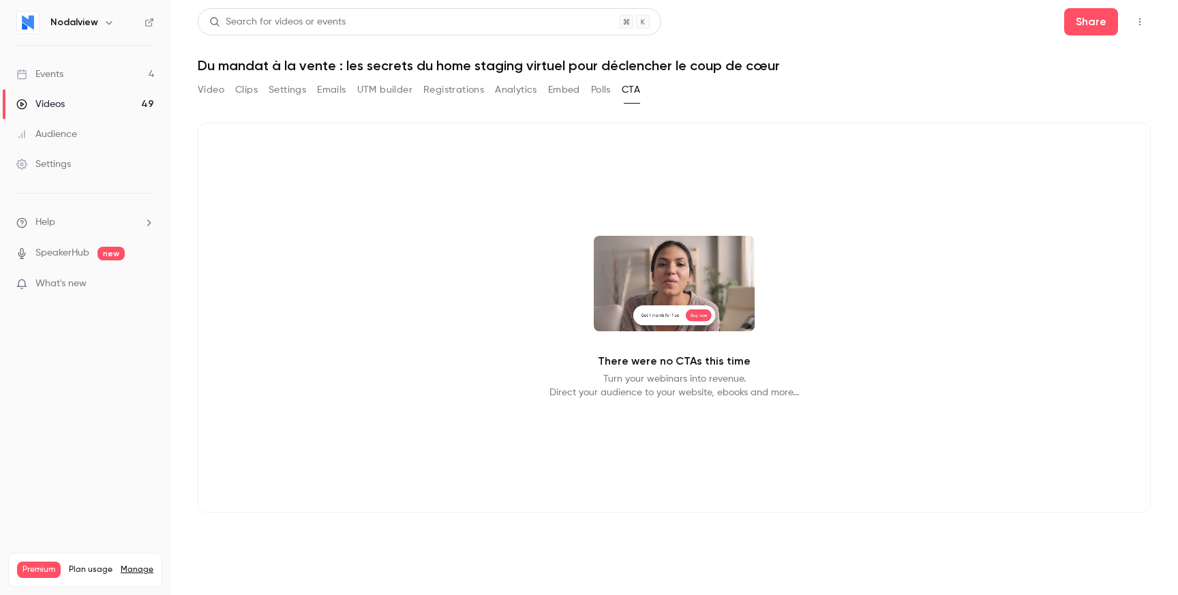
click at [591, 80] on div "Video Clips Settings Emails UTM builder Registrations Analytics Embed Polls CTA" at bounding box center [419, 90] width 443 height 22
click at [486, 98] on div "Video Clips Settings Emails UTM builder Registrations Analytics Embed Polls CTA" at bounding box center [419, 90] width 443 height 22
drag, startPoint x: 520, startPoint y: 93, endPoint x: 439, endPoint y: 84, distance: 81.0
click at [520, 93] on button "Analytics" at bounding box center [516, 90] width 42 height 22
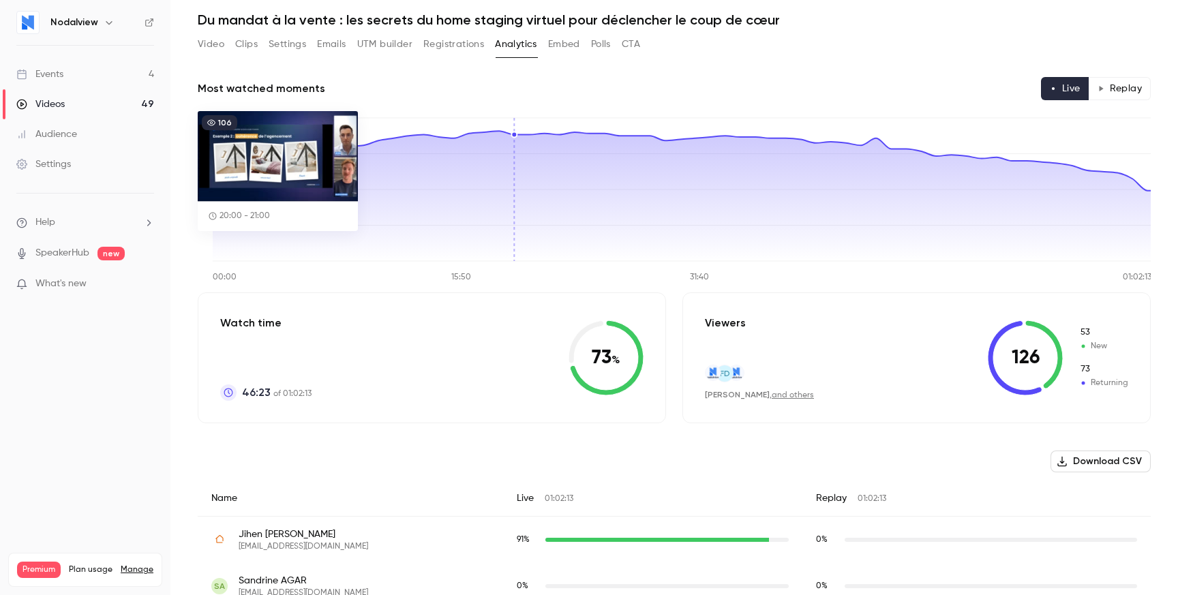
scroll to position [48, 0]
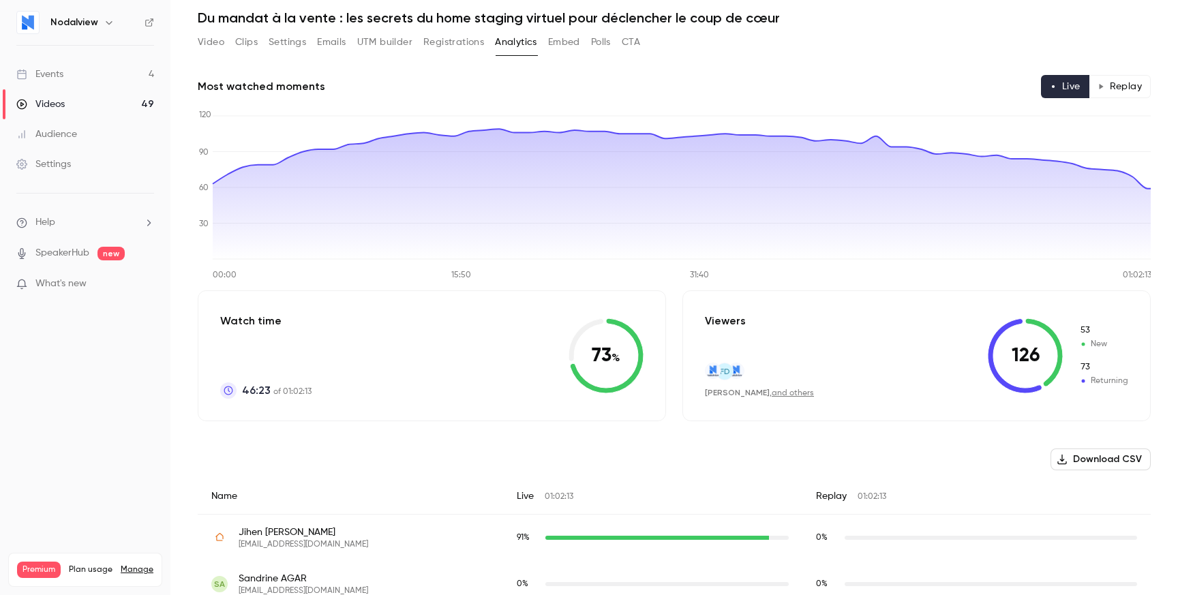
click at [1132, 84] on button "Replay" at bounding box center [1120, 86] width 62 height 23
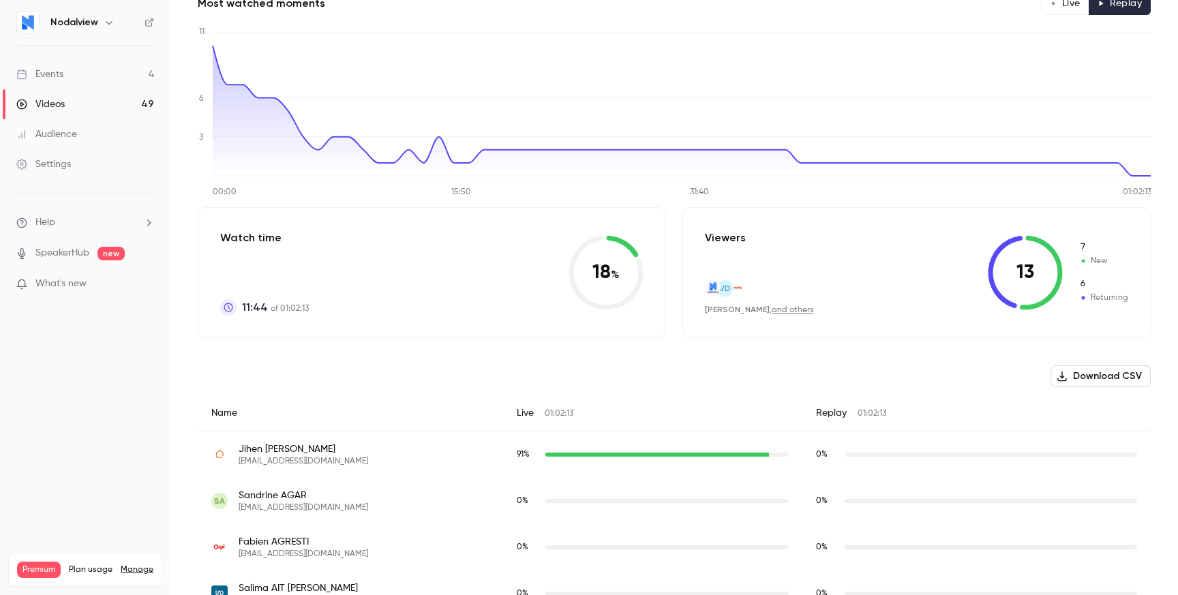
scroll to position [0, 0]
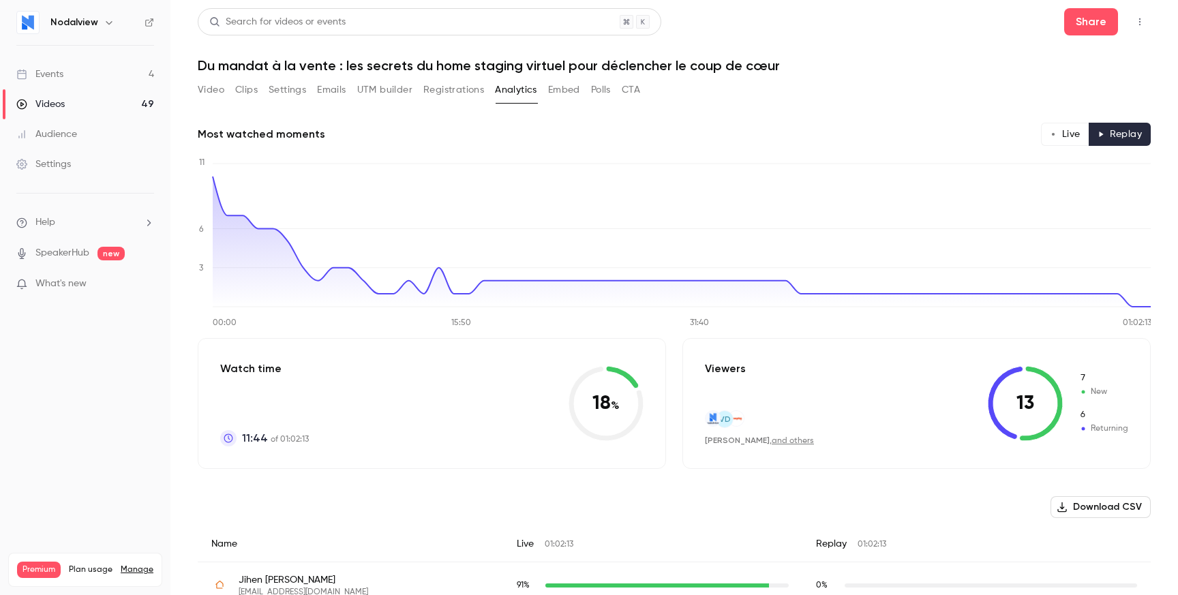
click at [457, 90] on button "Registrations" at bounding box center [453, 90] width 61 height 22
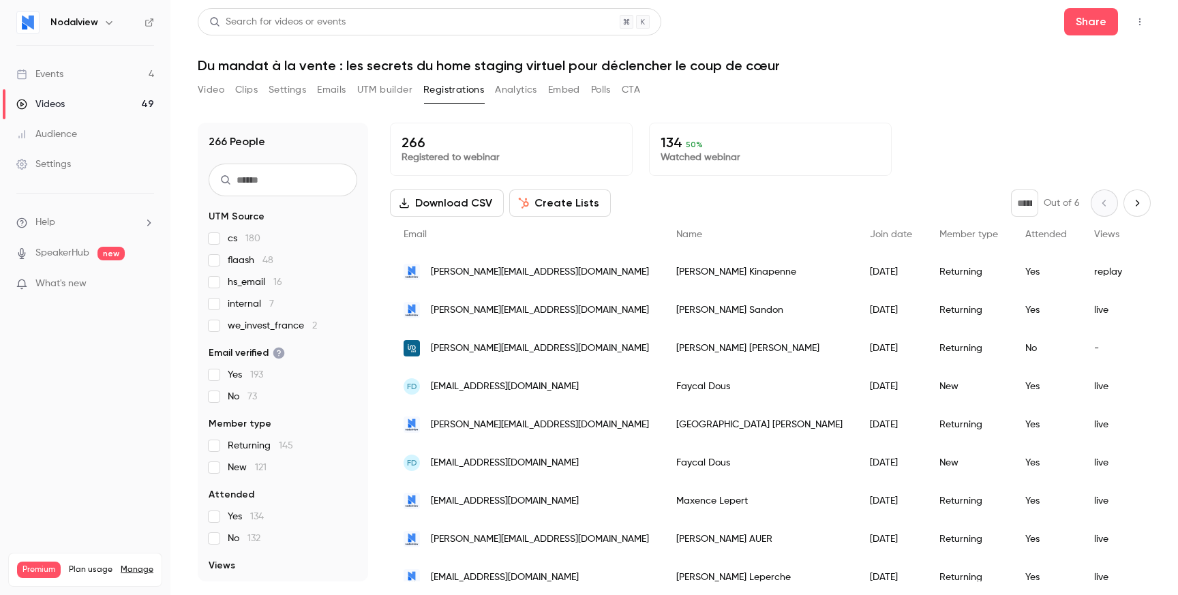
click at [587, 83] on div "Video Clips Settings Emails UTM builder Registrations Analytics Embed Polls CTA" at bounding box center [419, 90] width 443 height 22
click at [554, 92] on button "Embed" at bounding box center [564, 90] width 32 height 22
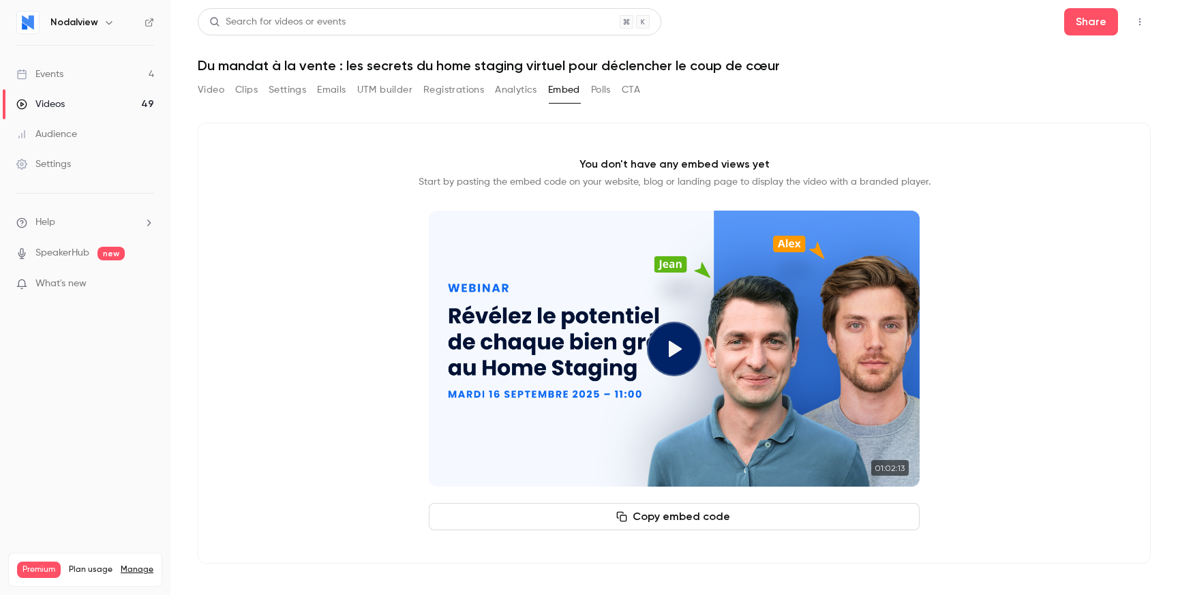
click at [524, 86] on button "Analytics" at bounding box center [516, 90] width 42 height 22
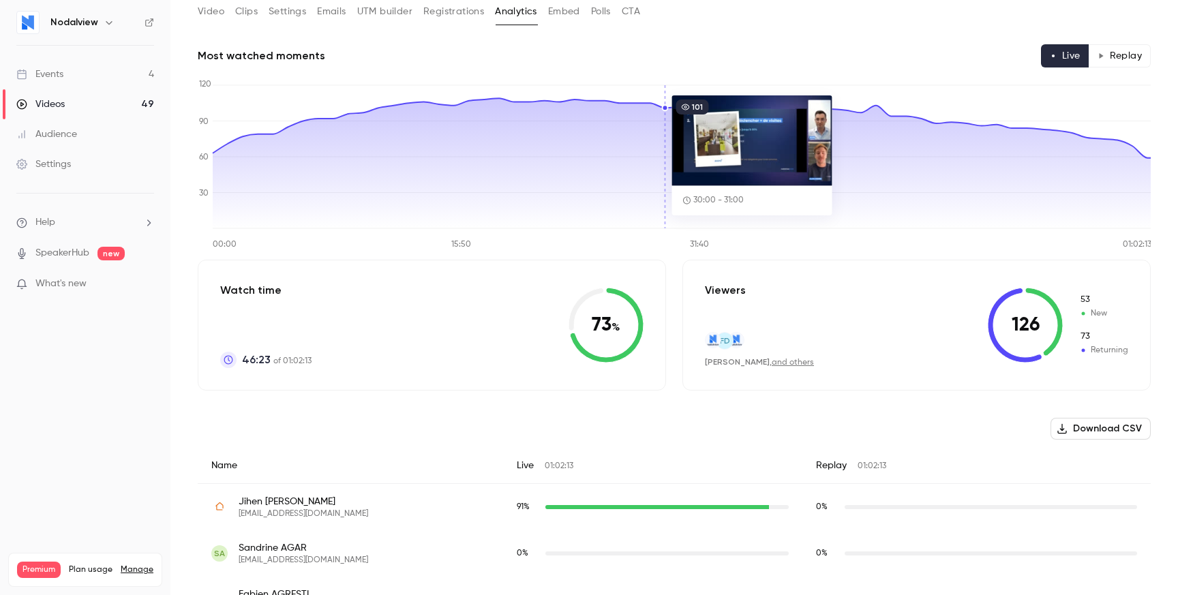
scroll to position [85, 0]
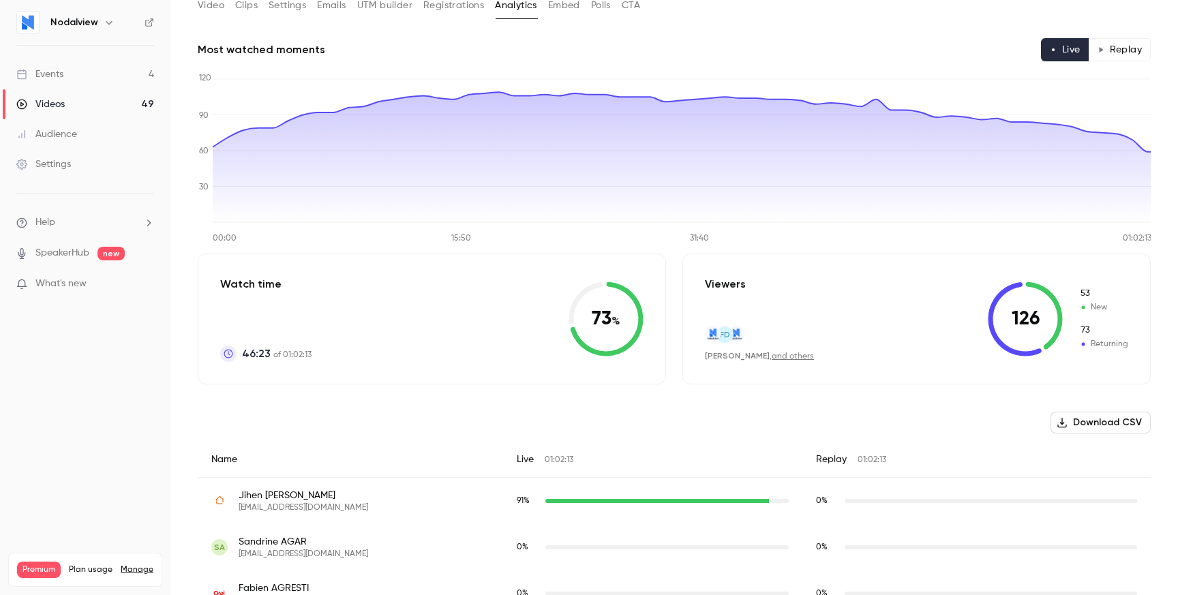
click at [1132, 237] on tspan "01:02:13" at bounding box center [1137, 239] width 29 height 8
click at [1132, 236] on tspan "01:02:13" at bounding box center [1137, 239] width 29 height 8
drag, startPoint x: 1145, startPoint y: 266, endPoint x: 1145, endPoint y: 236, distance: 30.0
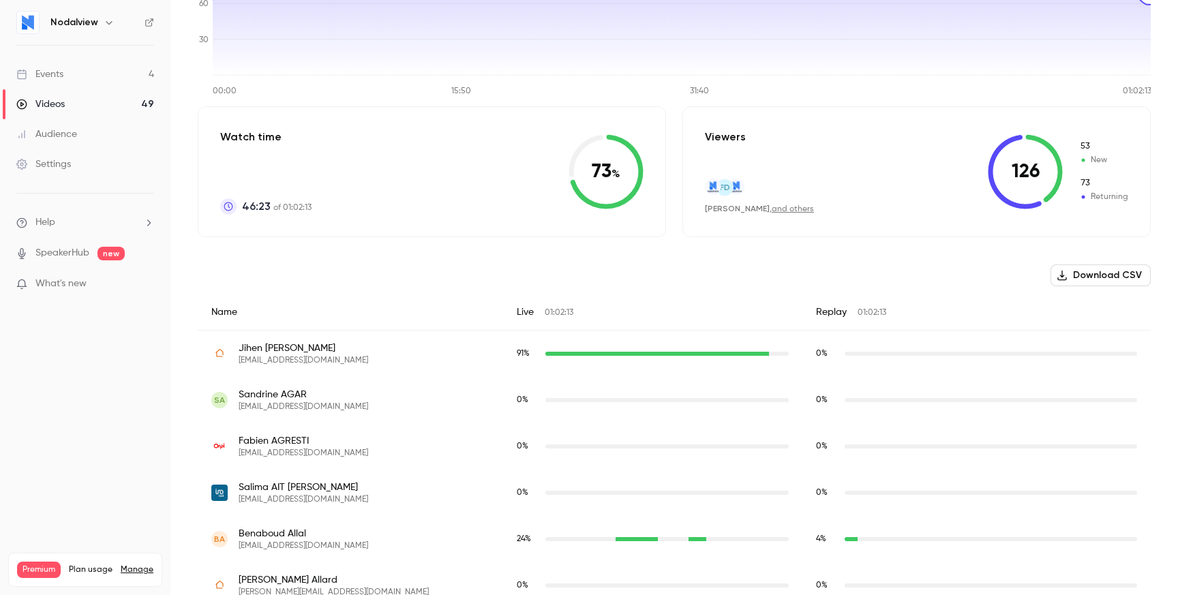
scroll to position [366, 0]
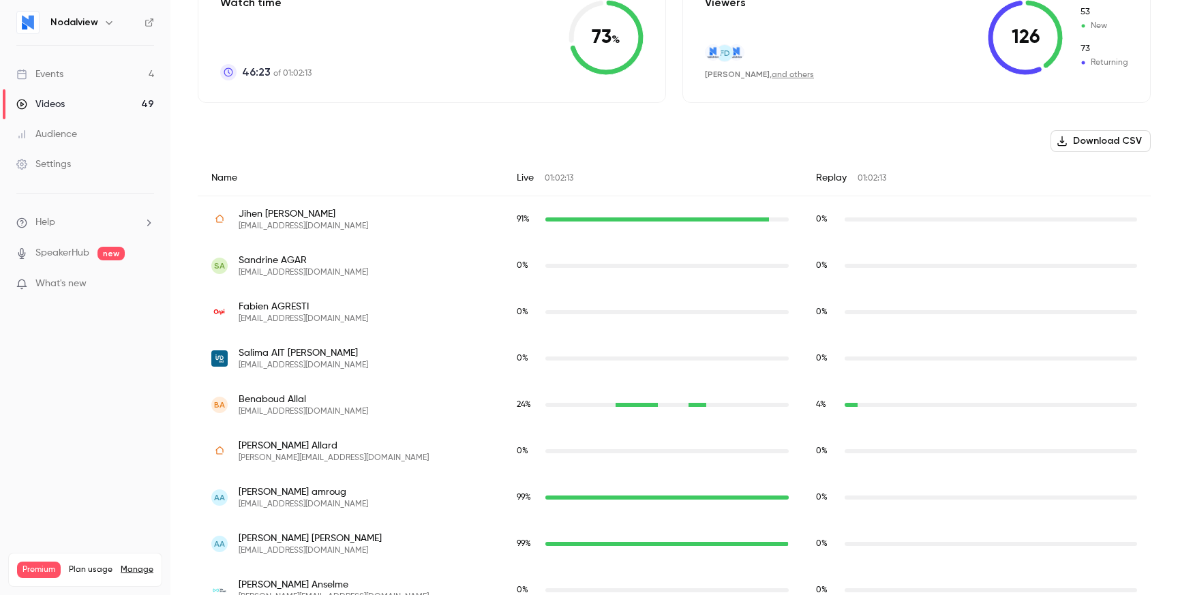
click at [1097, 235] on div "0 %" at bounding box center [977, 219] width 348 height 47
click at [1085, 225] on div "0 %" at bounding box center [976, 219] width 321 height 12
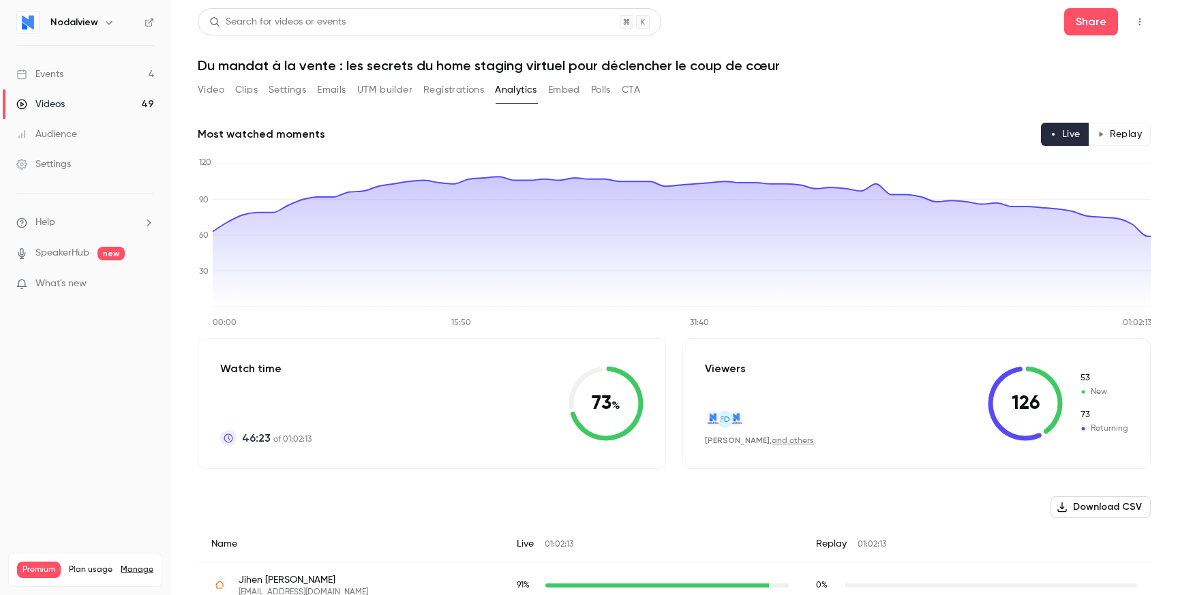
click at [101, 134] on link "Audience" at bounding box center [85, 134] width 170 height 30
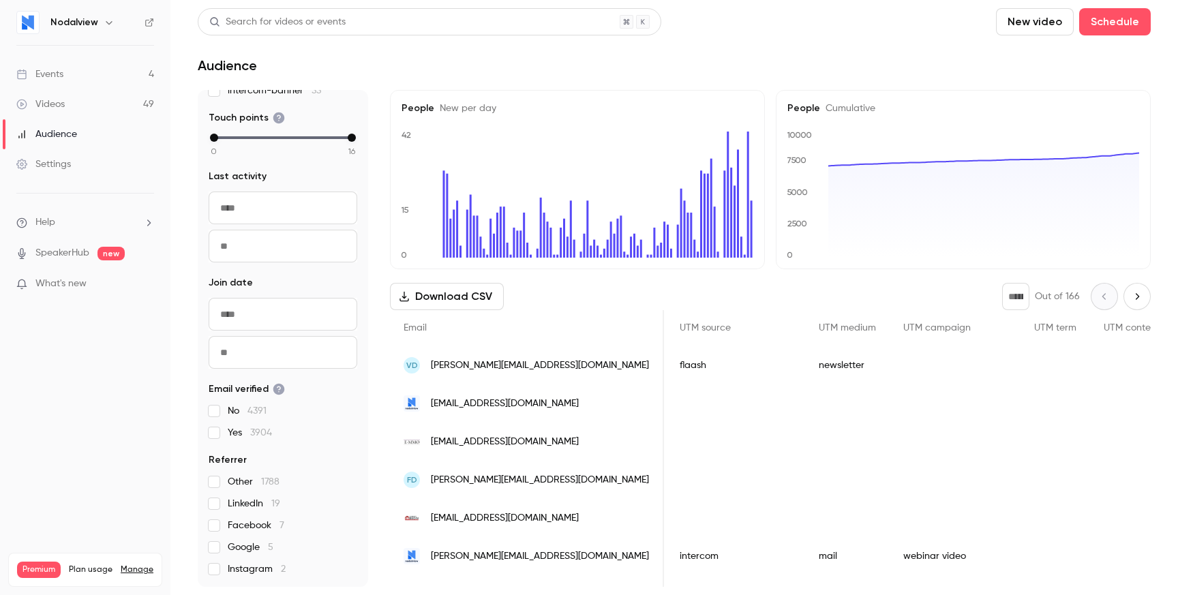
drag, startPoint x: 529, startPoint y: 296, endPoint x: 382, endPoint y: 292, distance: 147.4
click at [383, 292] on div "8295 People UTM Source intercom 1276 hs_email 242 intercom-email-1tomany 91 cs …" at bounding box center [674, 338] width 953 height 497
click at [382, 292] on div "8295 People UTM Source intercom 1276 hs_email 242 intercom-email-1tomany 91 cs …" at bounding box center [674, 338] width 953 height 497
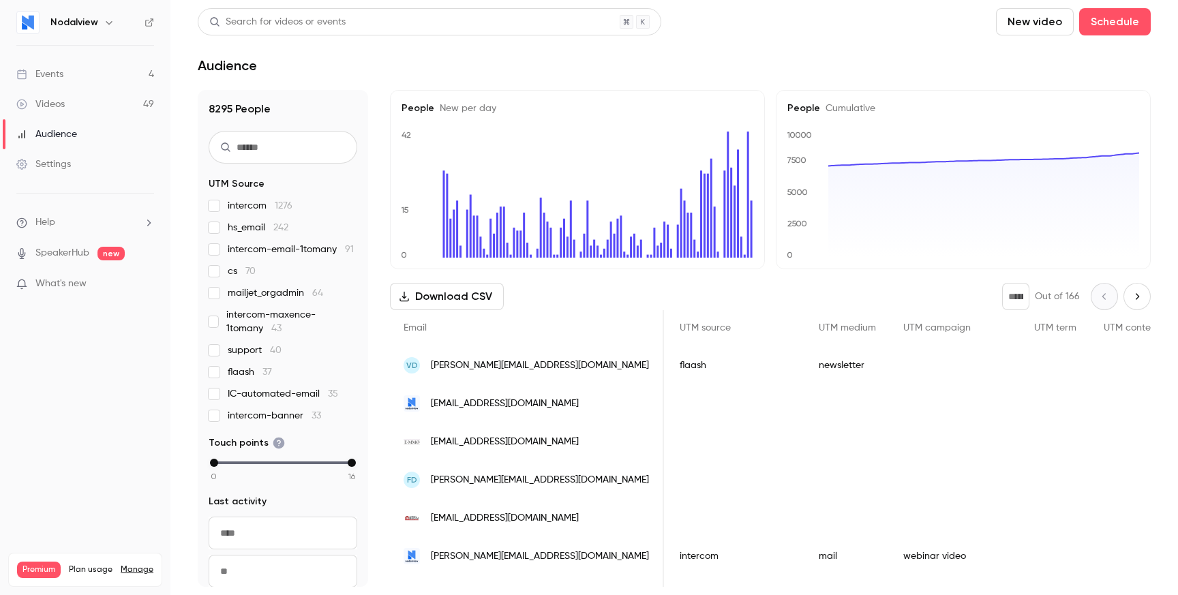
click at [241, 110] on h1 "8295 People" at bounding box center [283, 109] width 149 height 16
drag, startPoint x: 241, startPoint y: 110, endPoint x: 273, endPoint y: 110, distance: 31.4
click at [273, 110] on h1 "8295 People" at bounding box center [283, 109] width 149 height 16
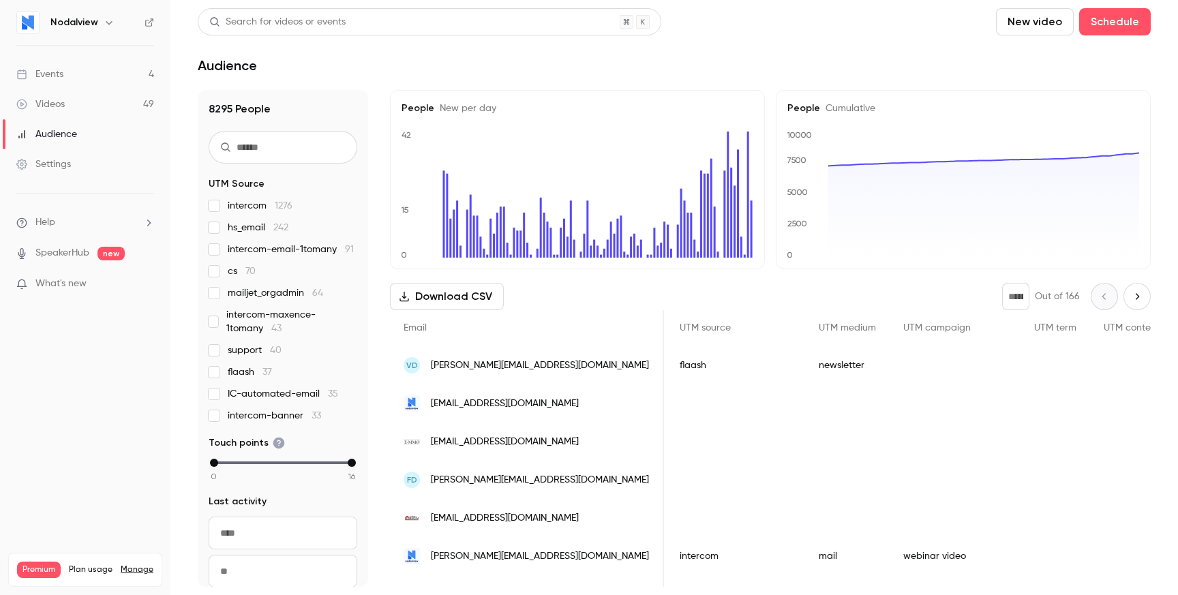
click at [80, 168] on link "Settings" at bounding box center [85, 164] width 170 height 30
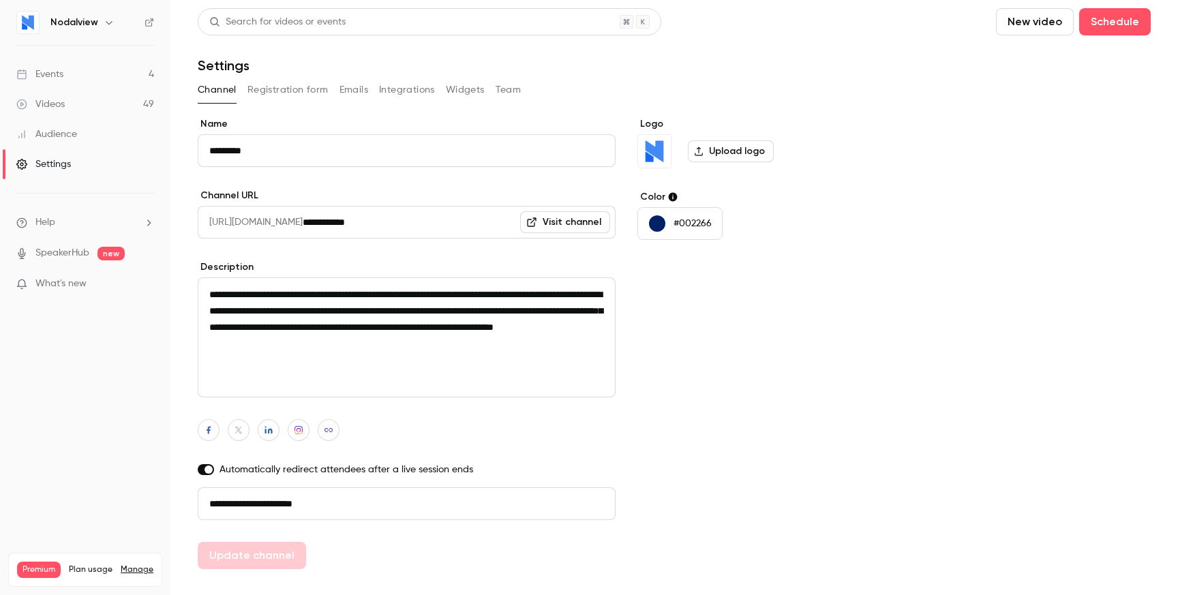
click at [357, 91] on button "Emails" at bounding box center [354, 90] width 29 height 22
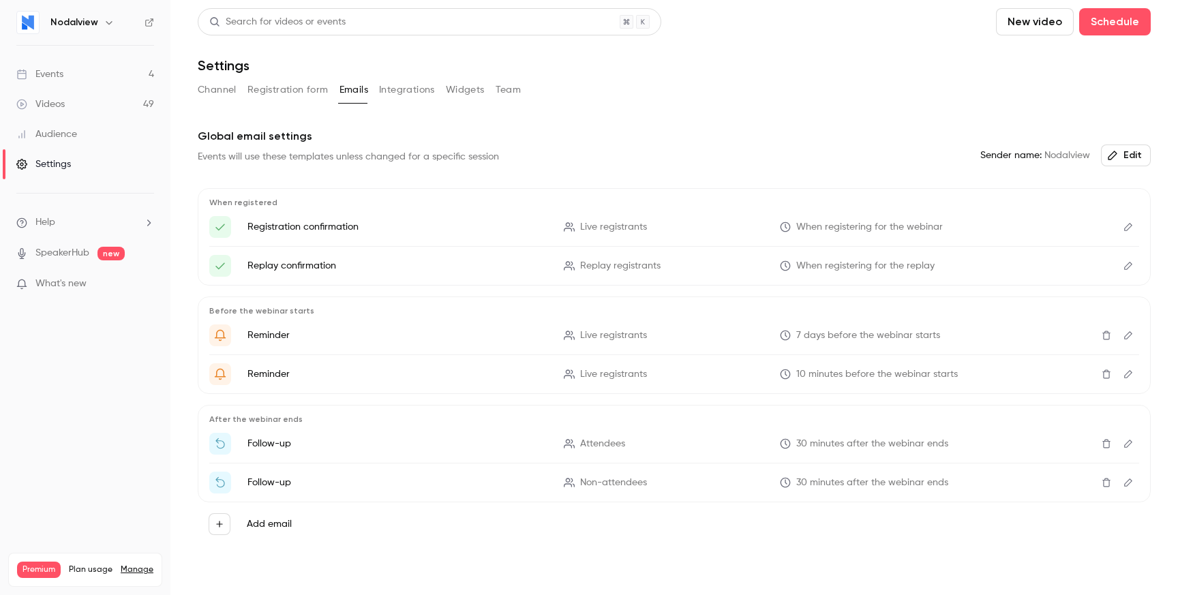
click at [466, 98] on button "Widgets" at bounding box center [465, 90] width 39 height 22
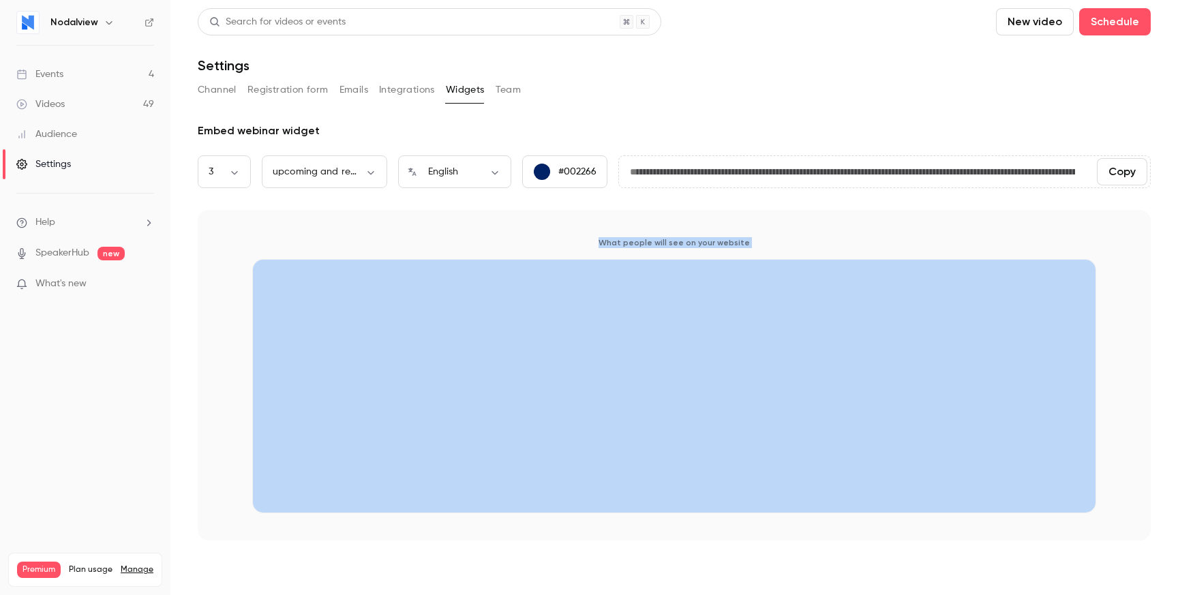
drag, startPoint x: 593, startPoint y: 235, endPoint x: 821, endPoint y: 250, distance: 228.3
click at [823, 250] on div "What people will see on your website" at bounding box center [674, 375] width 953 height 331
click at [821, 250] on div "What people will see on your website" at bounding box center [674, 375] width 953 height 331
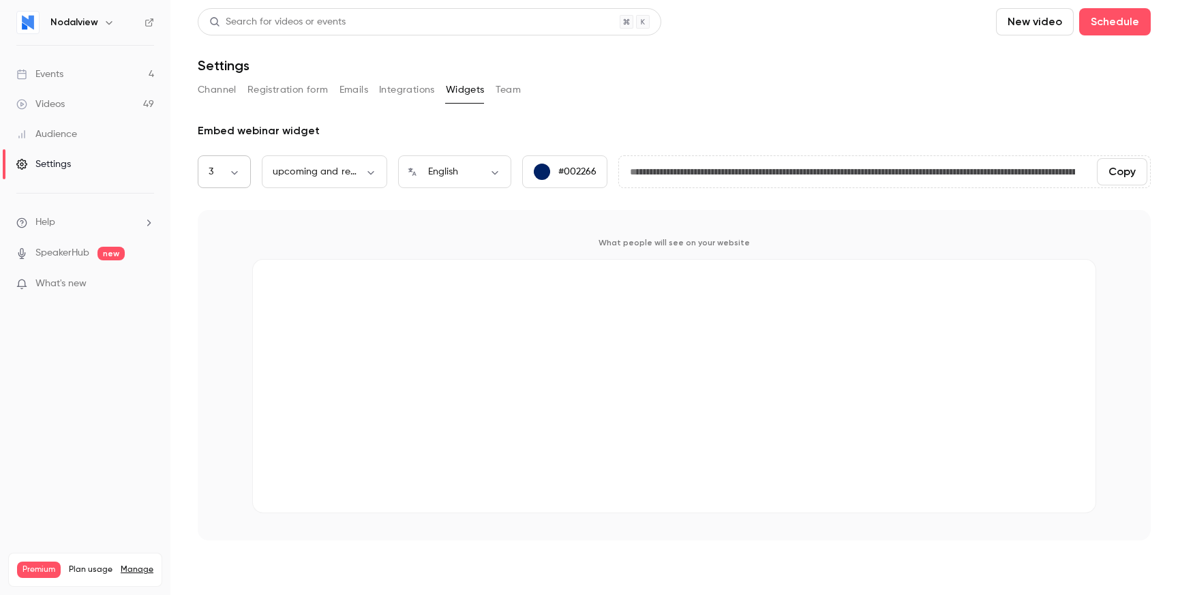
click at [228, 178] on body "**********" at bounding box center [589, 297] width 1178 height 595
click at [222, 354] on li "5" at bounding box center [224, 358] width 53 height 35
type input "*"
type input "**********"
click at [389, 238] on p "What people will see on your website" at bounding box center [674, 242] width 844 height 11
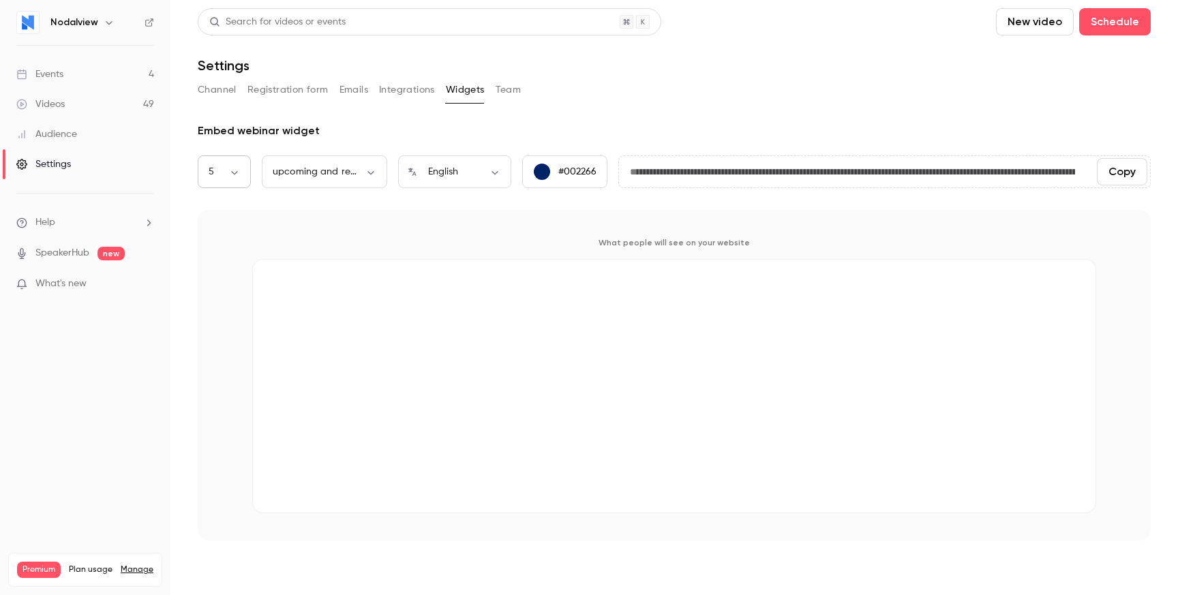
click at [220, 159] on div "5 * ​" at bounding box center [224, 171] width 53 height 33
click at [223, 177] on body "**********" at bounding box center [589, 297] width 1178 height 595
click at [227, 288] on li "3" at bounding box center [224, 287] width 53 height 35
type input "*"
type input "**********"
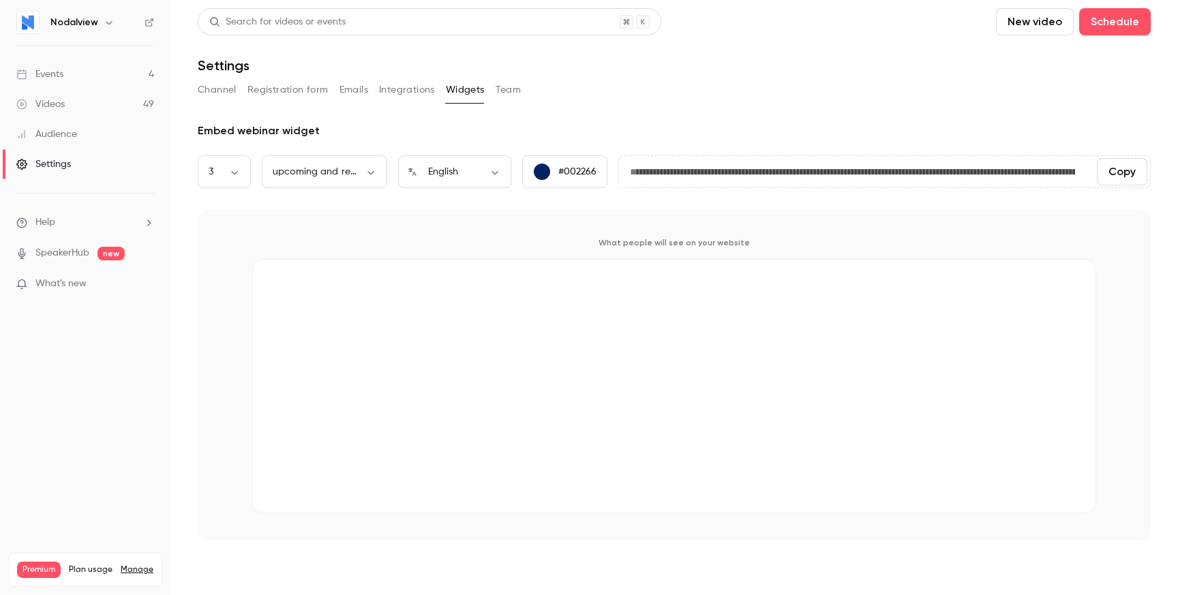
click at [625, 118] on div "**********" at bounding box center [674, 274] width 953 height 533
click at [57, 96] on link "Videos 49" at bounding box center [85, 104] width 170 height 30
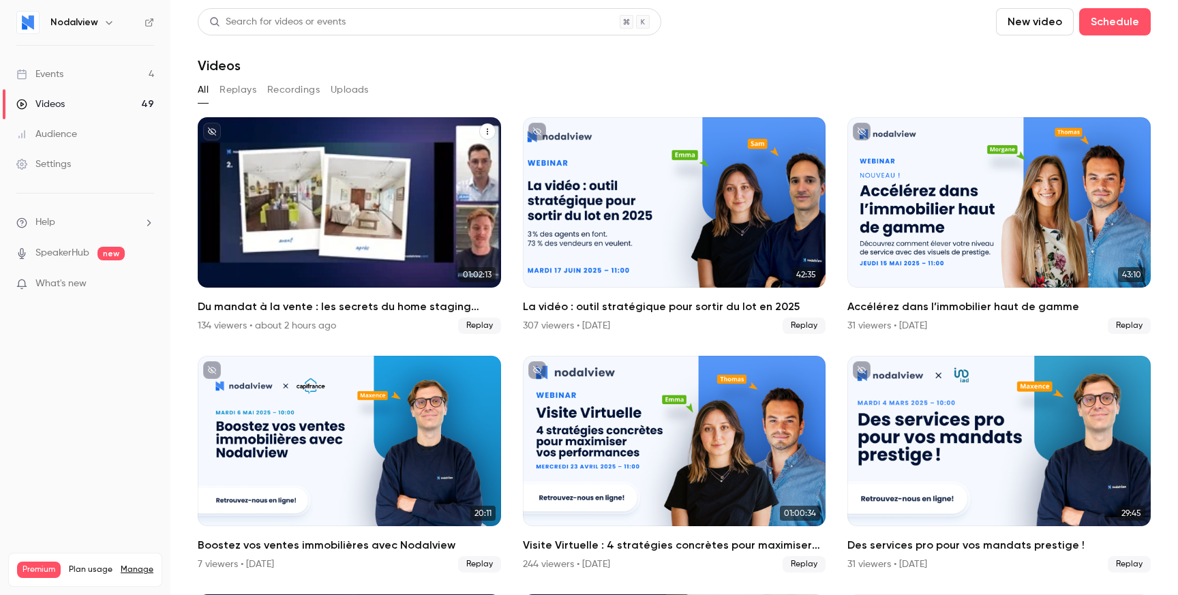
click at [346, 205] on div "Du mandat à la vente : les secrets du home staging virtuel pour déclencher le c…" at bounding box center [349, 202] width 303 height 170
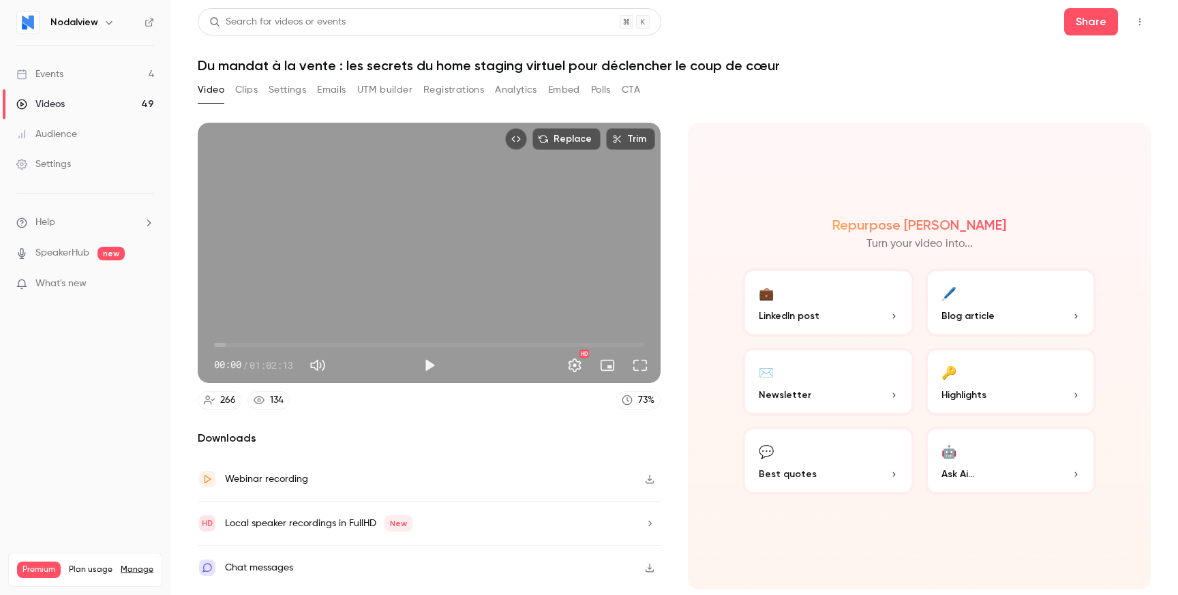
click at [362, 435] on h2 "Downloads" at bounding box center [429, 438] width 463 height 16
click at [986, 391] on p "Highlights" at bounding box center [1011, 395] width 139 height 14
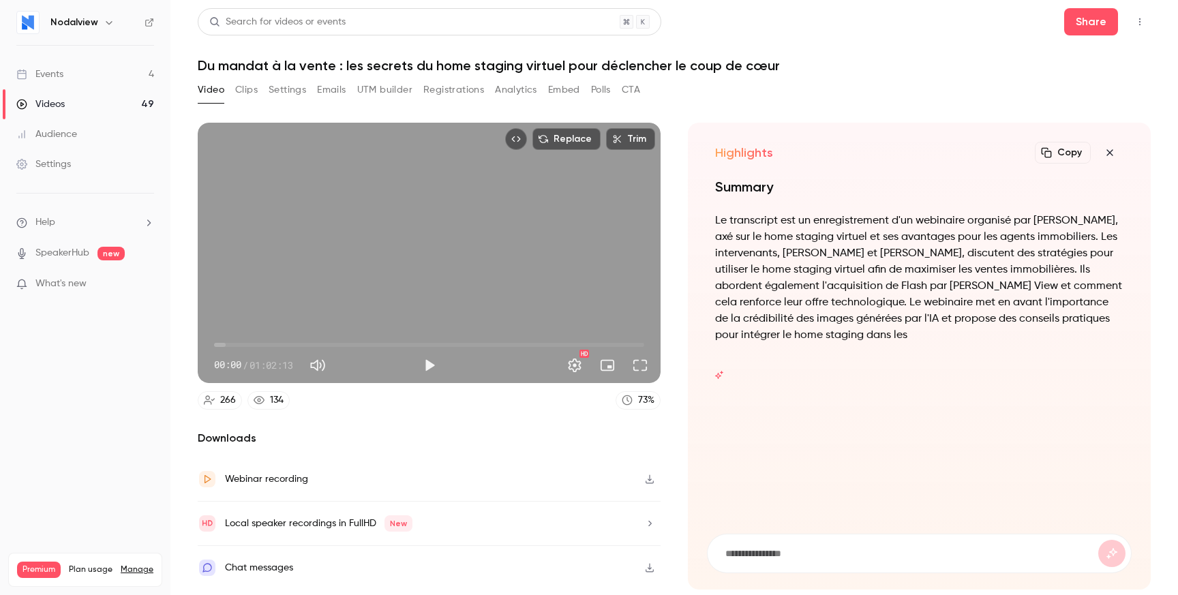
click at [906, 344] on div "Summary Le transcript est un enregistrement d'un webinaire organisé par [PERSON…" at bounding box center [919, 268] width 408 height 183
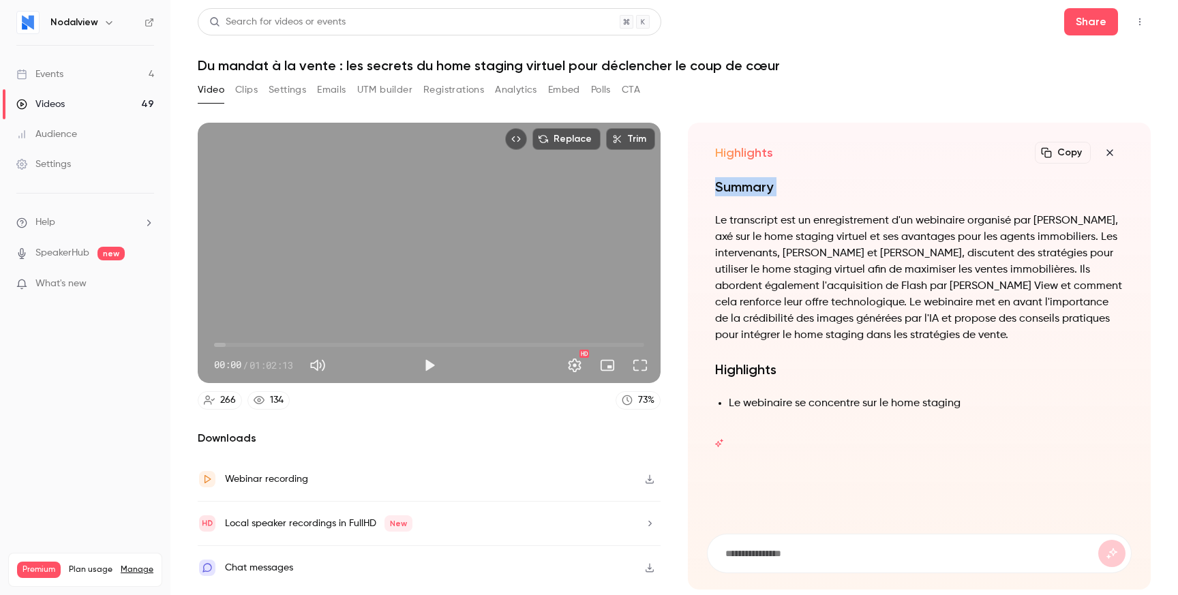
click at [906, 179] on div "Summary Le transcript est un enregistrement d'un webinaire organisé par [PERSON…" at bounding box center [919, 302] width 408 height 251
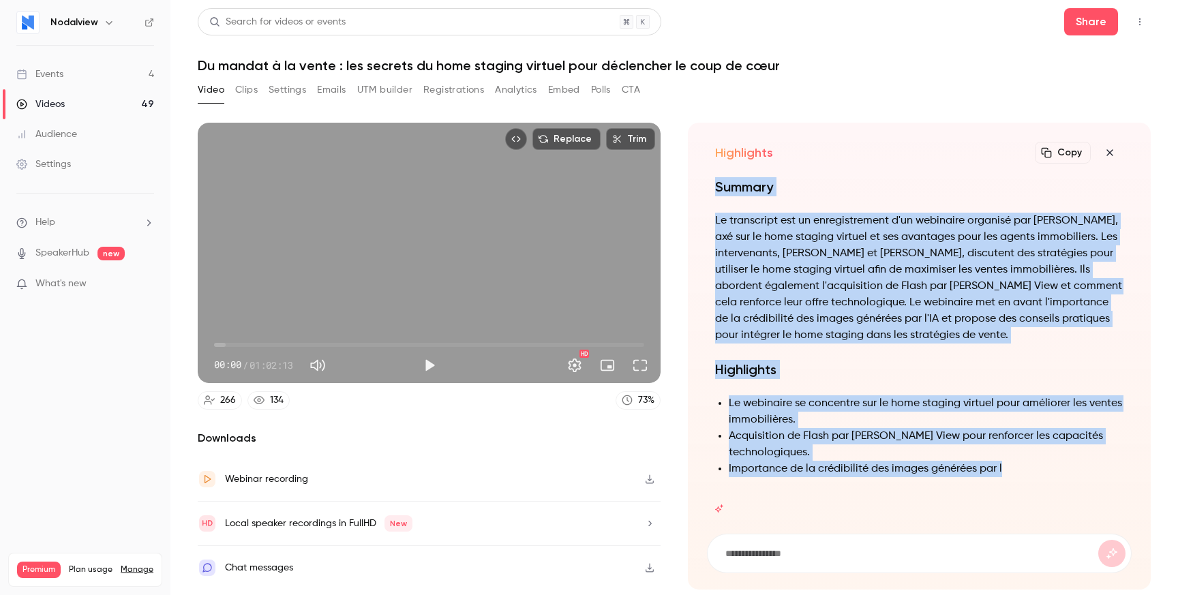
drag, startPoint x: 906, startPoint y: 179, endPoint x: 919, endPoint y: 435, distance: 256.1
click at [926, 468] on li "Importance de la crédibilité des images générées par l" at bounding box center [926, 469] width 395 height 16
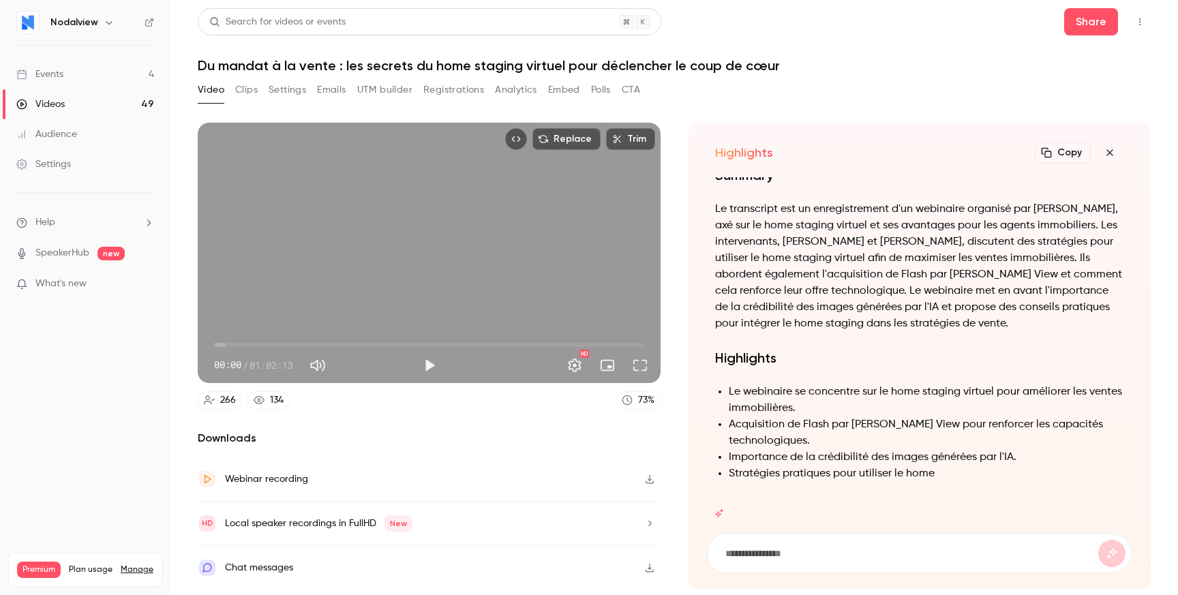
click at [923, 309] on p "Le transcript est un enregistrement d'un webinaire organisé par [PERSON_NAME], …" at bounding box center [919, 266] width 408 height 131
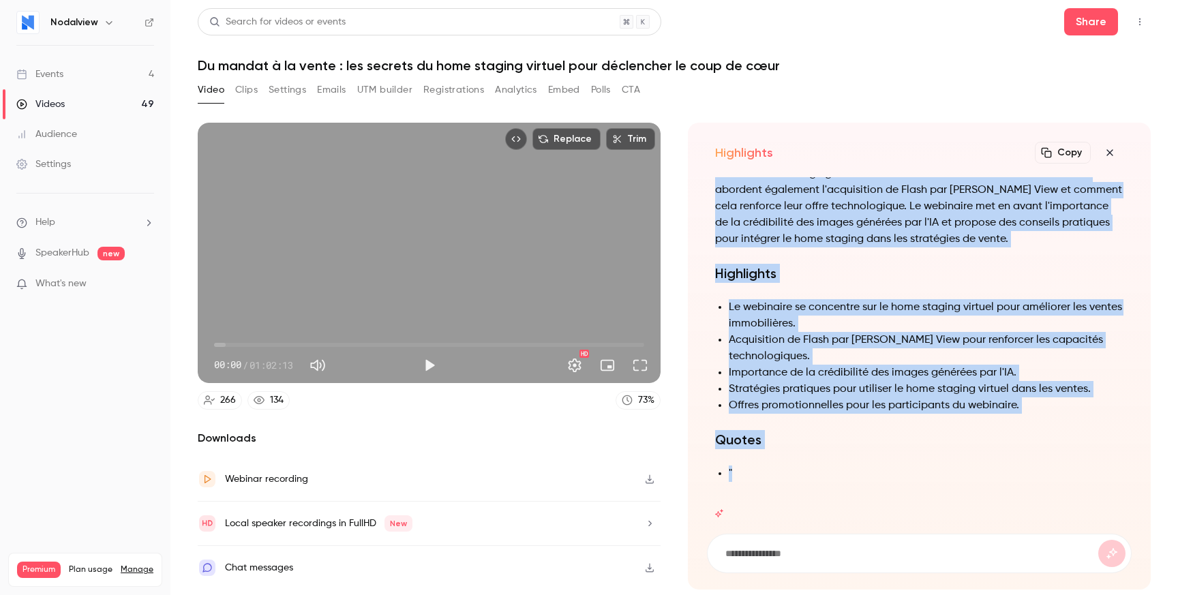
drag, startPoint x: 923, startPoint y: 308, endPoint x: 950, endPoint y: 483, distance: 177.3
click at [950, 483] on div "Summary Le transcript est un enregistrement d'un webinaire organisé par [PERSON…" at bounding box center [919, 289] width 408 height 417
drag, startPoint x: 950, startPoint y: 483, endPoint x: 950, endPoint y: 234, distance: 249.6
click at [950, 234] on div "Summary Le transcript est un enregistrement d'un webinaire organisé par [PERSON…" at bounding box center [919, 289] width 408 height 417
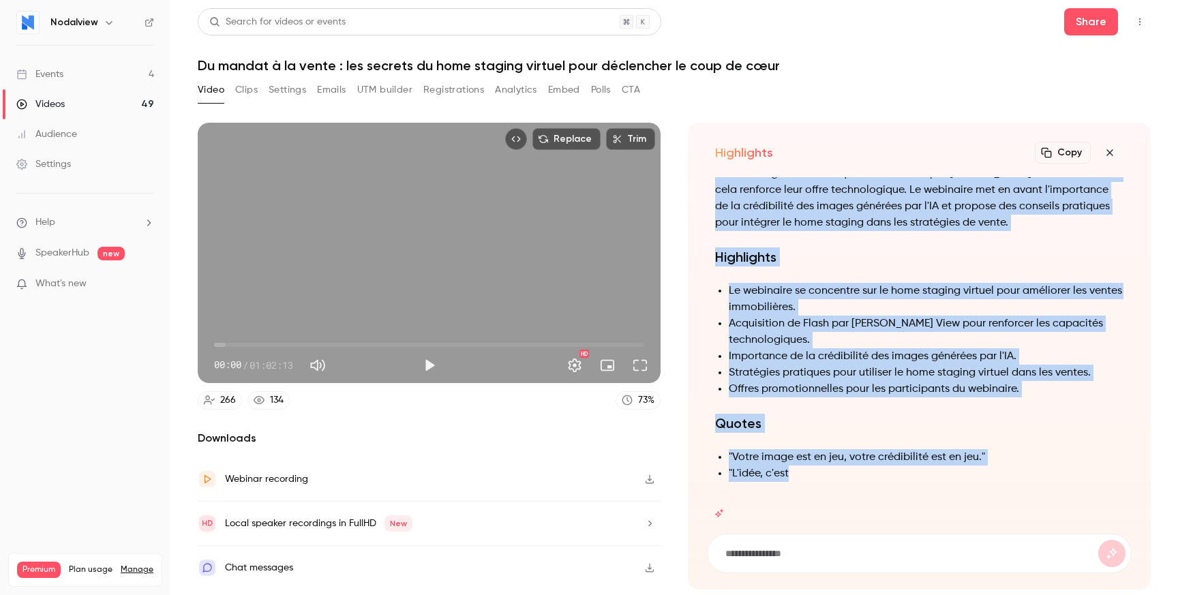
click at [950, 234] on div "Summary Le transcript est un enregistrement d'un webinaire organisé par [PERSON…" at bounding box center [919, 282] width 408 height 434
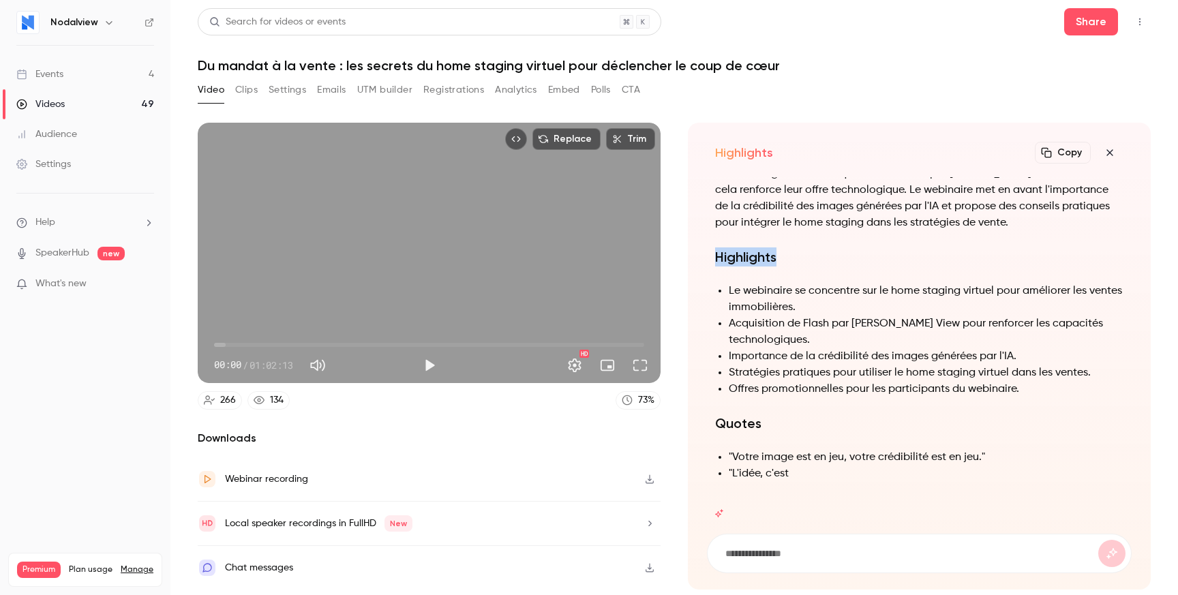
click at [950, 234] on div "Summary Le transcript est un enregistrement d'un webinaire organisé par [PERSON…" at bounding box center [919, 282] width 408 height 434
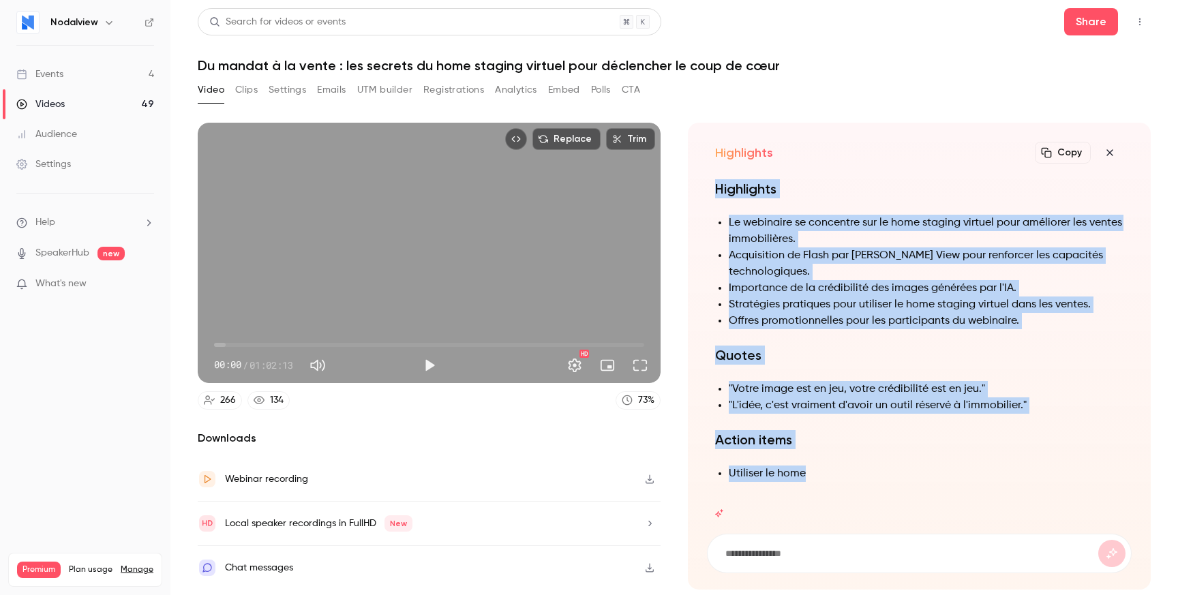
drag, startPoint x: 950, startPoint y: 234, endPoint x: 958, endPoint y: 476, distance: 242.2
click at [958, 476] on div "Summary Le transcript est un enregistrement d'un webinaire organisé par [PERSON…" at bounding box center [919, 248] width 408 height 502
click at [958, 476] on li "Utiliser le home staging virtuel pour vider des" at bounding box center [926, 474] width 395 height 16
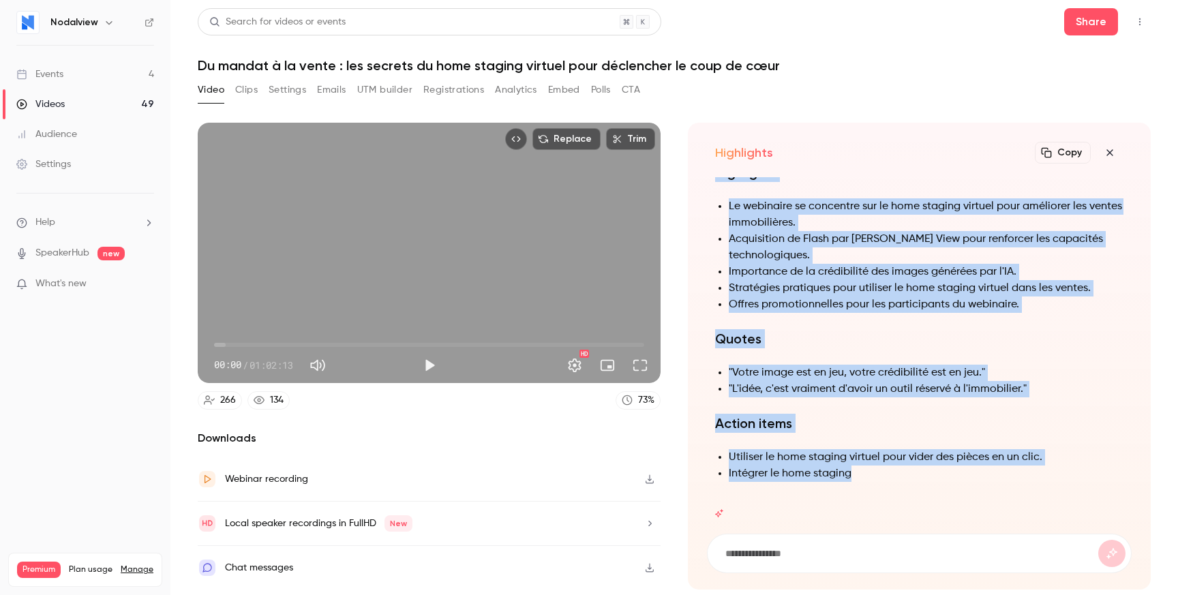
drag, startPoint x: 958, startPoint y: 476, endPoint x: 957, endPoint y: 319, distance: 156.9
click at [957, 319] on div "Summary Le transcript est un enregistrement d'un webinaire organisé par [PERSON…" at bounding box center [919, 239] width 408 height 518
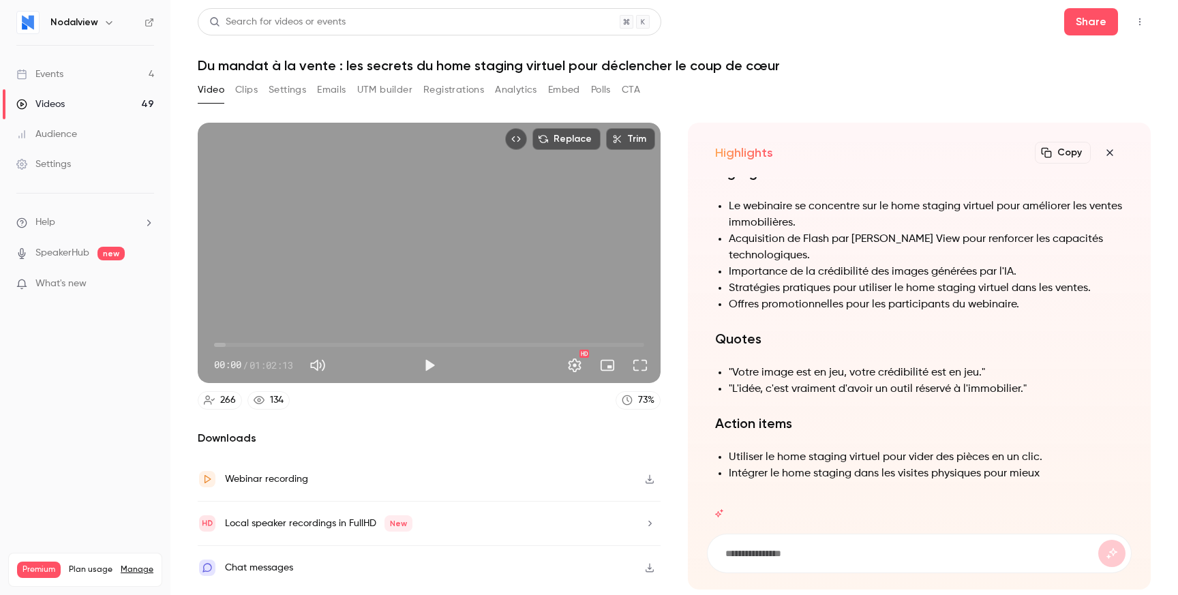
click at [957, 319] on div "Summary Le transcript est un enregistrement d'un webinaire organisé par [PERSON…" at bounding box center [919, 239] width 408 height 518
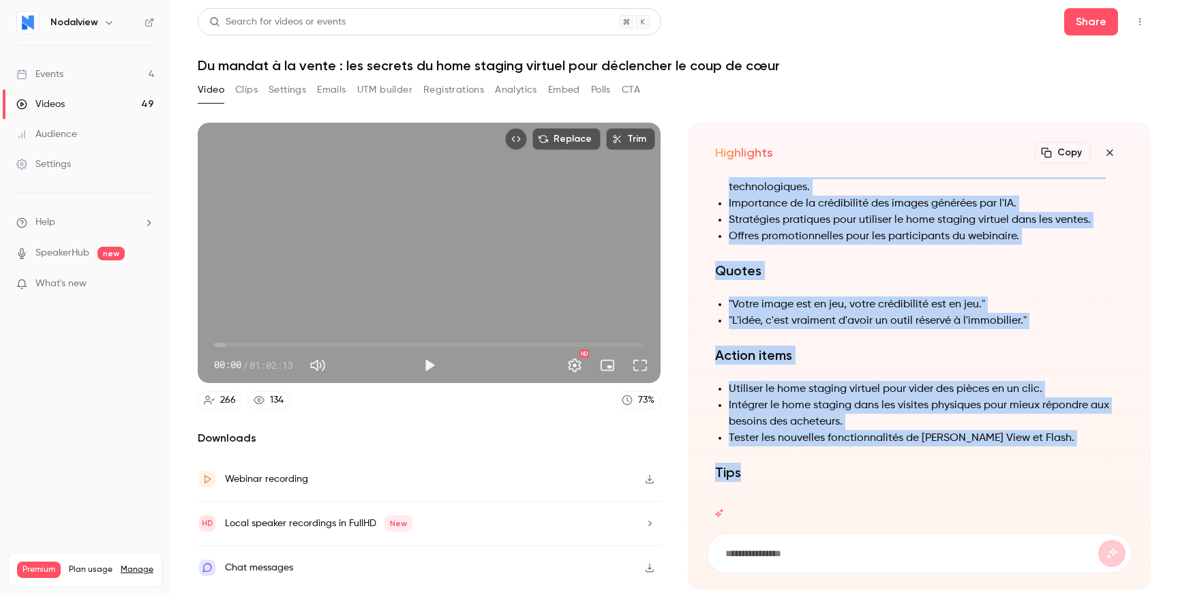
drag, startPoint x: 957, startPoint y: 319, endPoint x: 971, endPoint y: 484, distance: 165.6
click at [971, 484] on div "Summary Le transcript est un enregistrement d'un webinaire organisé par [PERSON…" at bounding box center [919, 205] width 408 height 586
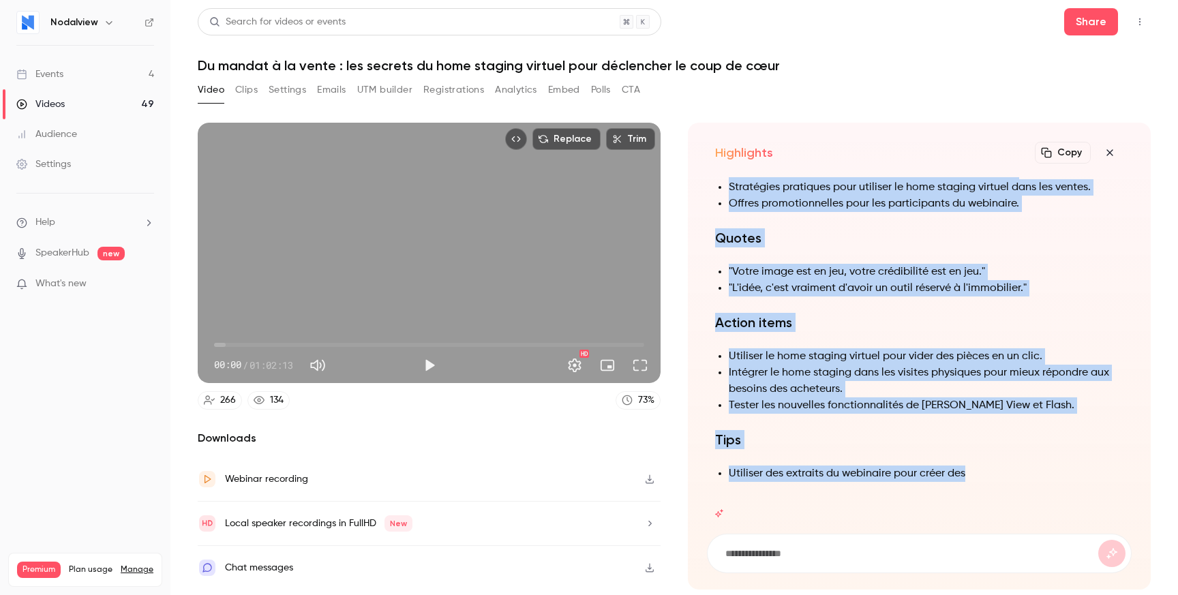
click at [970, 452] on div "Summary Le transcript est un enregistrement d'un webinaire organisé par [PERSON…" at bounding box center [919, 188] width 408 height 619
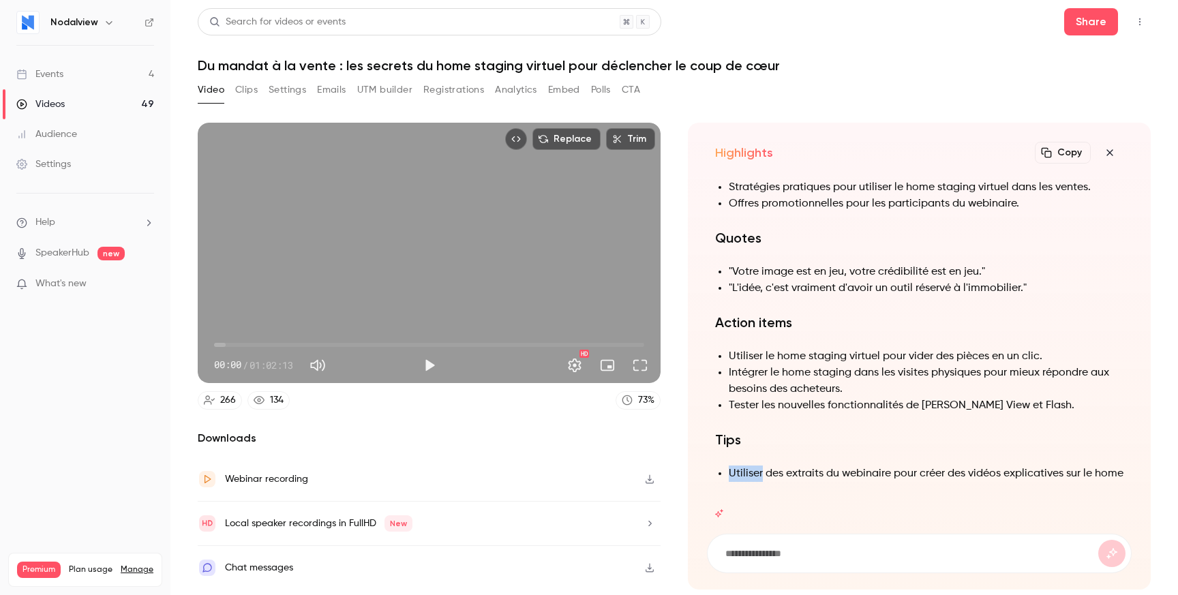
click at [970, 452] on div "Summary Le transcript est un enregistrement d'un webinaire organisé par [PERSON…" at bounding box center [919, 188] width 408 height 619
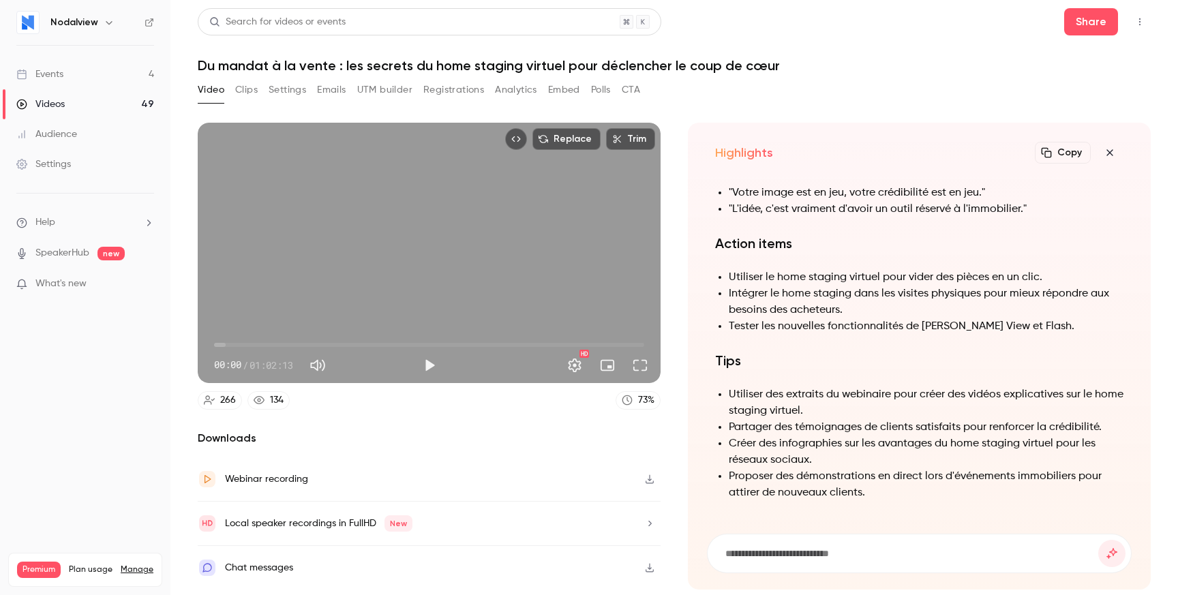
click at [964, 292] on li "Intégrer le home staging dans les visites physiques pour mieux répondre aux bes…" at bounding box center [926, 302] width 395 height 33
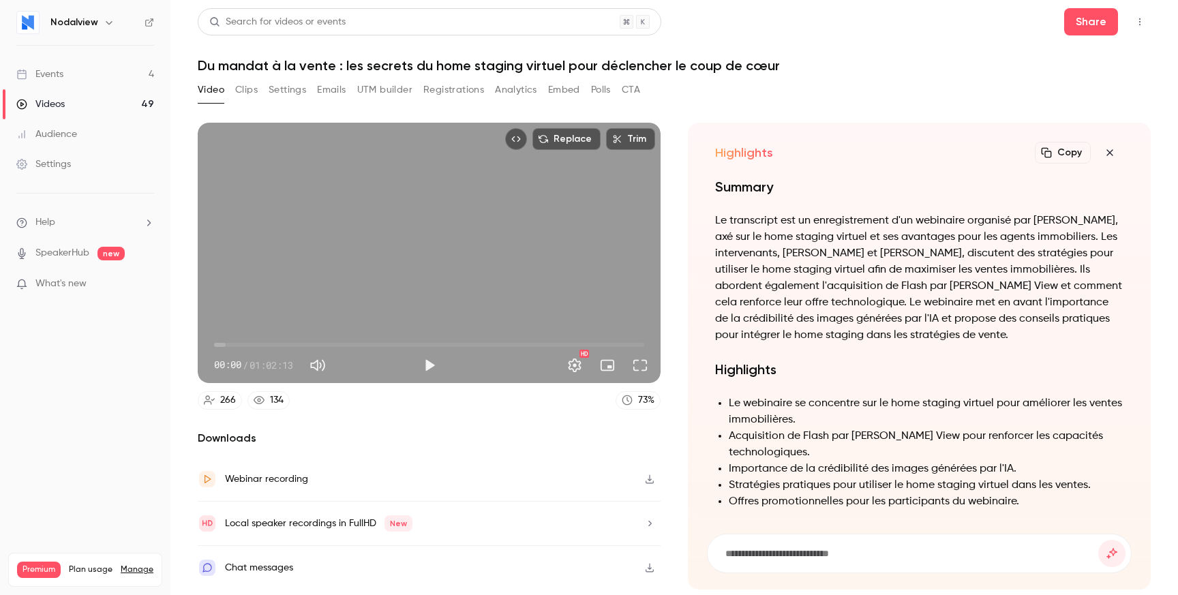
click at [1111, 157] on icon "button" at bounding box center [1110, 152] width 16 height 11
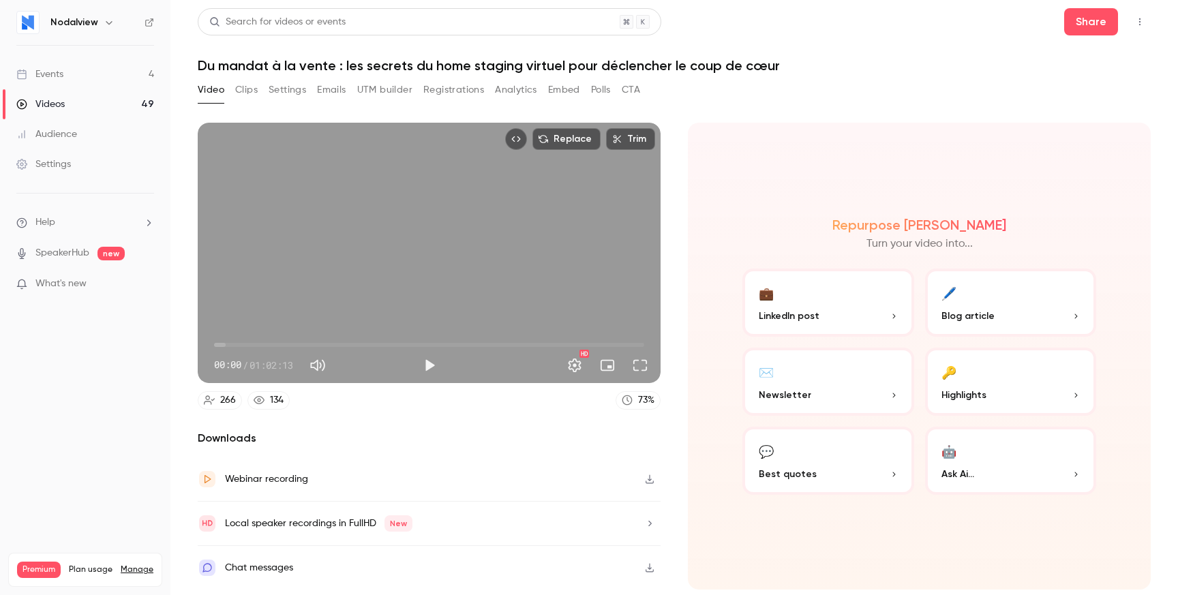
click at [792, 283] on button "💼 LinkedIn post" at bounding box center [829, 303] width 172 height 68
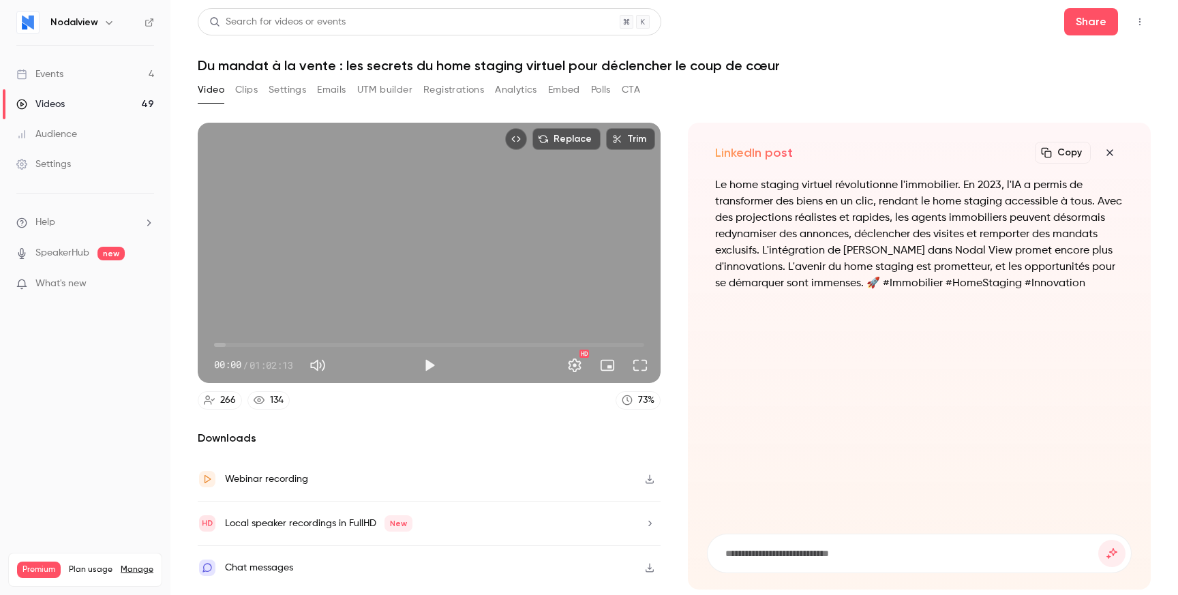
click at [650, 566] on icon "button" at bounding box center [650, 568] width 8 height 9
